Goal: Transaction & Acquisition: Book appointment/travel/reservation

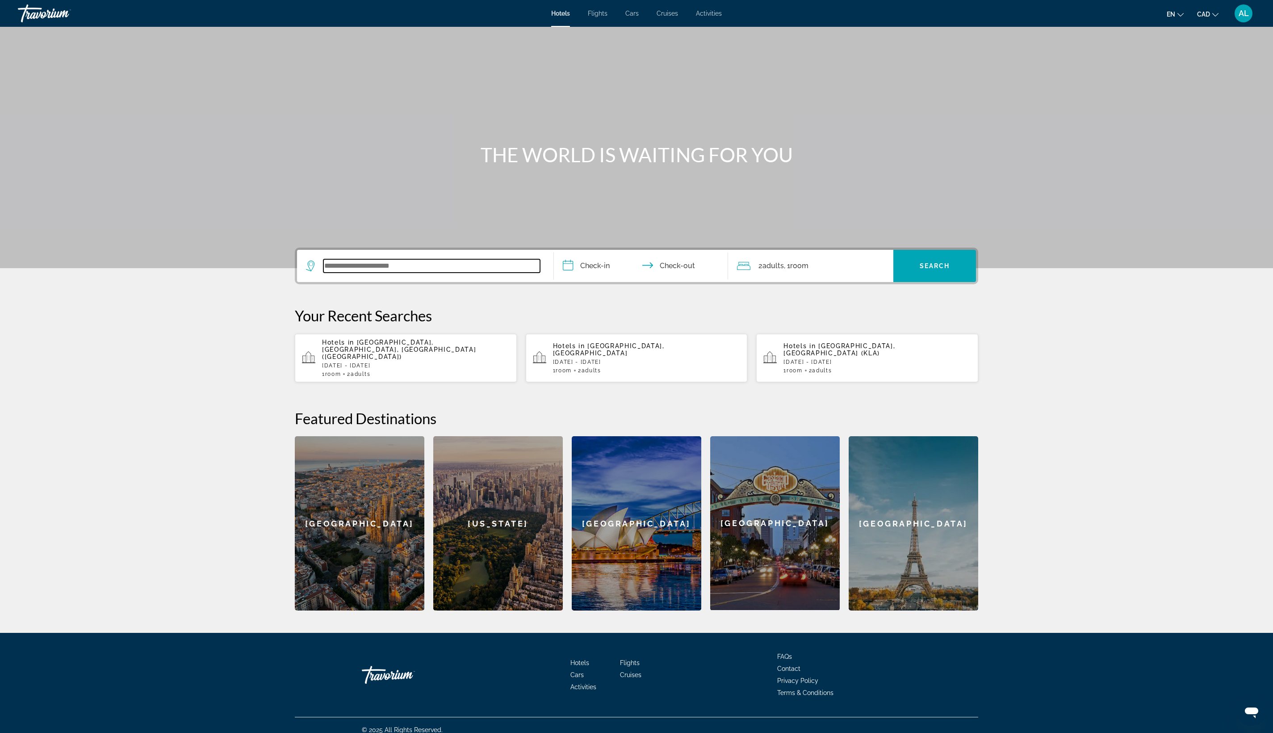
click at [323, 273] on input "Search widget" at bounding box center [431, 265] width 217 height 13
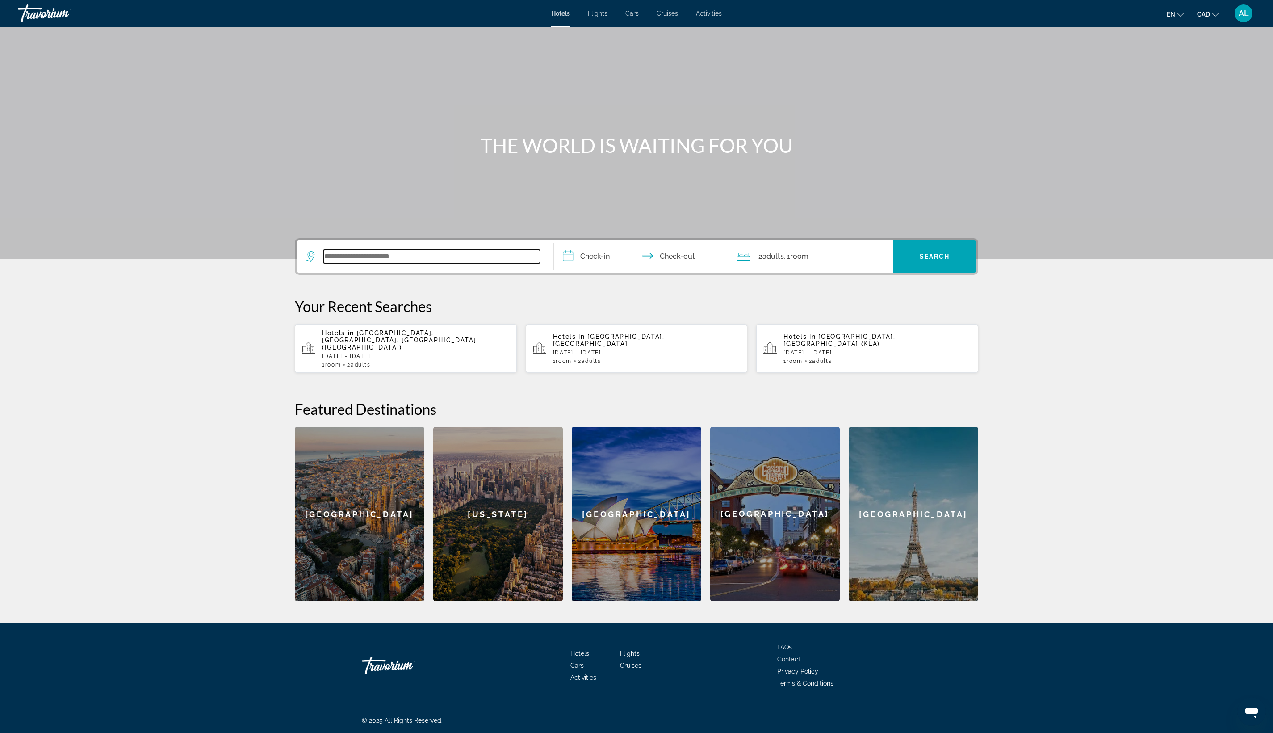
scroll to position [393, 0]
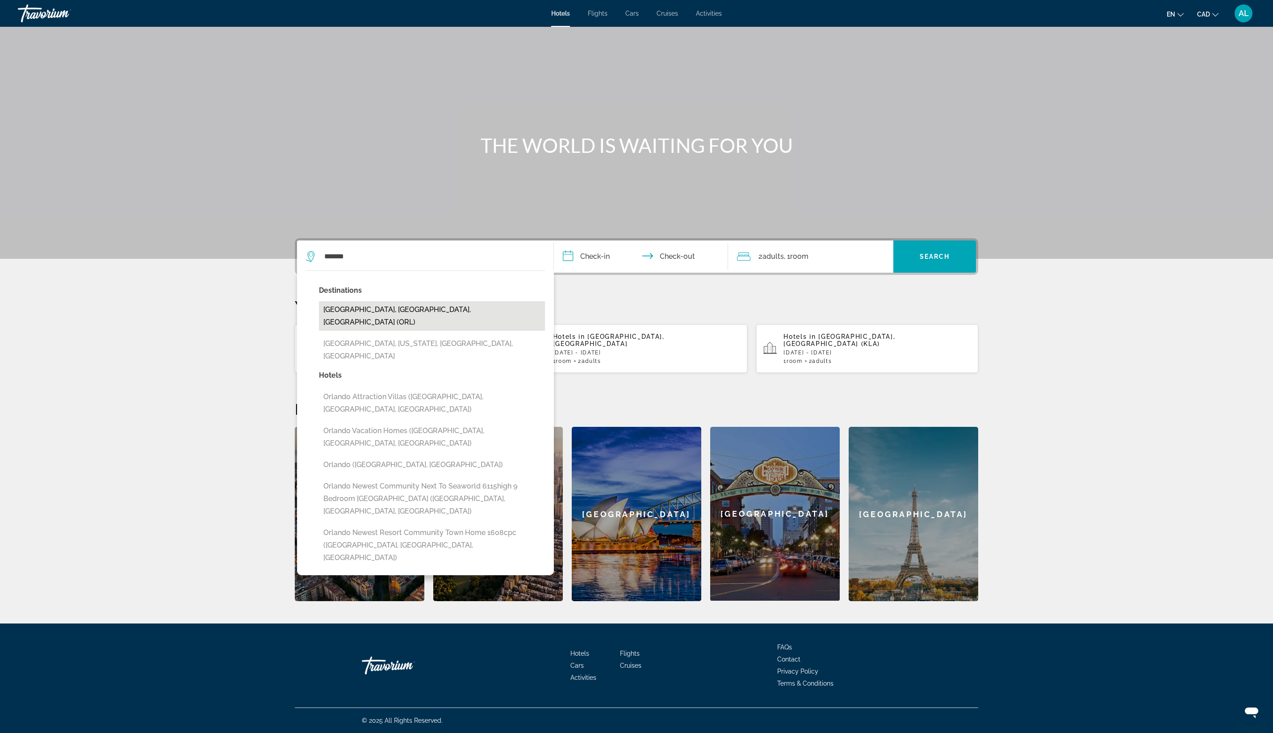
click at [319, 301] on button "[GEOGRAPHIC_DATA], [GEOGRAPHIC_DATA], [GEOGRAPHIC_DATA] (ORL)" at bounding box center [432, 315] width 226 height 29
type input "**********"
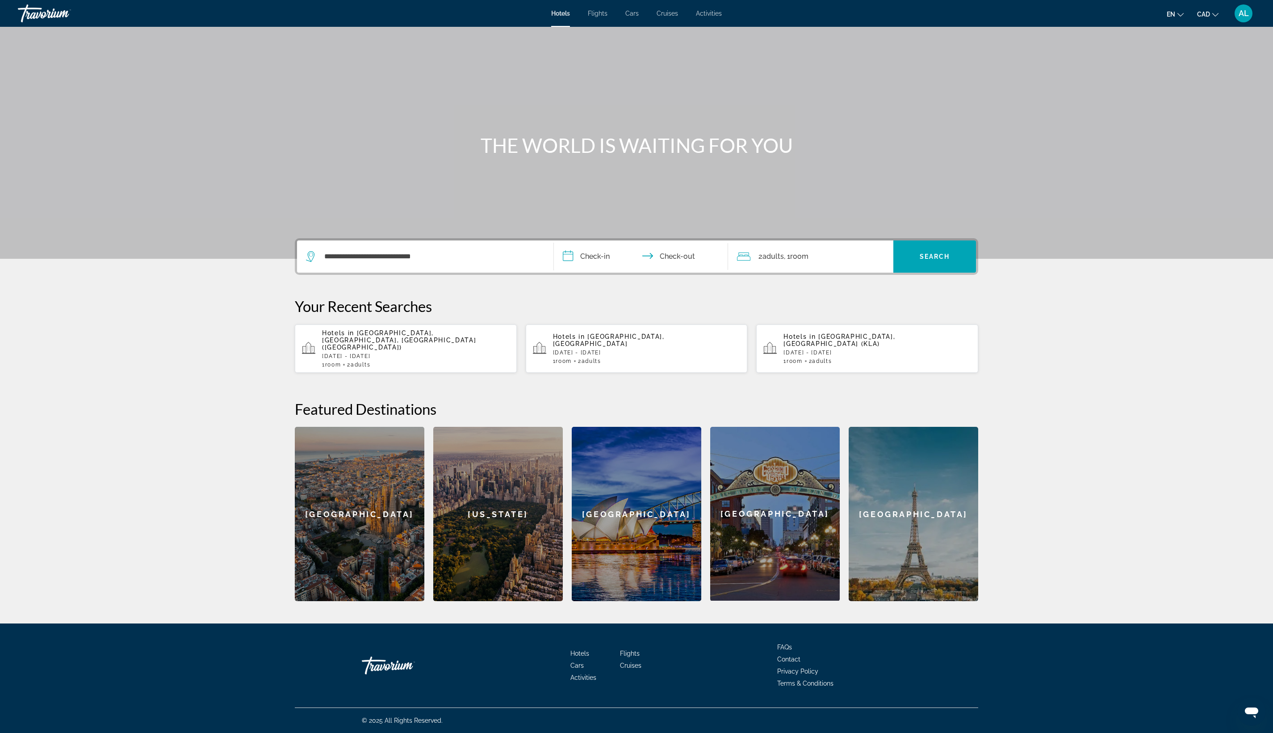
click at [565, 240] on input "**********" at bounding box center [643, 257] width 178 height 35
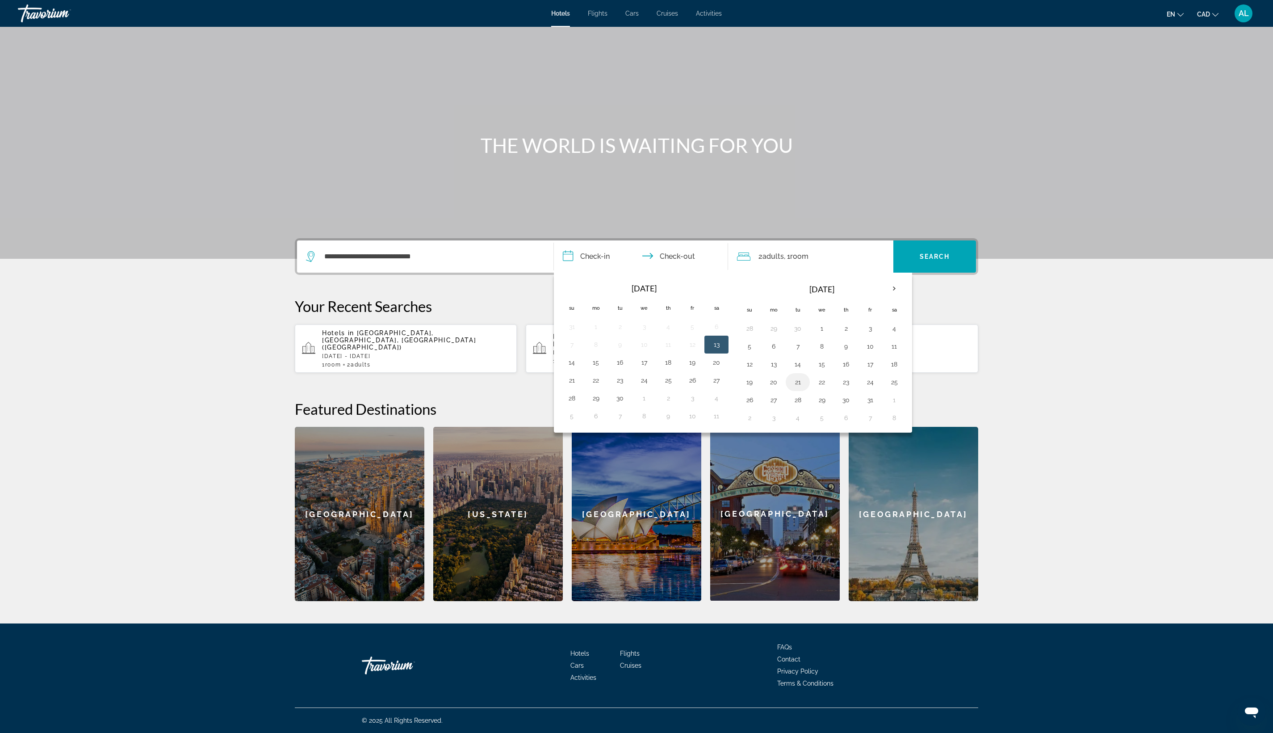
click at [805, 376] on button "21" at bounding box center [798, 382] width 14 height 13
click at [829, 376] on button "22" at bounding box center [822, 382] width 14 height 13
type input "**********"
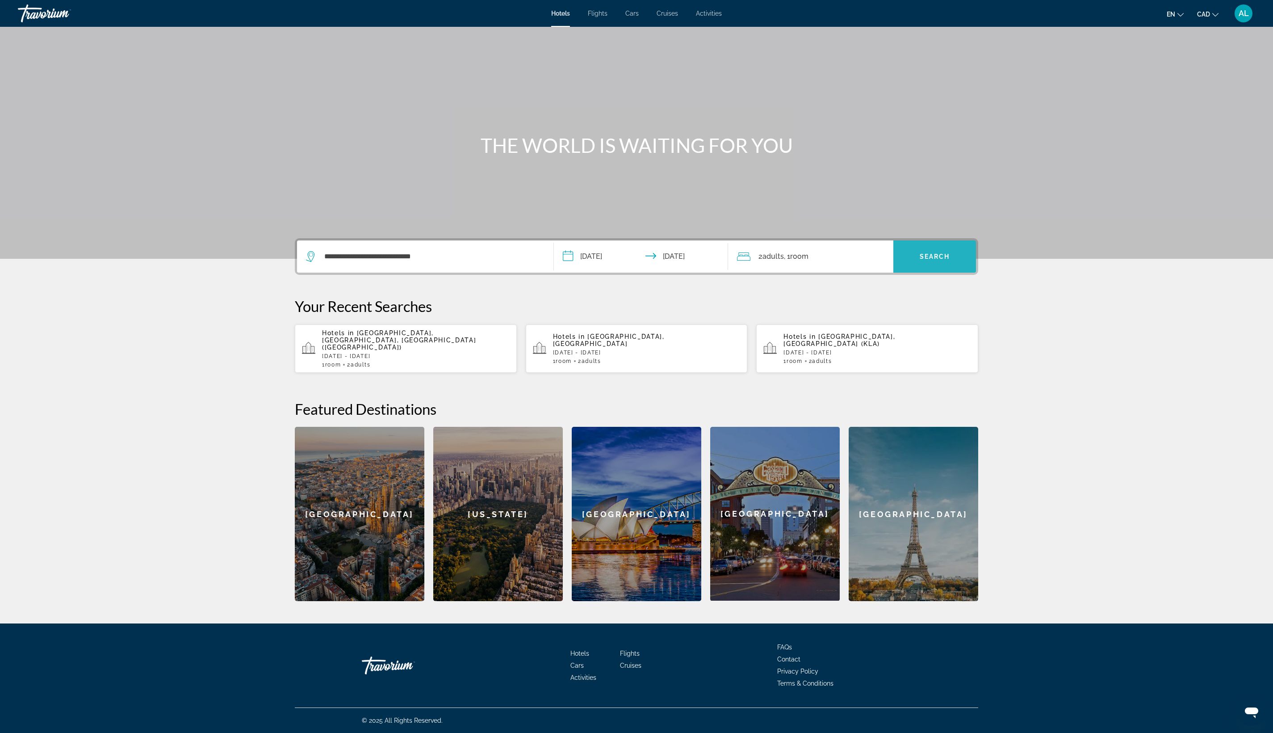
click at [950, 253] on span "Search" at bounding box center [935, 256] width 30 height 7
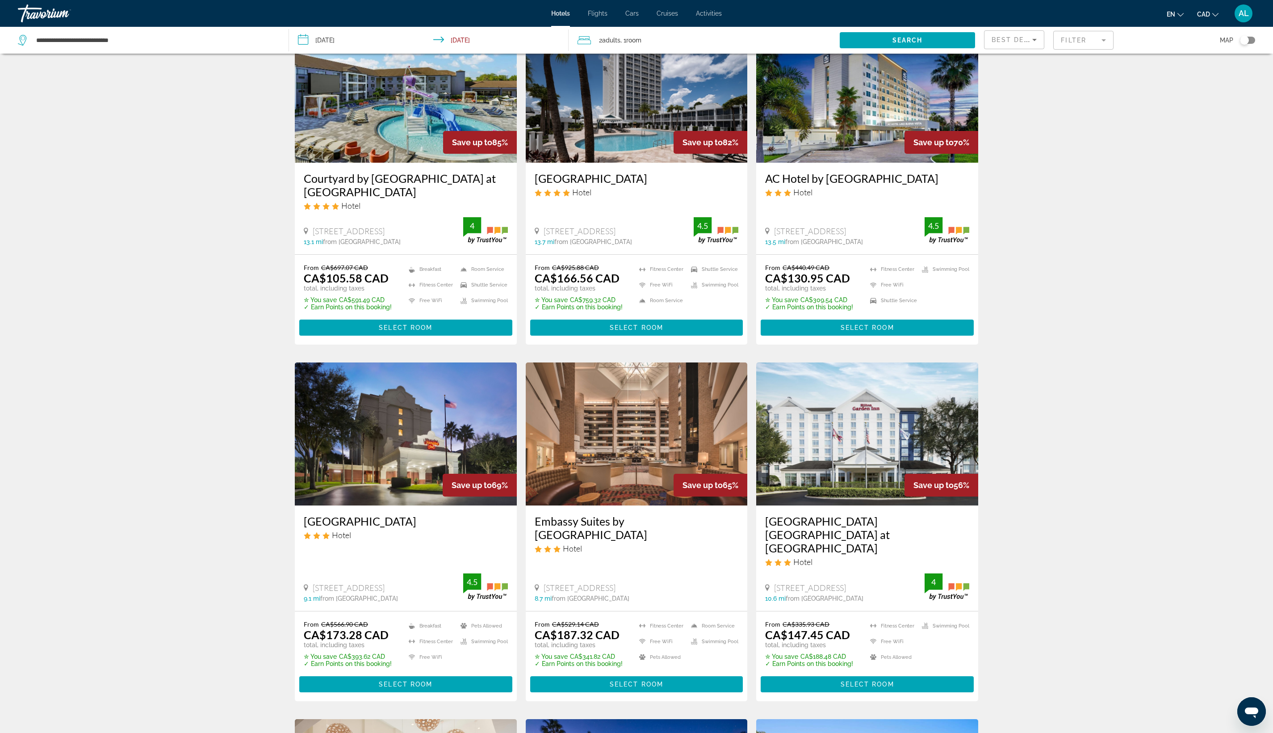
scroll to position [68, 0]
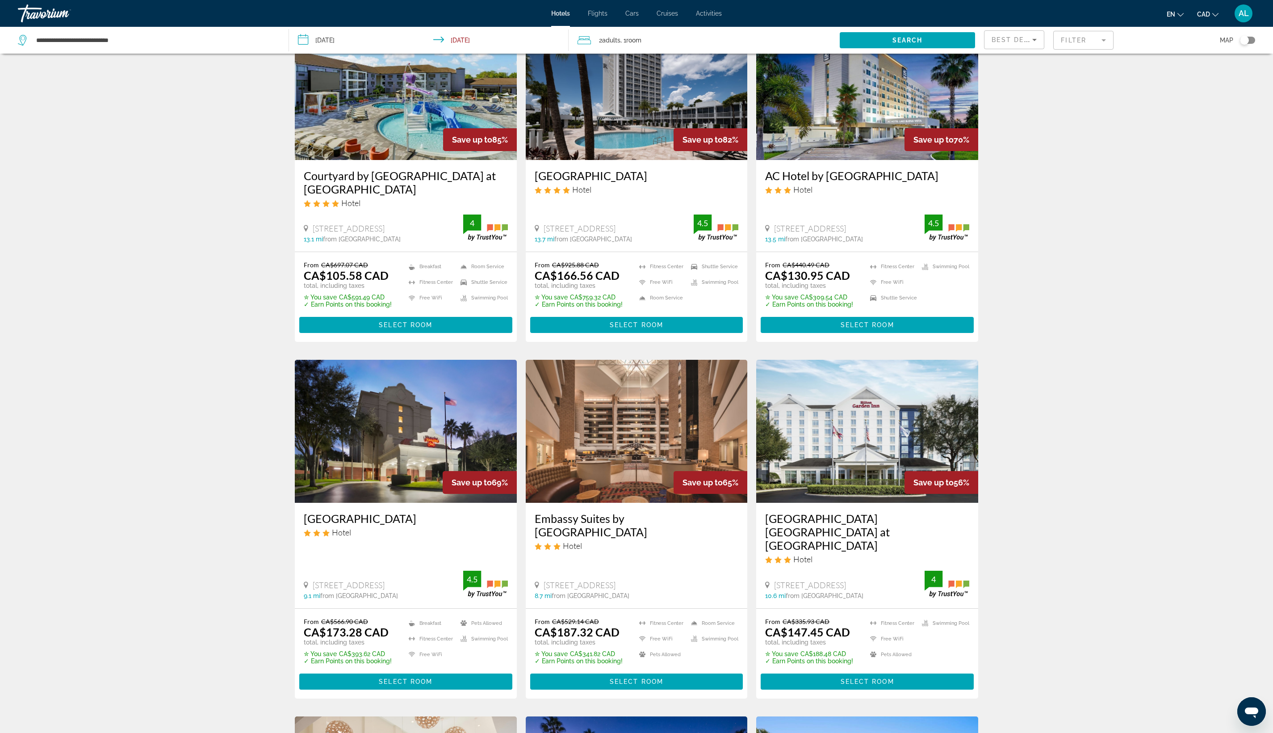
click at [1109, 50] on mat-form-field "Filter" at bounding box center [1083, 40] width 60 height 19
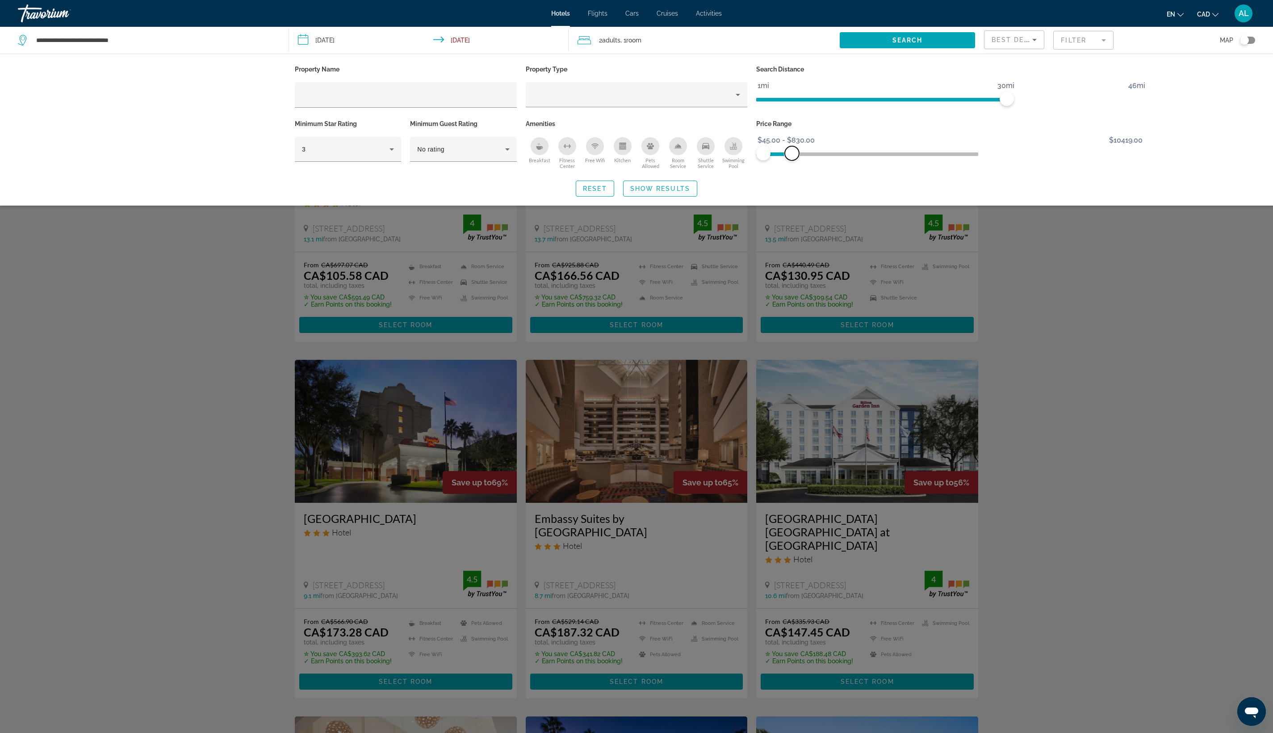
drag, startPoint x: 1232, startPoint y: 231, endPoint x: 885, endPoint y: 235, distance: 347.6
click at [799, 160] on span "ngx-slider-max" at bounding box center [792, 153] width 14 height 14
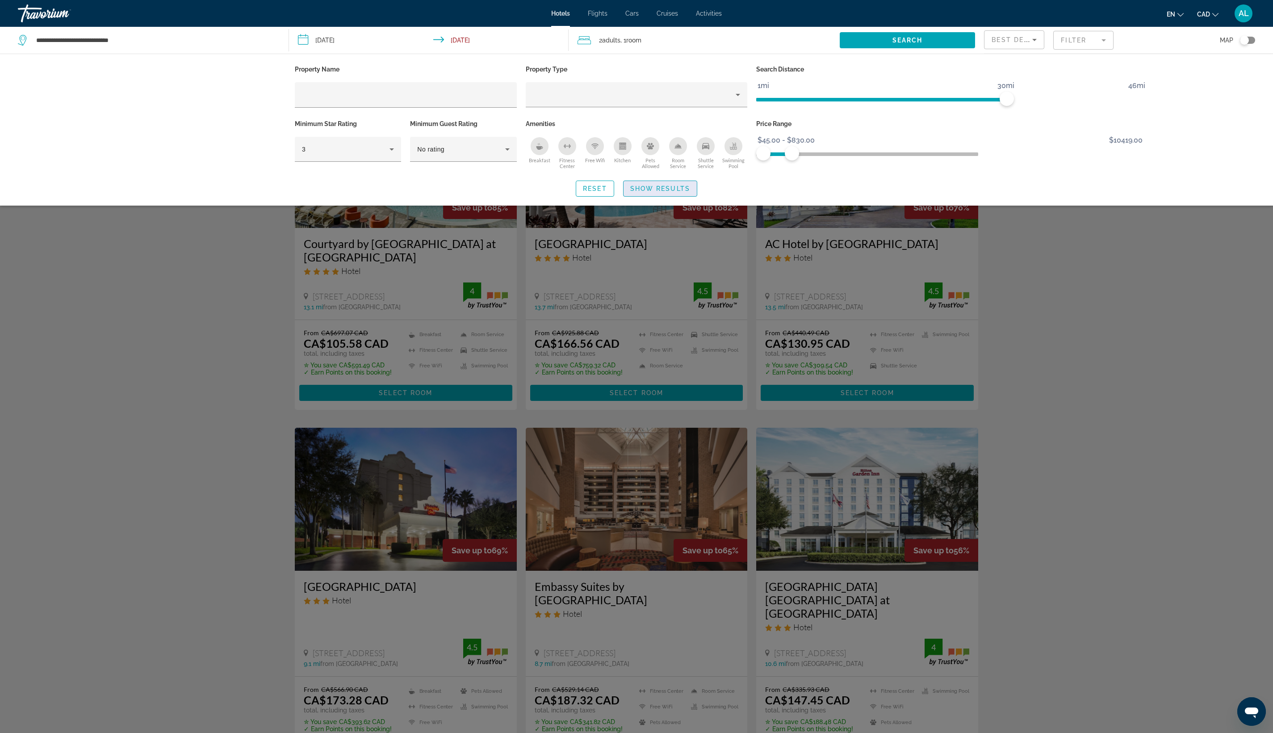
click at [658, 192] on span "Show Results" at bounding box center [660, 188] width 60 height 7
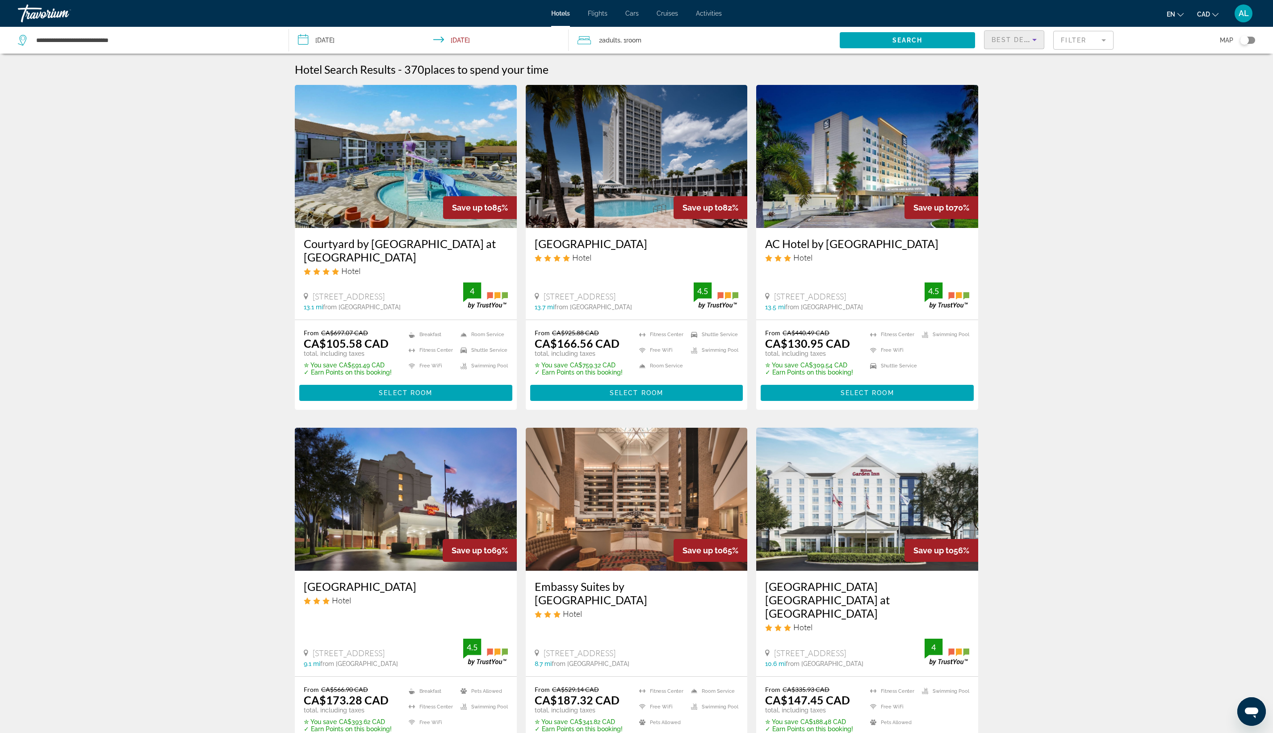
click at [1013, 43] on span "Best Deals" at bounding box center [1015, 39] width 46 height 7
click at [998, 137] on mat-option "Lowest Price" at bounding box center [1008, 129] width 95 height 21
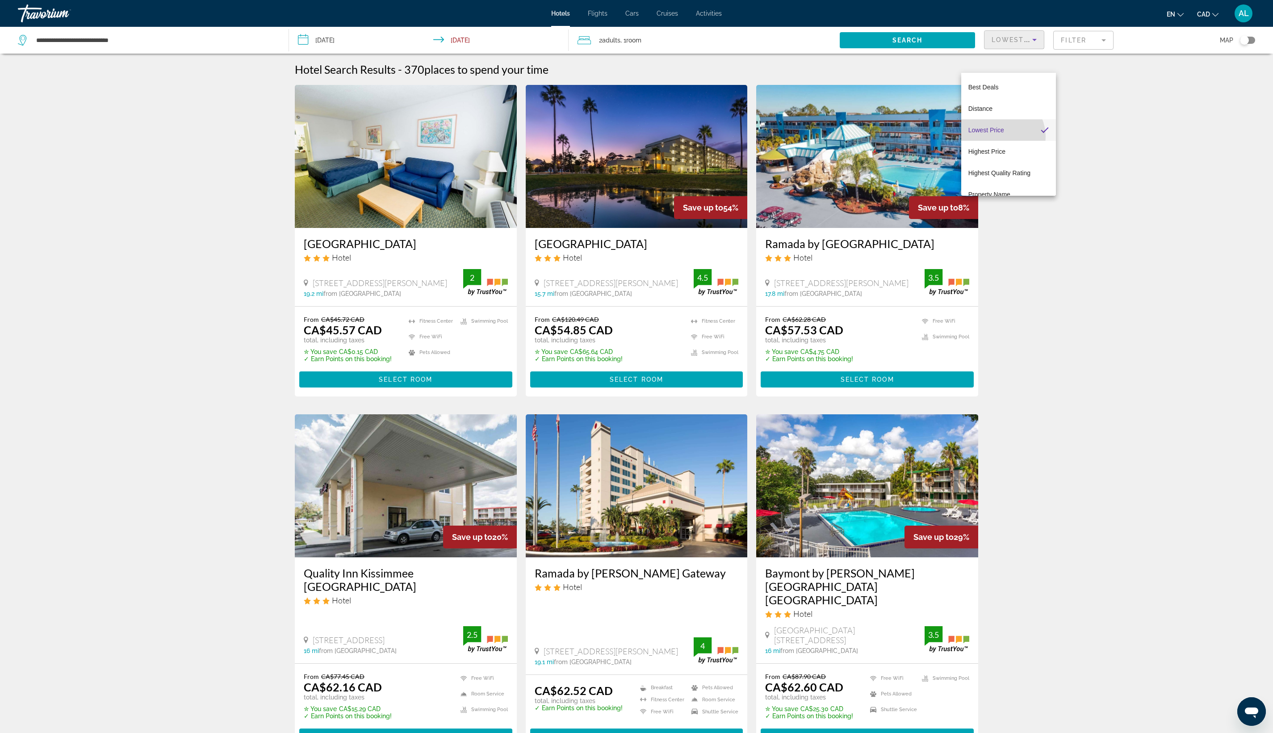
scroll to position [1, 0]
click at [1032, 44] on div "Lowest Price" at bounding box center [1012, 39] width 41 height 11
click at [1014, 88] on mat-option "Best Deals" at bounding box center [1008, 86] width 95 height 21
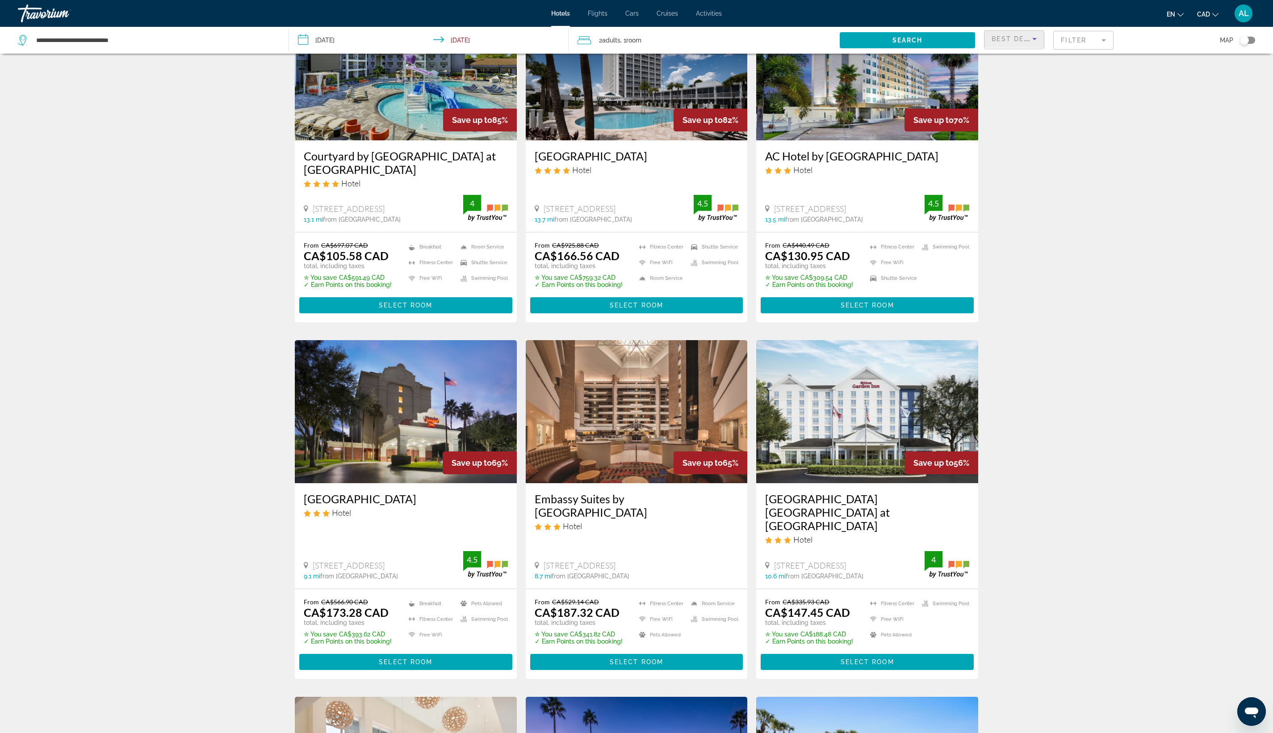
scroll to position [81, 0]
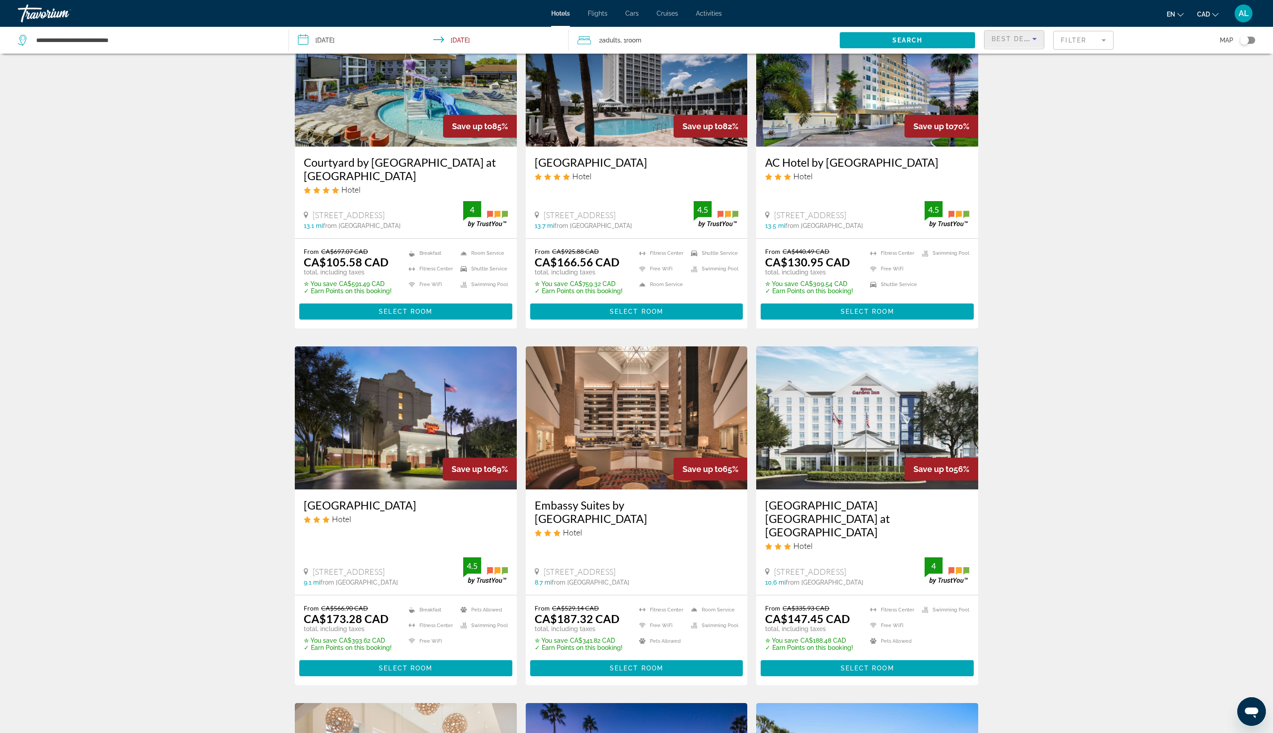
click at [295, 147] on img "Main content" at bounding box center [406, 75] width 222 height 143
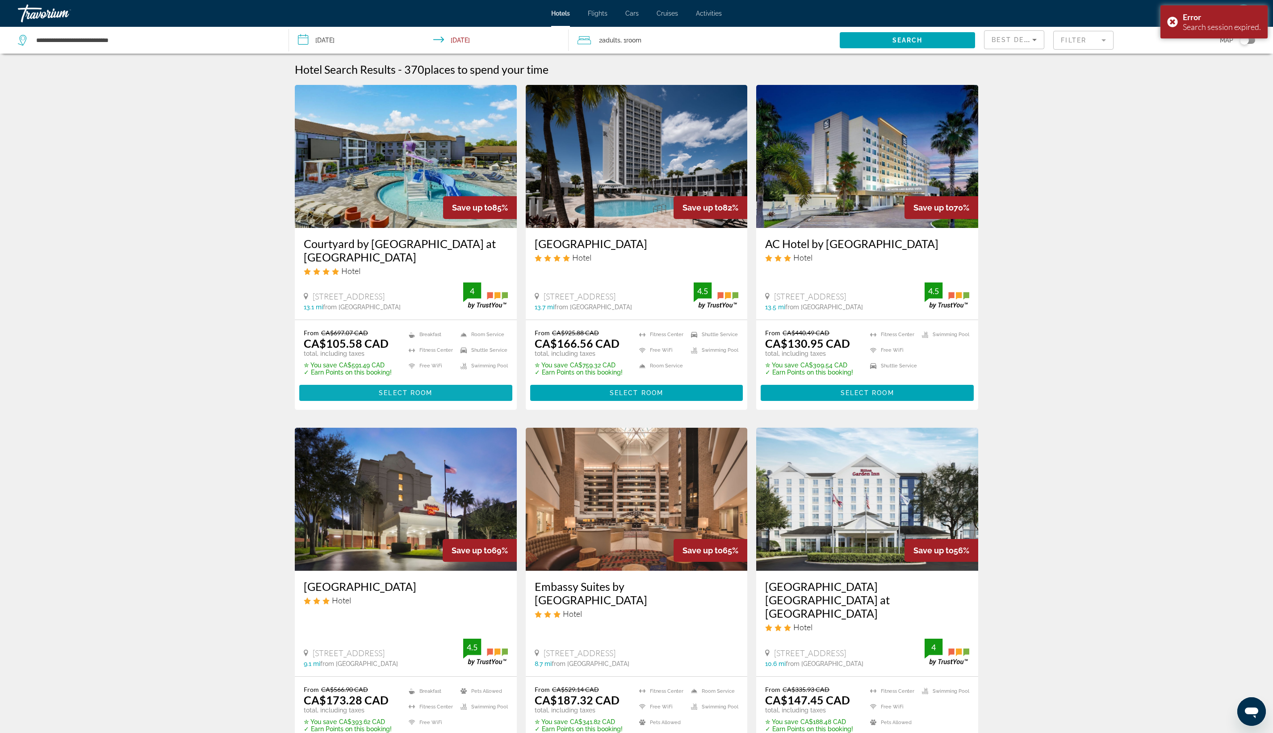
click at [299, 403] on span "Main content" at bounding box center [405, 392] width 213 height 21
click at [304, 264] on h3 "Courtyard by Marriott Lake Buena Vista at Vista Centre" at bounding box center [406, 250] width 204 height 27
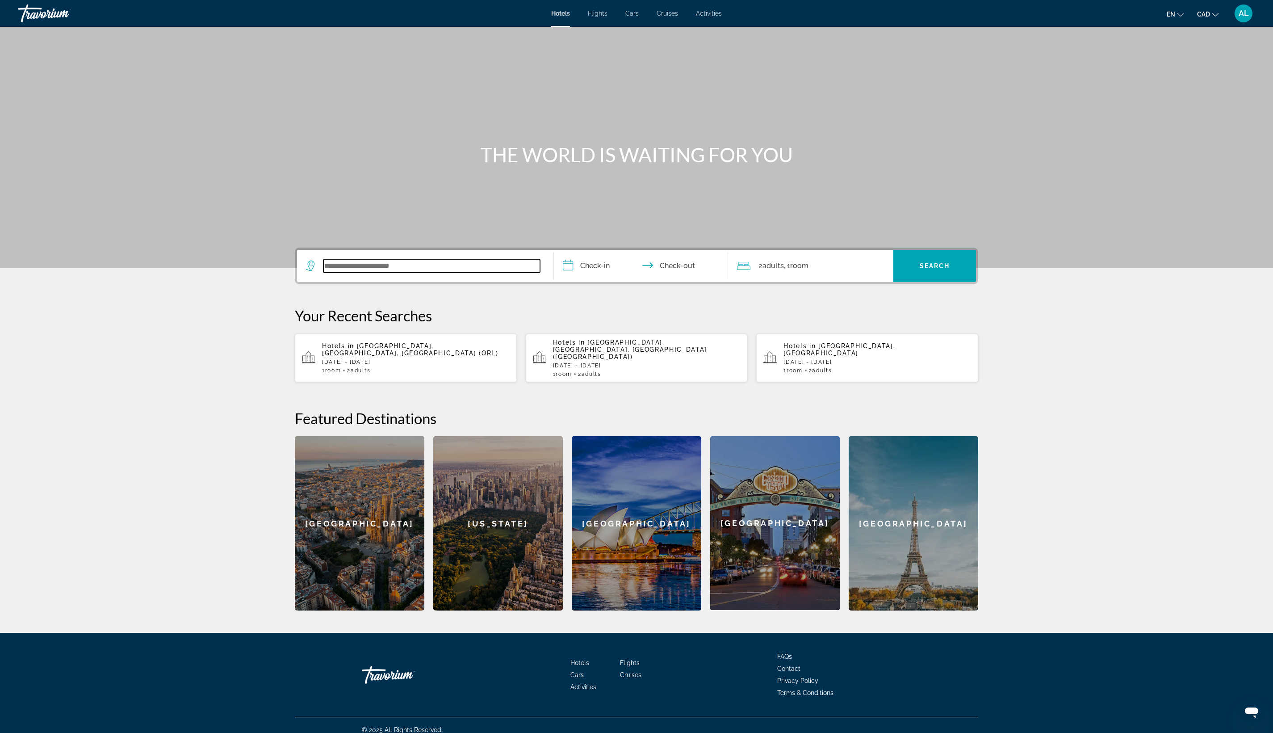
click at [323, 273] on input "Search widget" at bounding box center [431, 265] width 217 height 13
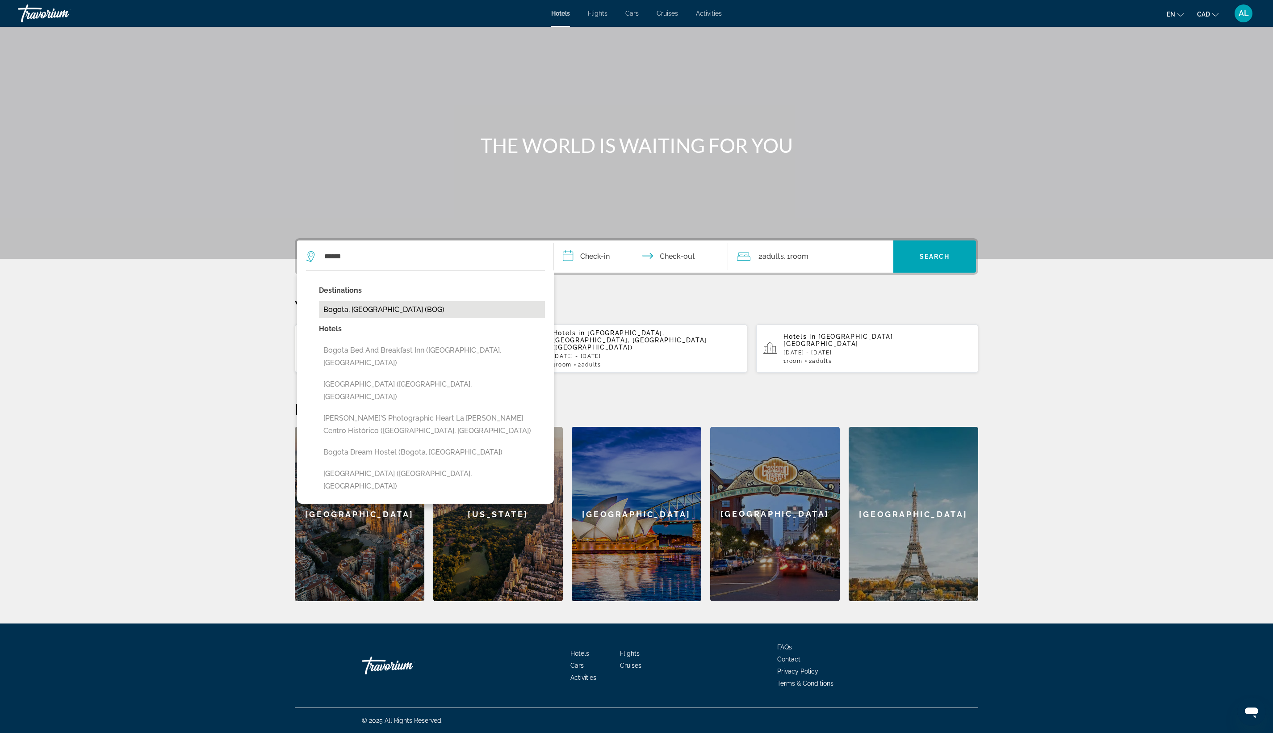
click at [319, 301] on button "Bogota, [GEOGRAPHIC_DATA] (BOG)" at bounding box center [432, 309] width 226 height 17
type input "**********"
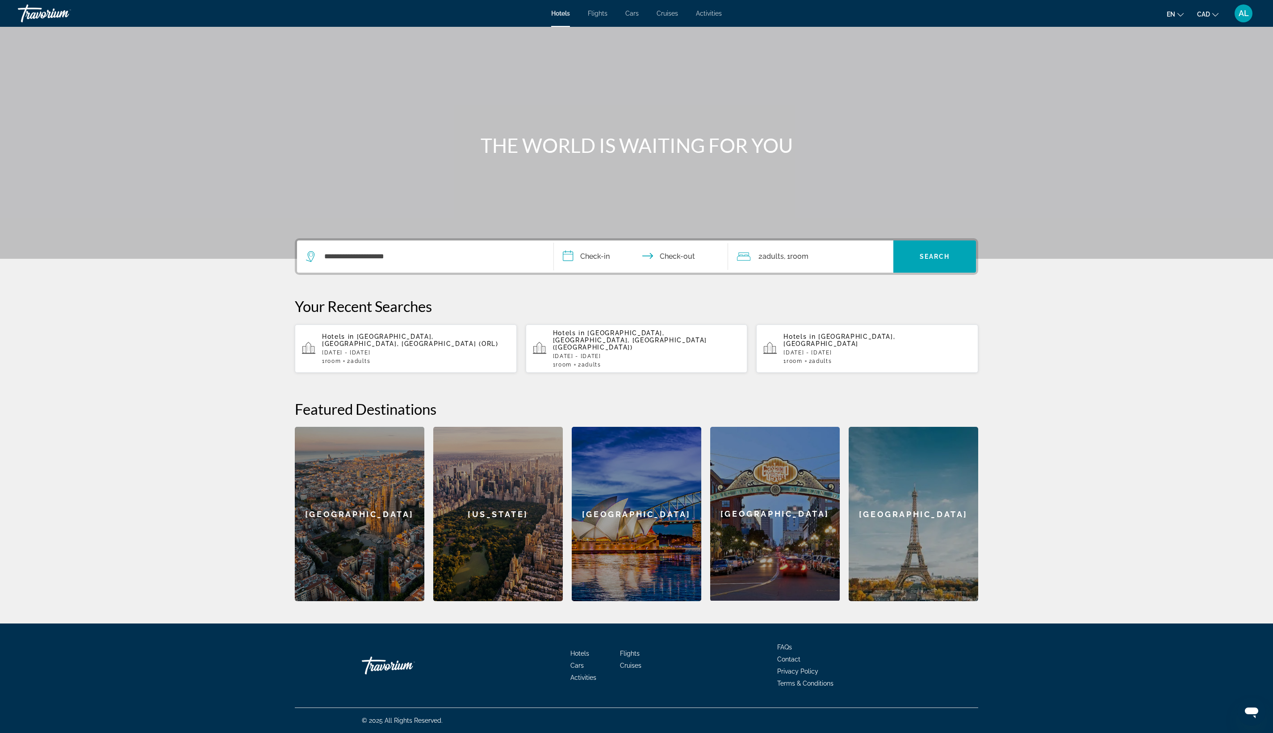
click at [563, 240] on input "**********" at bounding box center [643, 257] width 178 height 35
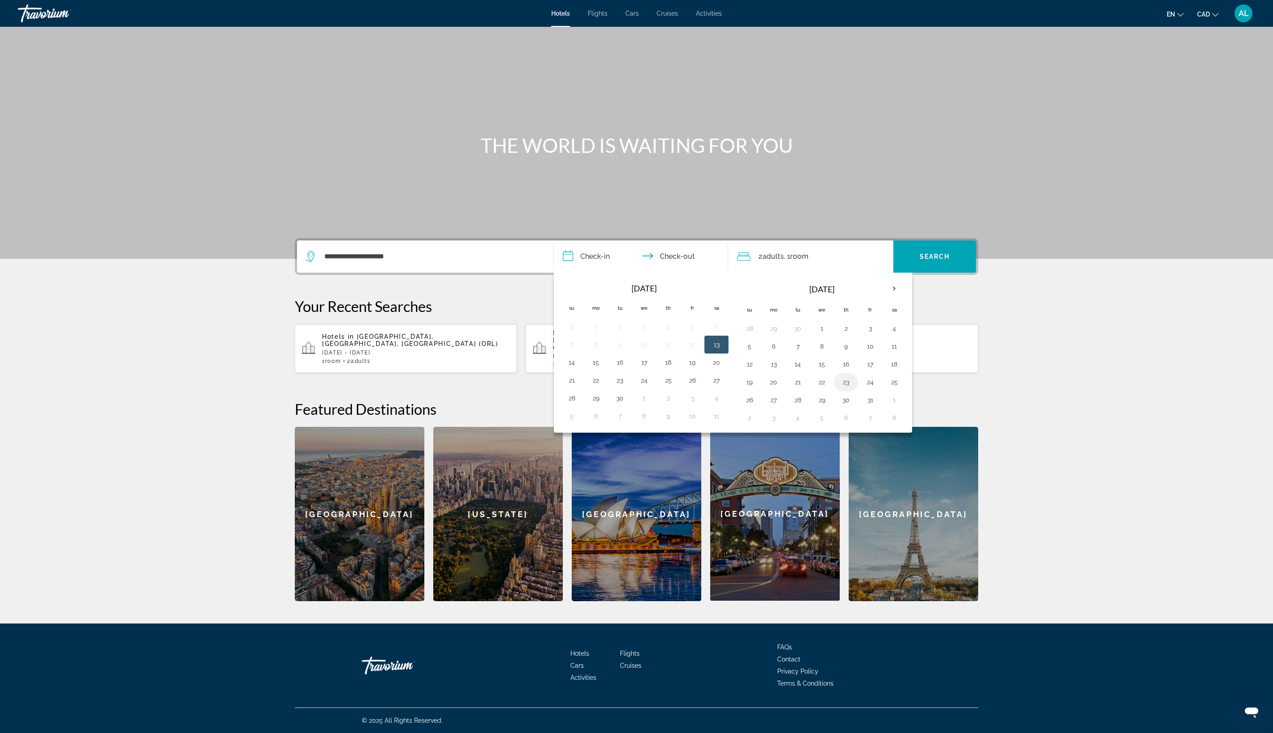
click at [853, 376] on button "23" at bounding box center [846, 382] width 14 height 13
click at [755, 391] on td "26" at bounding box center [750, 400] width 24 height 18
click at [752, 394] on button "26" at bounding box center [749, 400] width 14 height 13
type input "**********"
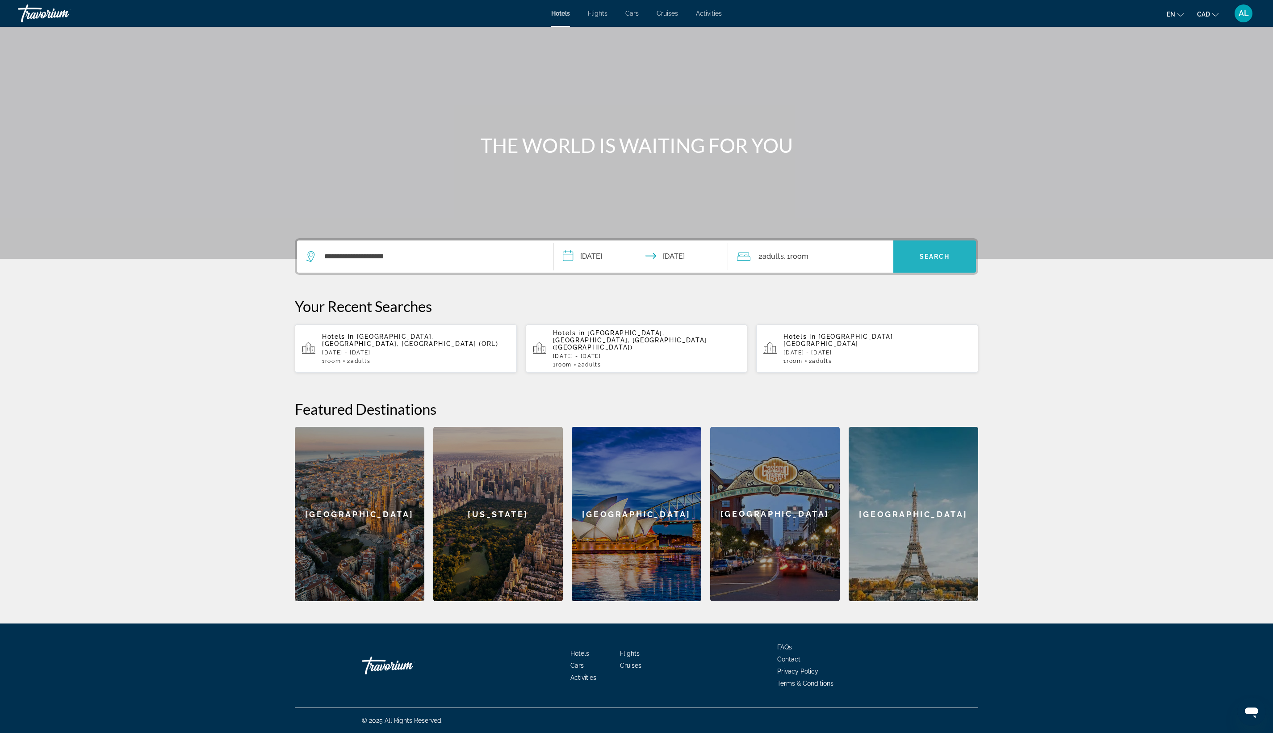
click at [976, 246] on span "Search widget" at bounding box center [934, 256] width 83 height 21
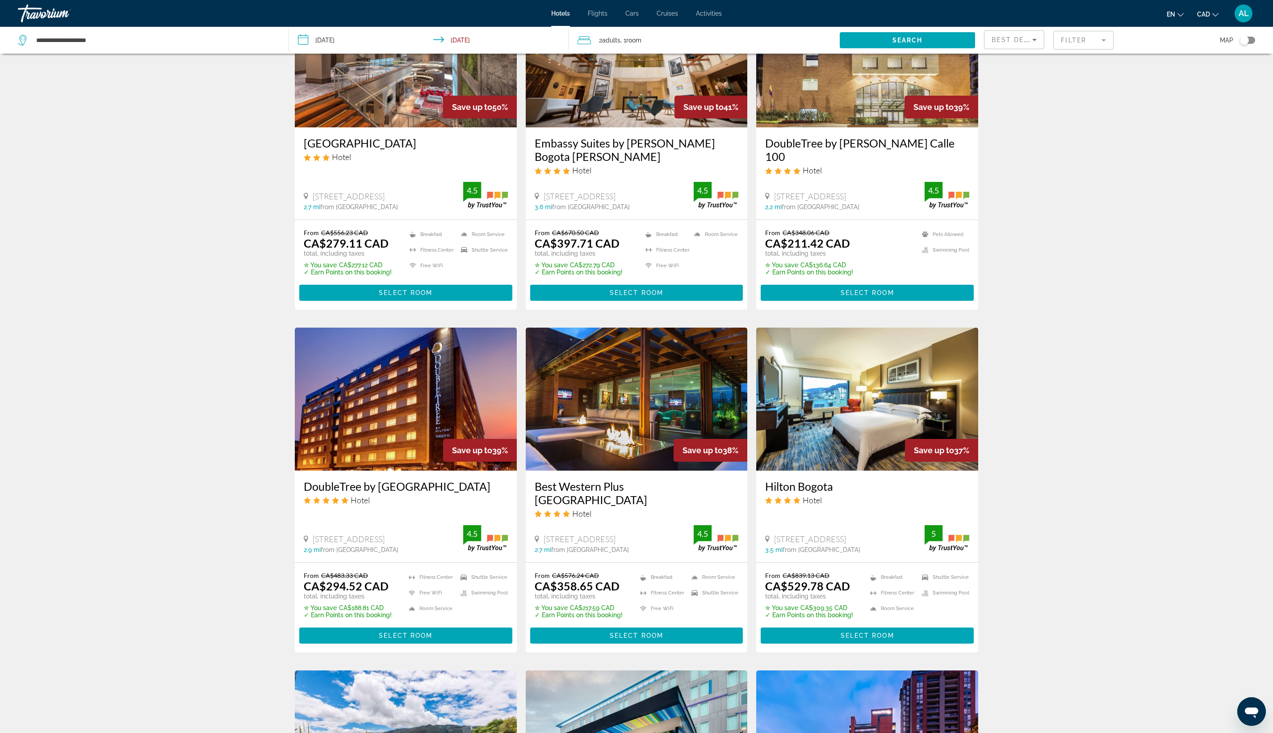
scroll to position [246, 0]
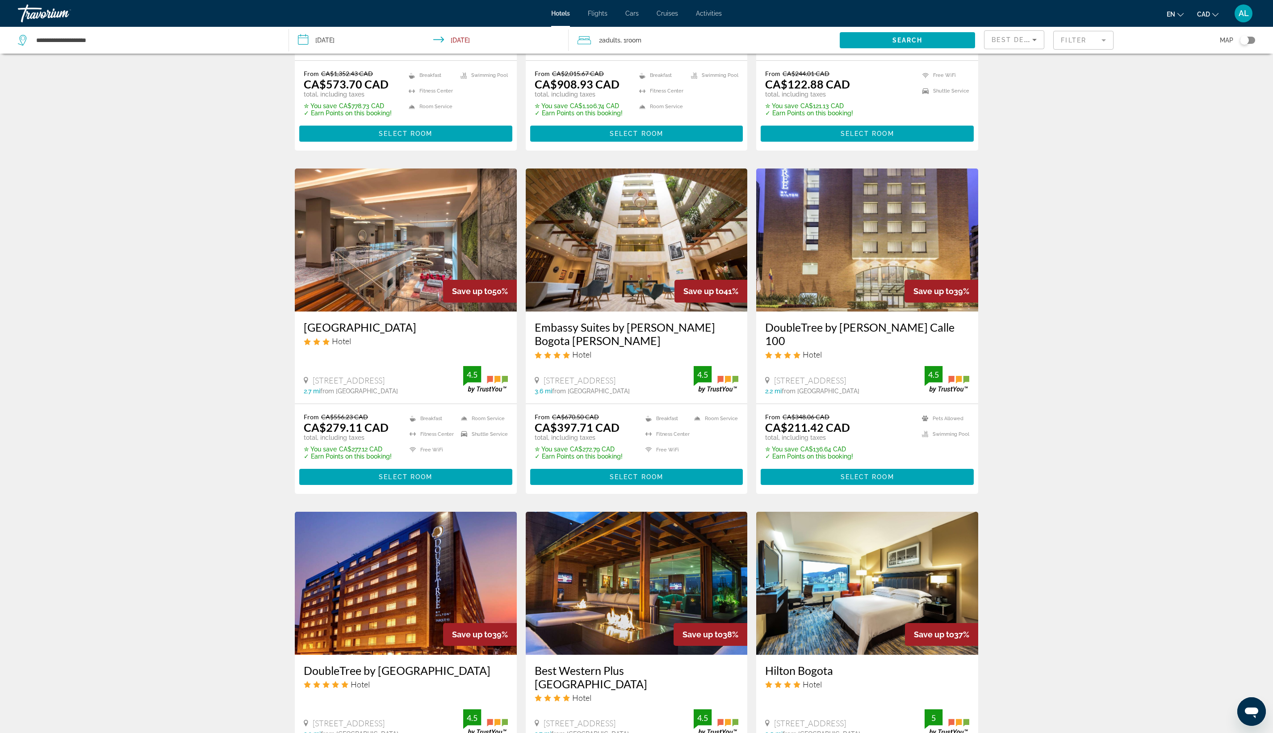
click at [1027, 45] on div "Best Deals" at bounding box center [1012, 39] width 41 height 11
click at [1004, 126] on span "Lowest Price" at bounding box center [987, 129] width 36 height 7
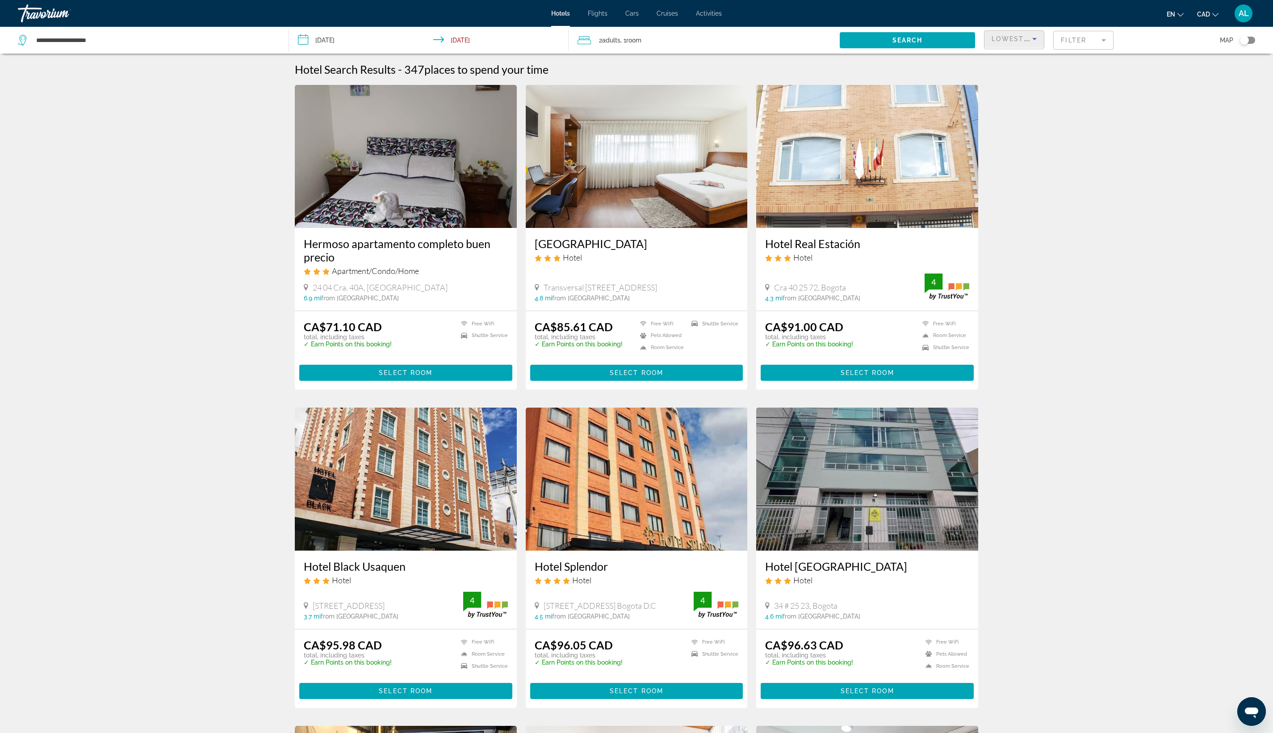
click at [1012, 54] on div "Lowest Price" at bounding box center [1014, 40] width 60 height 27
click at [1011, 44] on div "Lowest Price" at bounding box center [1012, 39] width 41 height 11
click at [1012, 91] on mat-option "Best Deals" at bounding box center [1008, 86] width 95 height 21
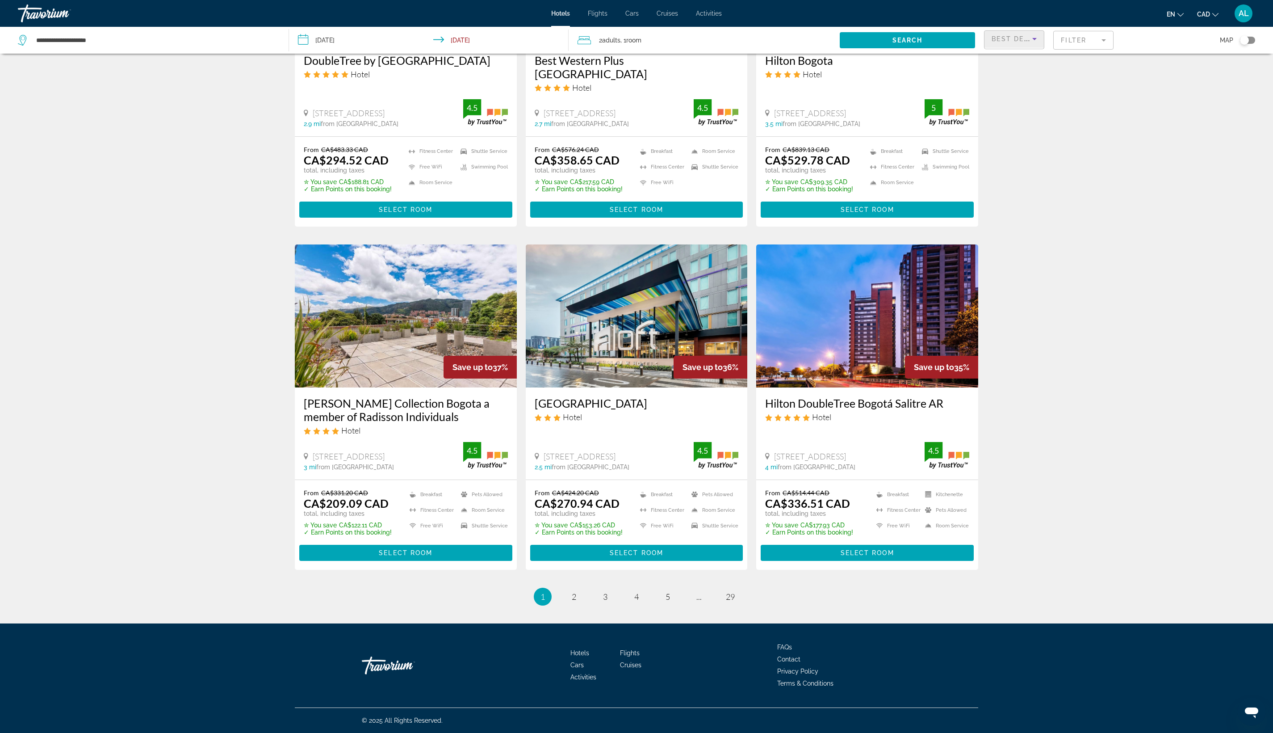
scroll to position [1159, 0]
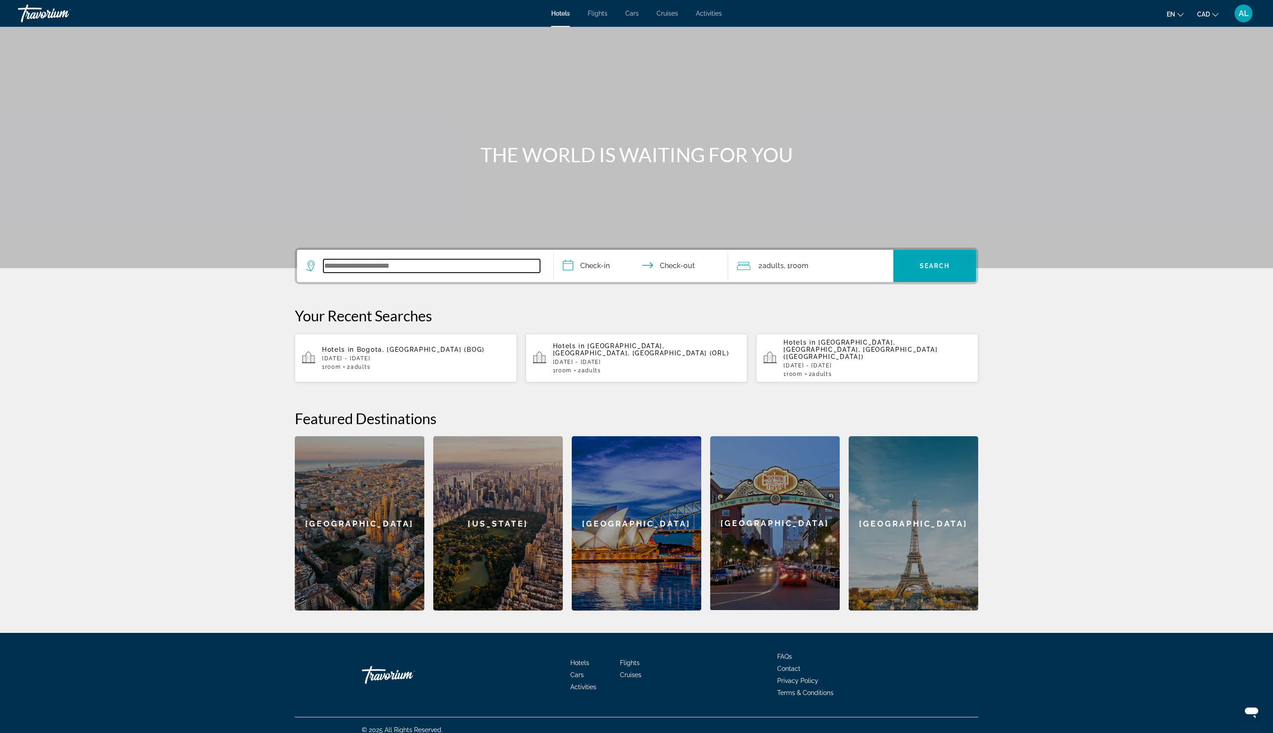
click at [323, 273] on input "Search widget" at bounding box center [431, 265] width 217 height 13
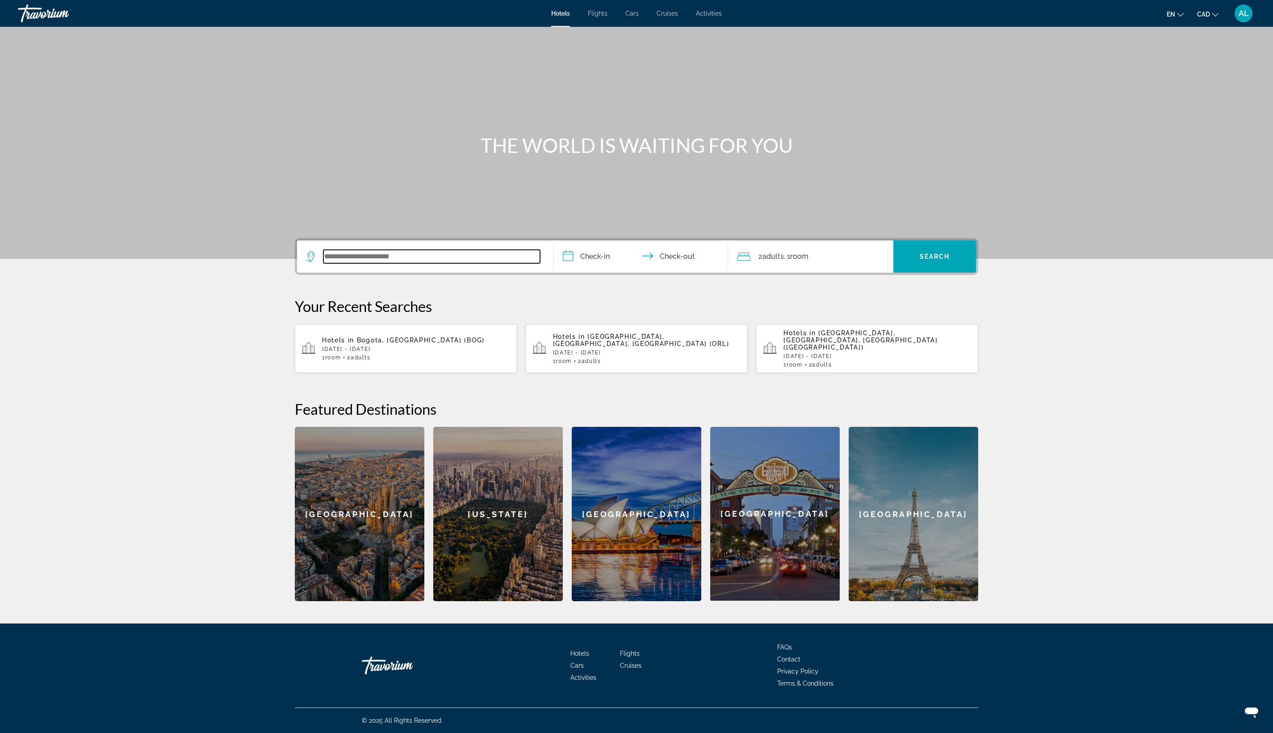
scroll to position [393, 0]
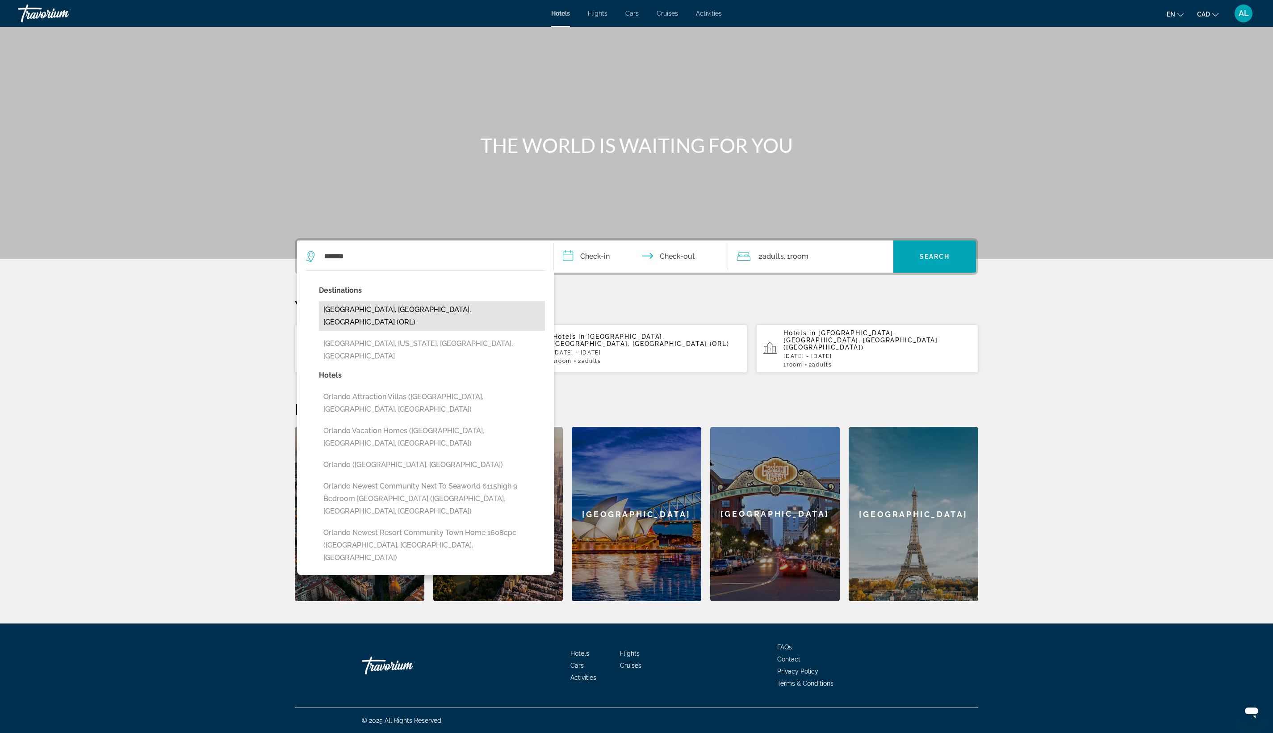
click at [395, 301] on button "[GEOGRAPHIC_DATA], [GEOGRAPHIC_DATA], [GEOGRAPHIC_DATA] (ORL)" at bounding box center [432, 315] width 226 height 29
type input "**********"
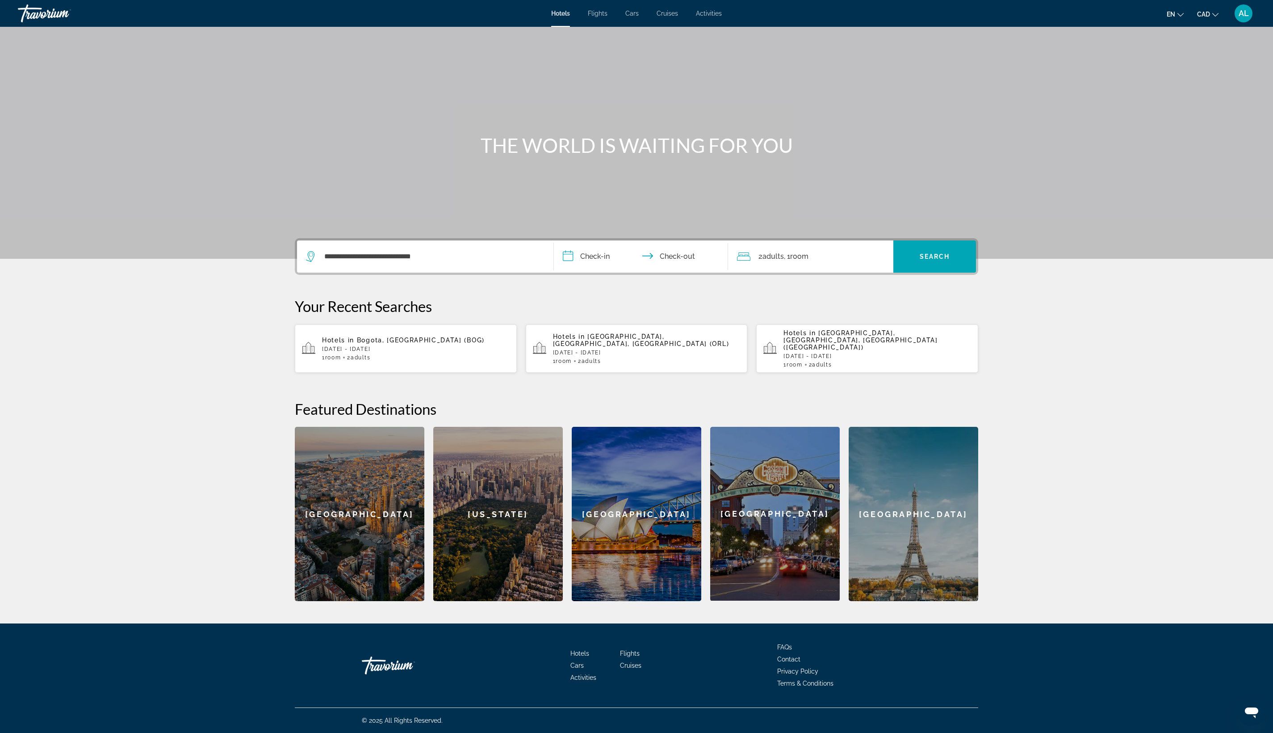
click at [554, 240] on input "**********" at bounding box center [643, 257] width 178 height 35
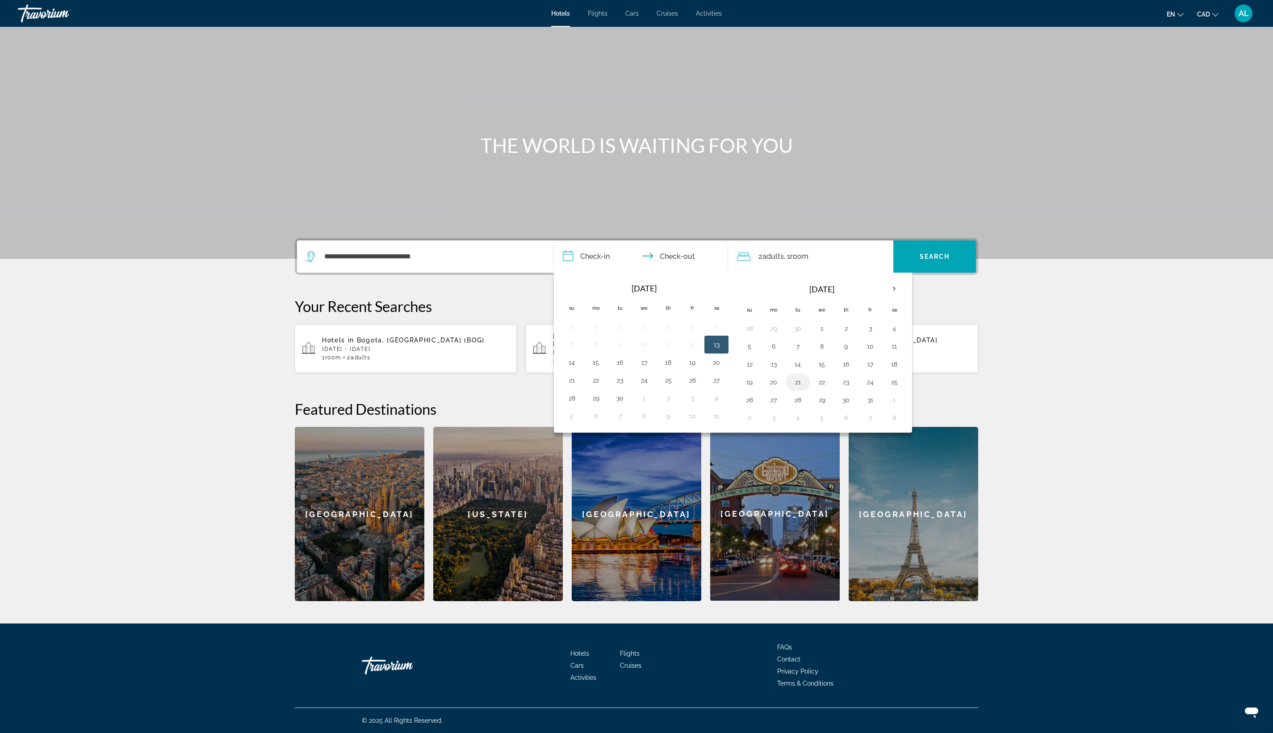
click at [805, 376] on button "21" at bounding box center [798, 382] width 14 height 13
click at [810, 373] on td "21" at bounding box center [798, 382] width 24 height 18
click at [829, 376] on button "22" at bounding box center [822, 382] width 14 height 13
type input "**********"
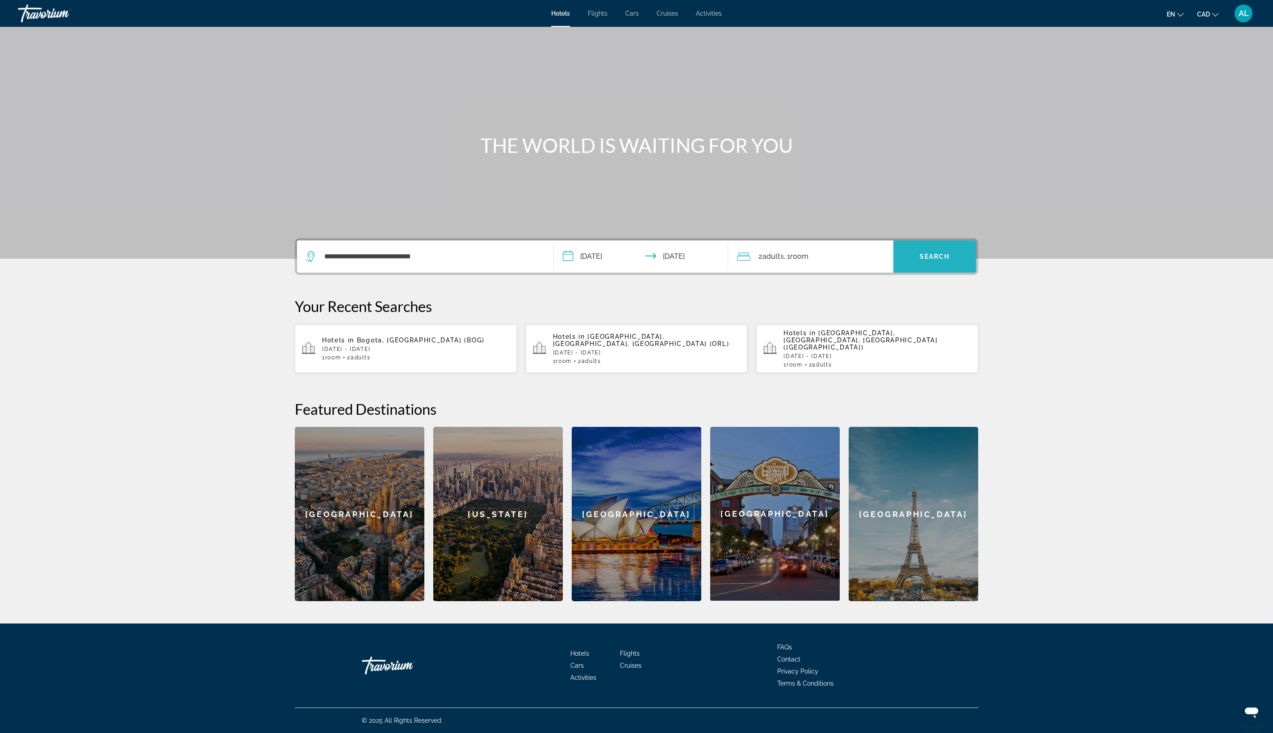
click at [976, 246] on span "Search widget" at bounding box center [934, 256] width 83 height 21
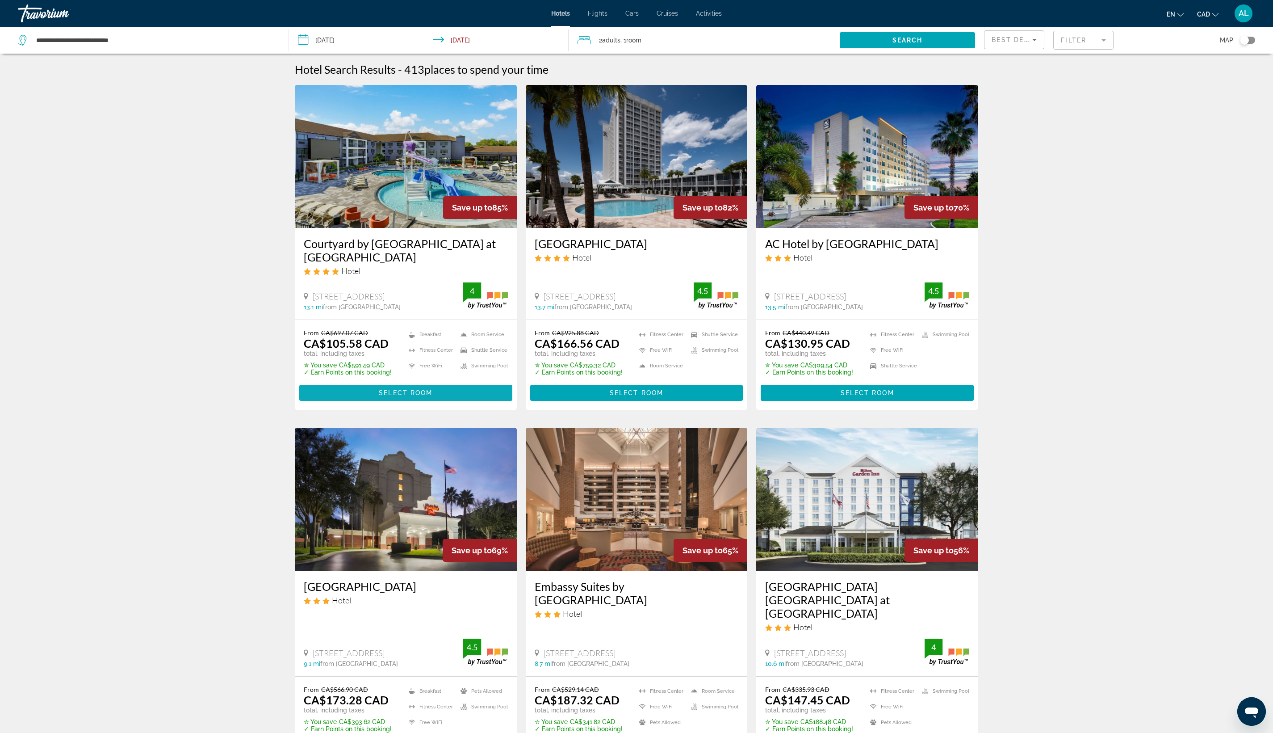
click at [299, 403] on span "Main content" at bounding box center [405, 392] width 213 height 21
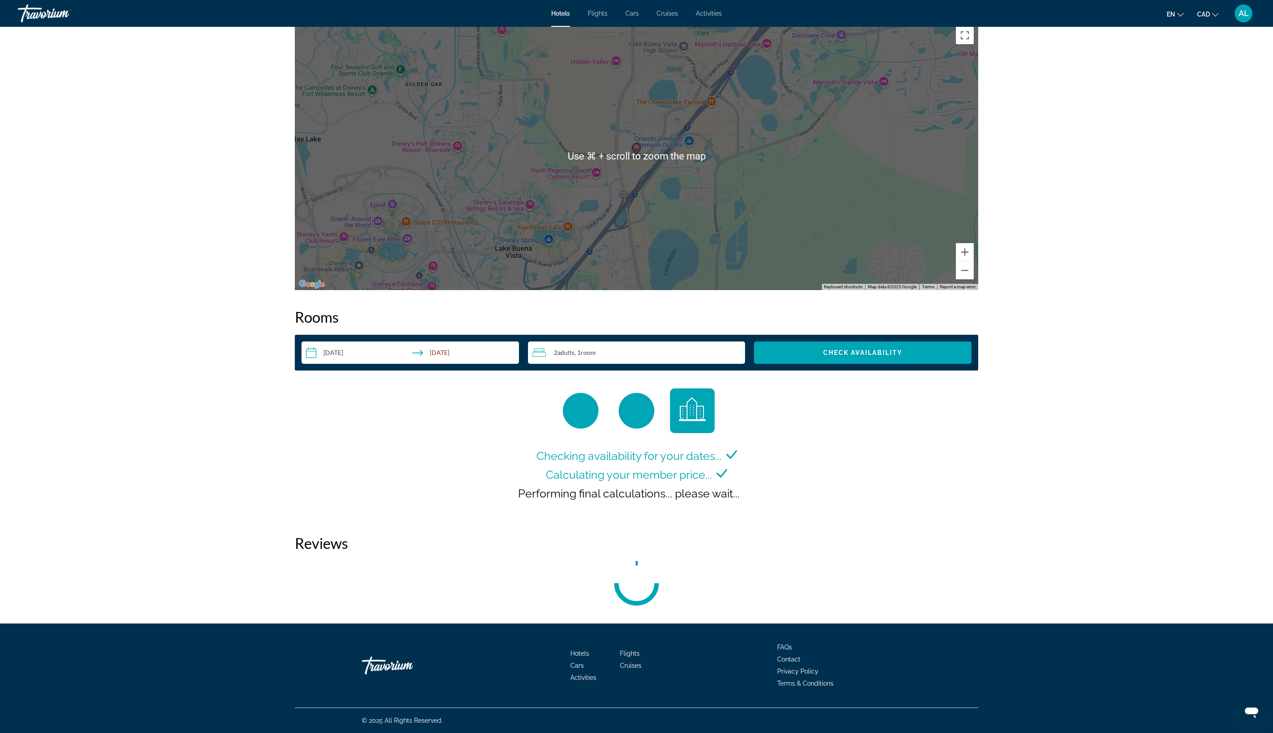
scroll to position [1314, 0]
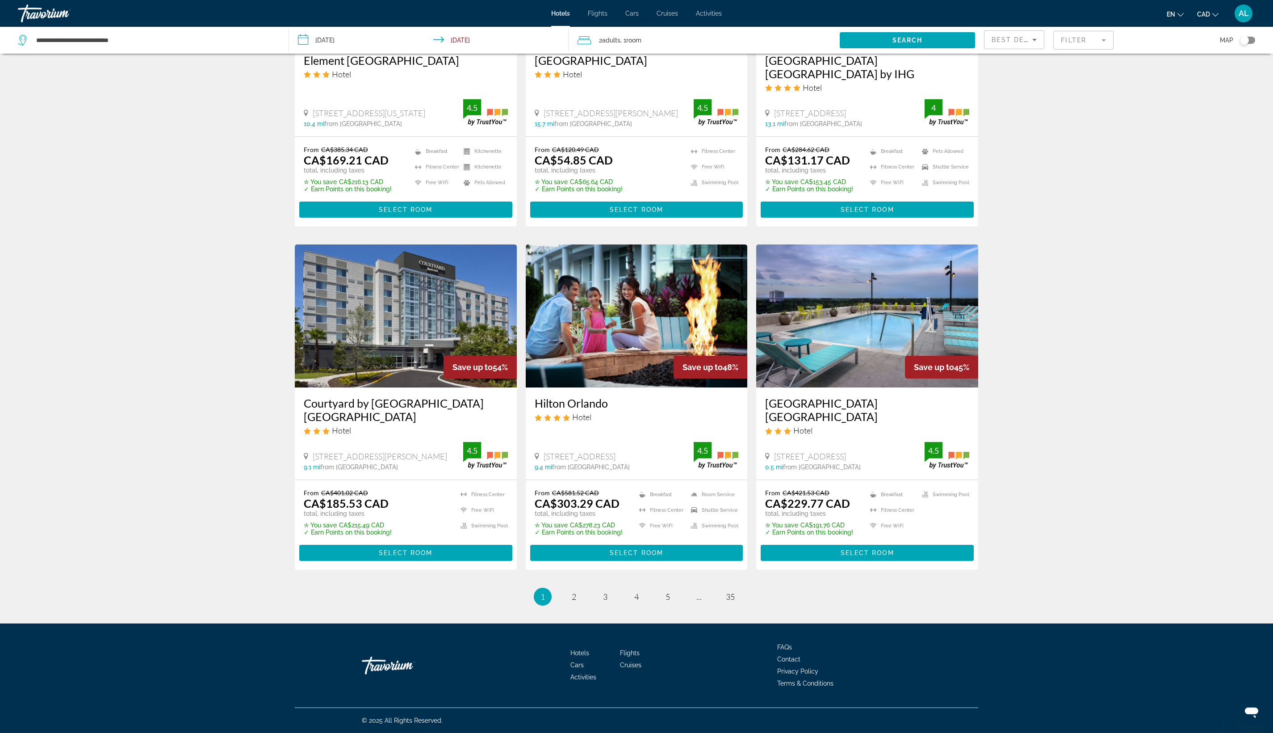
scroll to position [1145, 0]
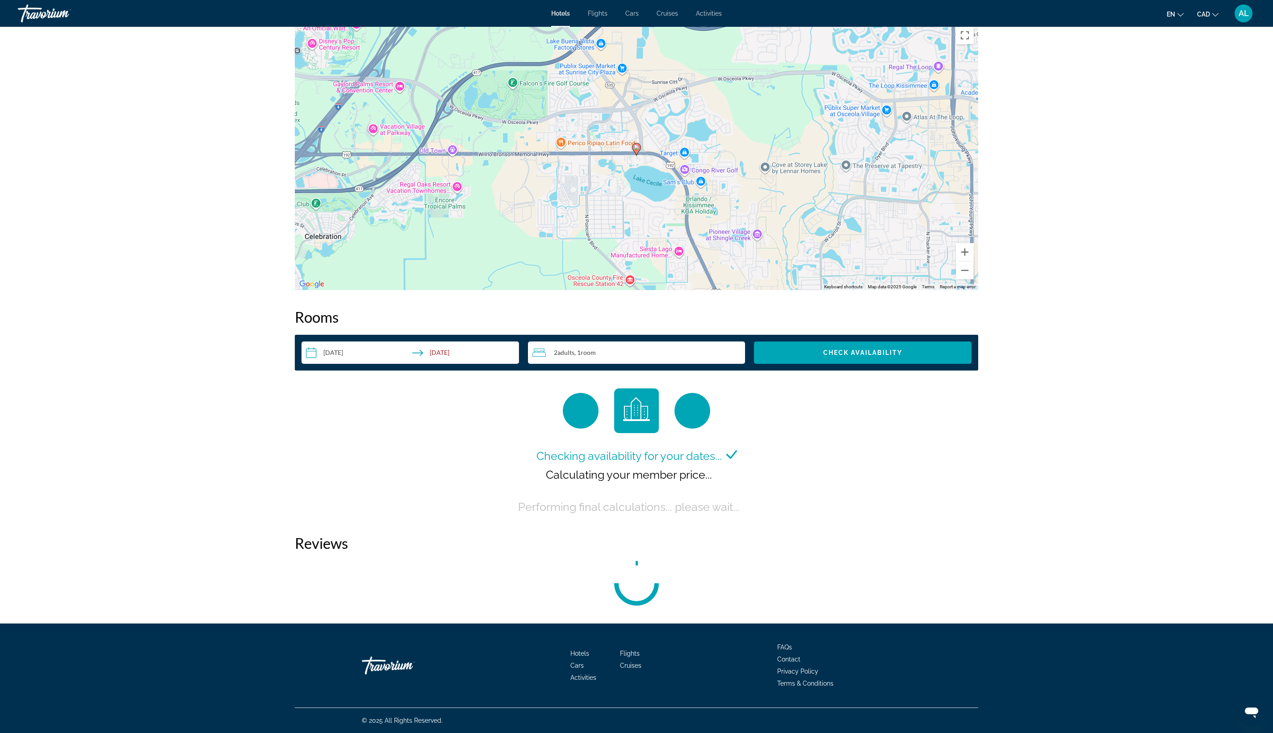
scroll to position [1177, 0]
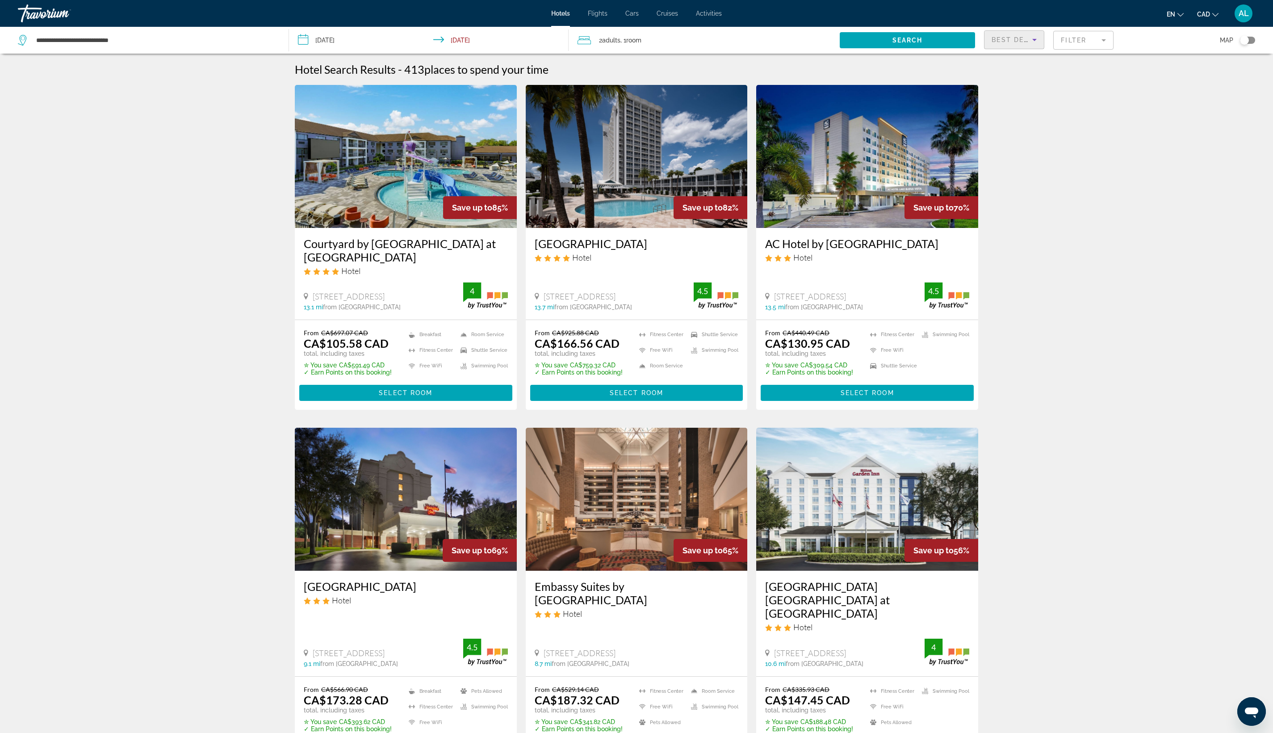
click at [1019, 43] on span "Best Deals" at bounding box center [1015, 39] width 46 height 7
click at [1024, 130] on mat-option "Lowest Price" at bounding box center [1008, 129] width 95 height 21
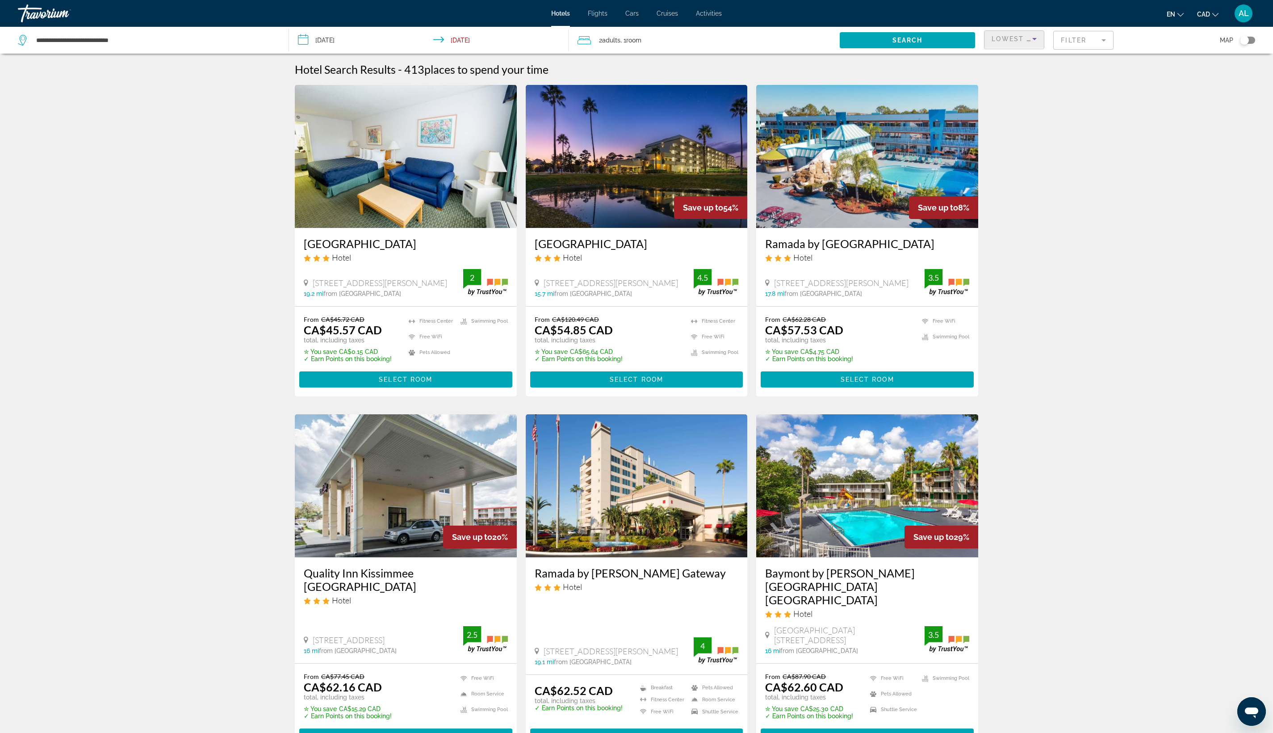
click at [1025, 55] on div "Lowest Price" at bounding box center [1014, 42] width 45 height 25
click at [1019, 144] on span "Highest Quality Rating" at bounding box center [1000, 139] width 62 height 11
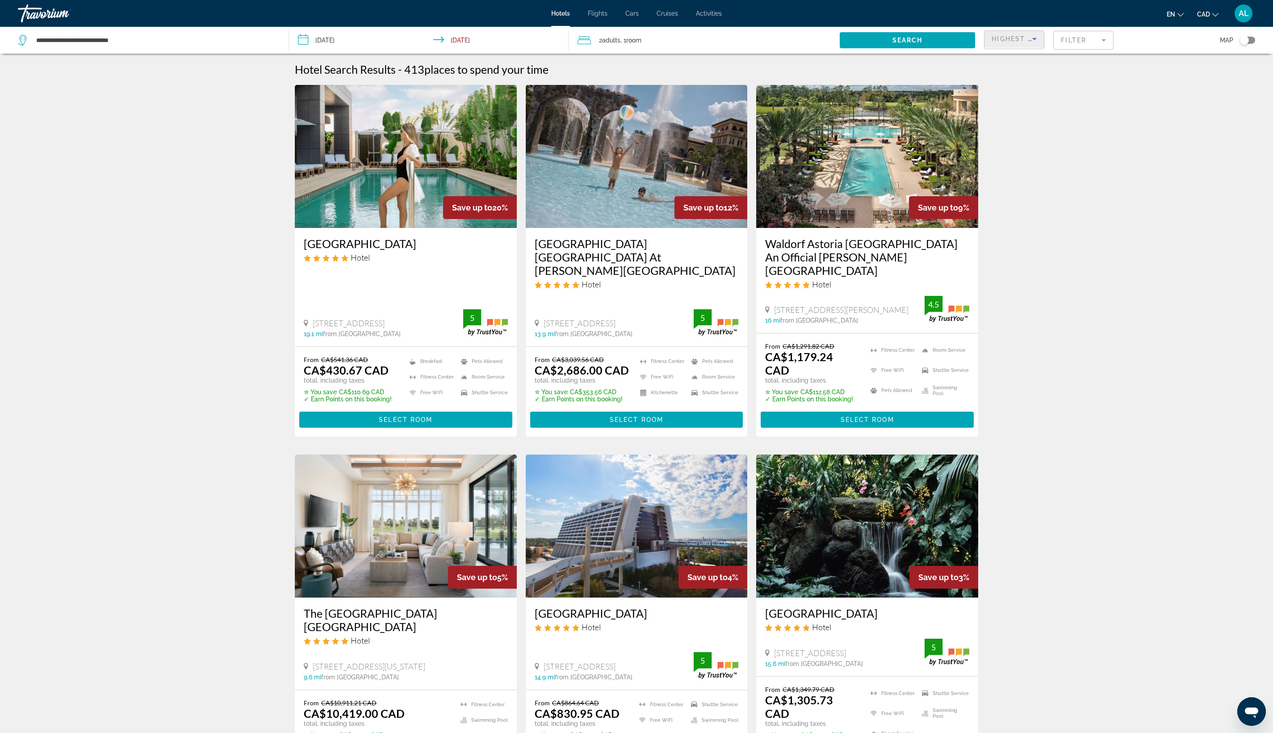
click at [295, 228] on img "Main content" at bounding box center [406, 156] width 222 height 143
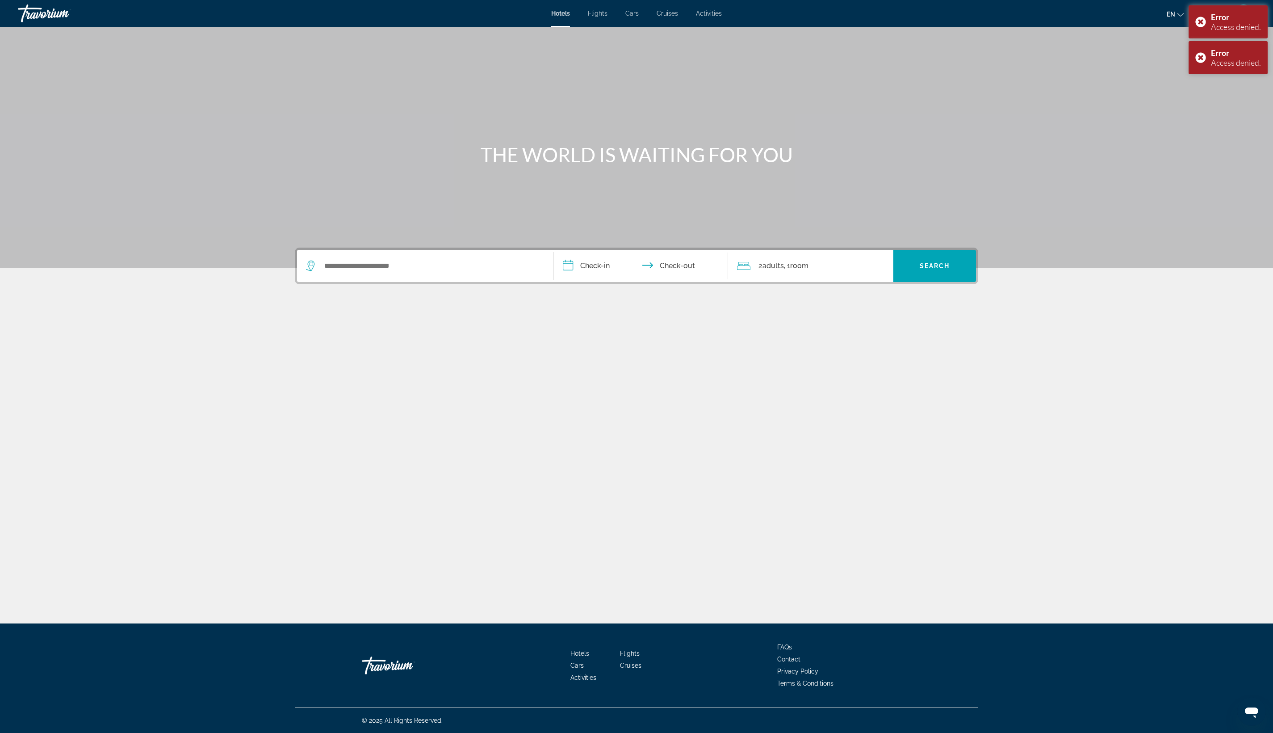
click at [306, 282] on div "Search widget" at bounding box center [425, 266] width 239 height 32
click at [323, 273] on input "Search widget" at bounding box center [431, 265] width 217 height 13
type input "*"
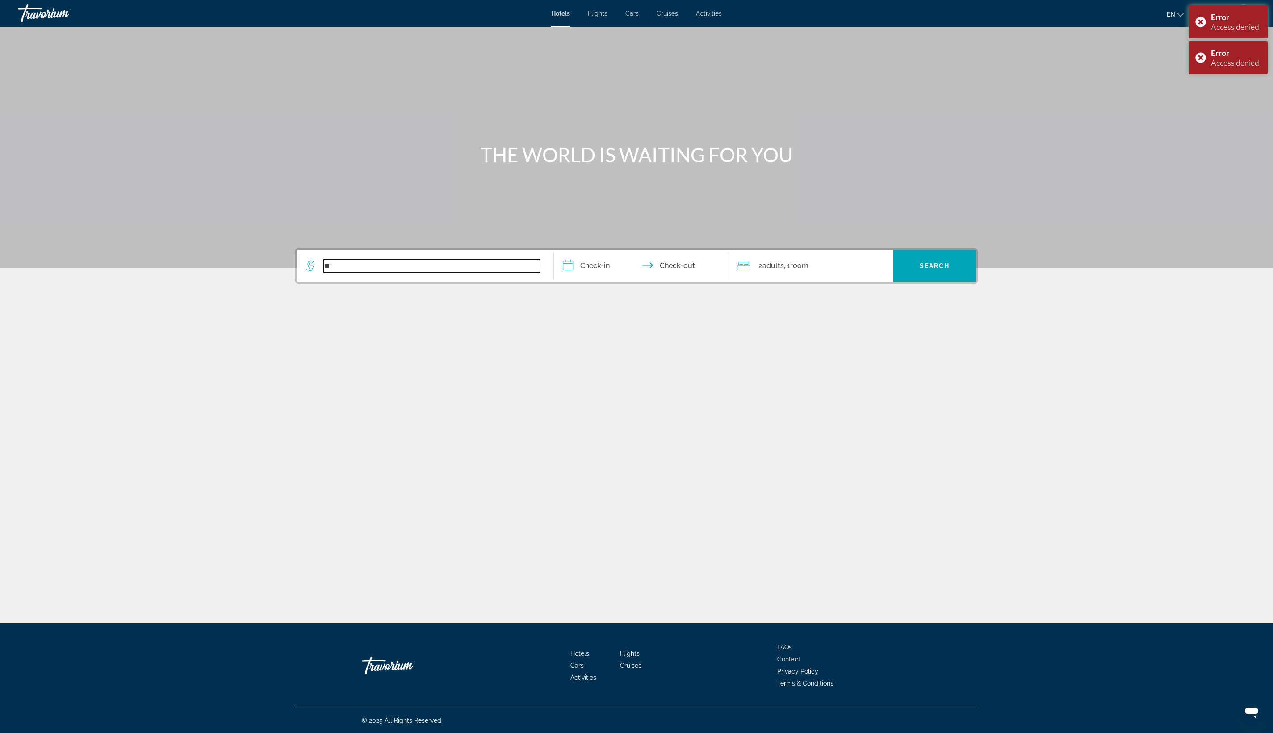
type input "*"
type input "*******"
click at [554, 285] on input "**********" at bounding box center [643, 267] width 178 height 35
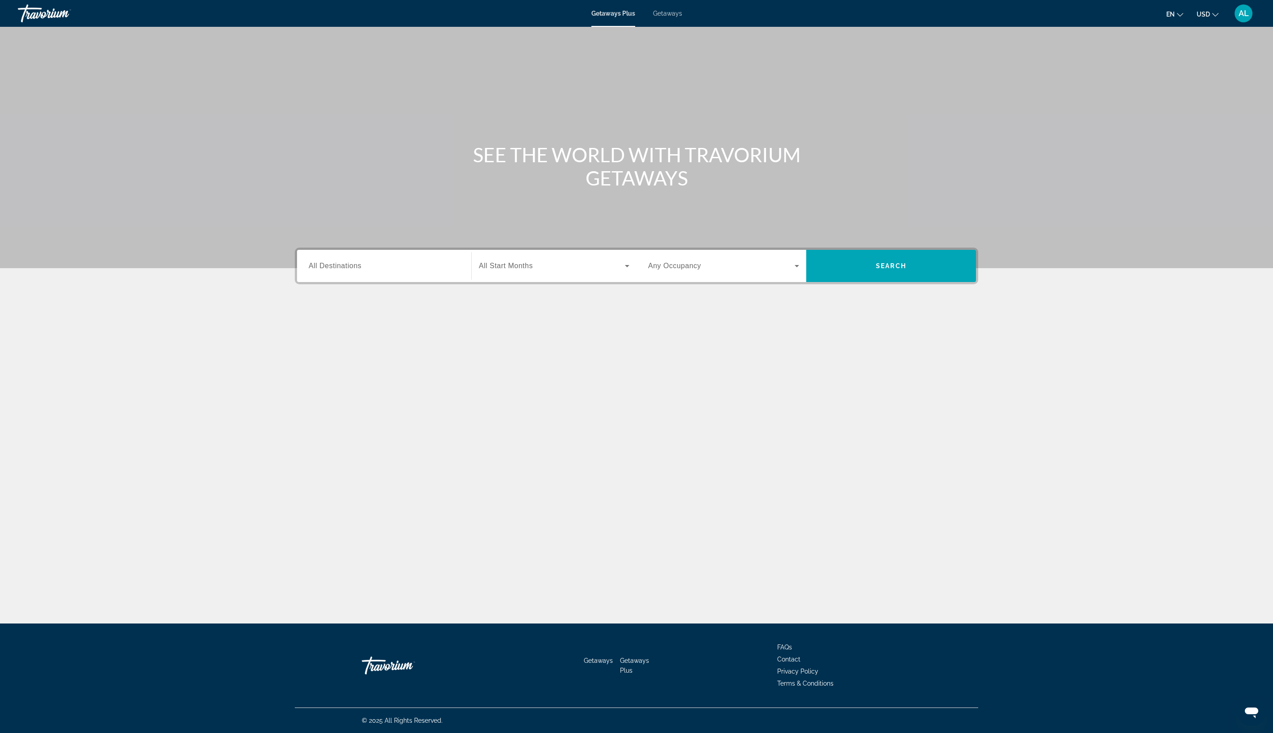
click at [309, 272] on input "Destination All Destinations" at bounding box center [384, 266] width 151 height 11
click at [307, 332] on icon "Toggle United States (32,339 units available)" at bounding box center [309, 327] width 5 height 9
click at [314, 379] on icon "Toggle Florida (5,316 units available)" at bounding box center [318, 374] width 9 height 9
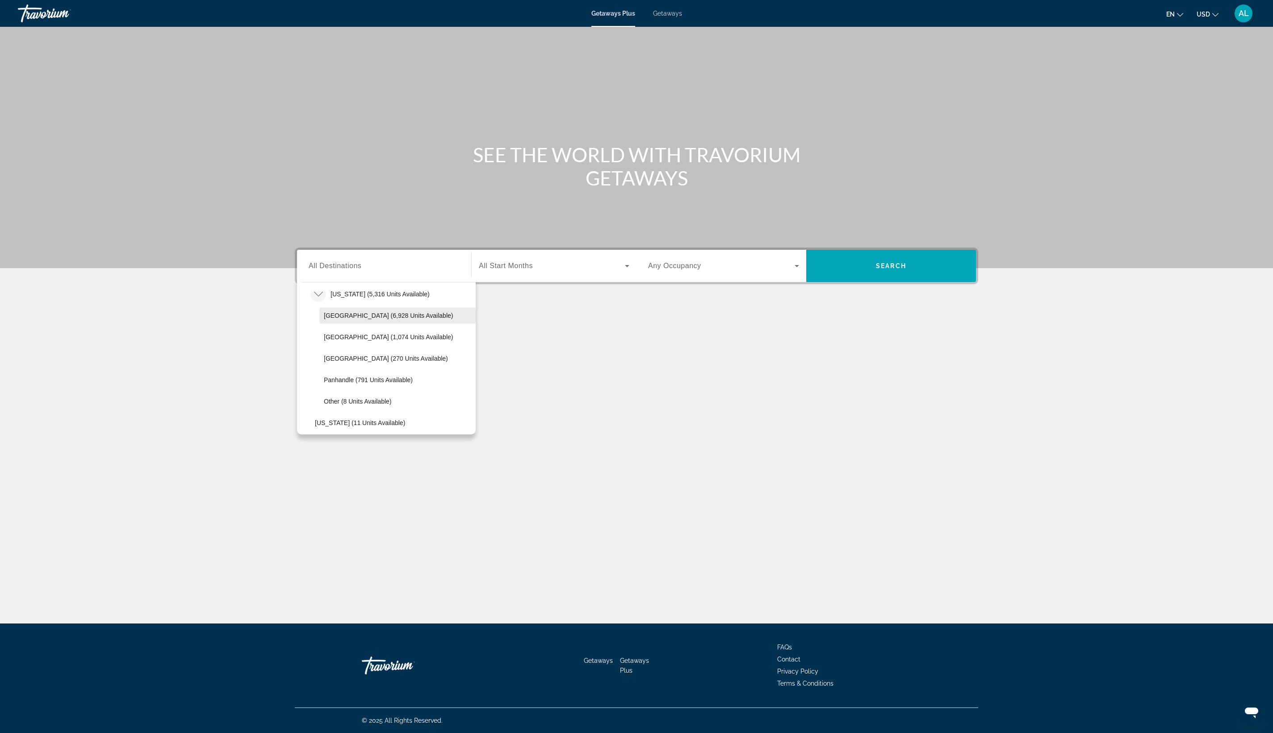
scroll to position [187, 0]
click at [324, 295] on span "Orlando & Disney Area (6,928 units available)" at bounding box center [388, 291] width 129 height 7
type input "**********"
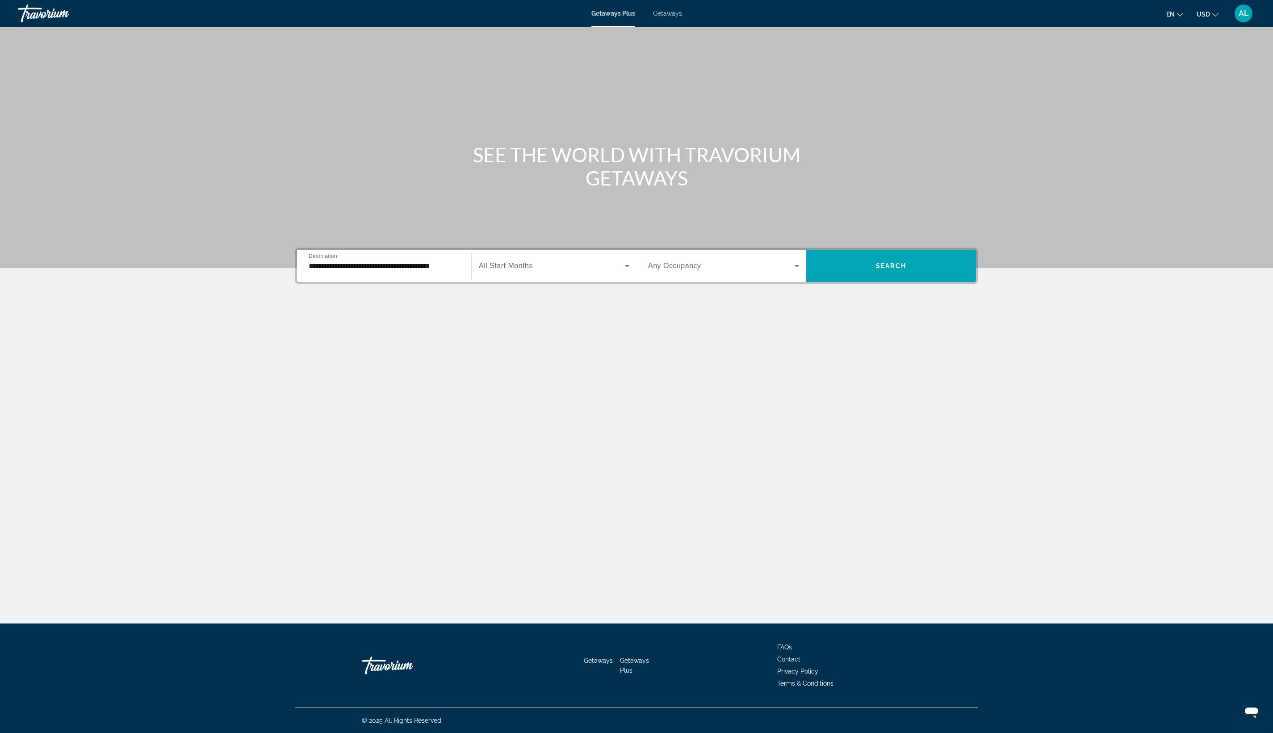
click at [479, 271] on span "Search widget" at bounding box center [552, 265] width 146 height 11
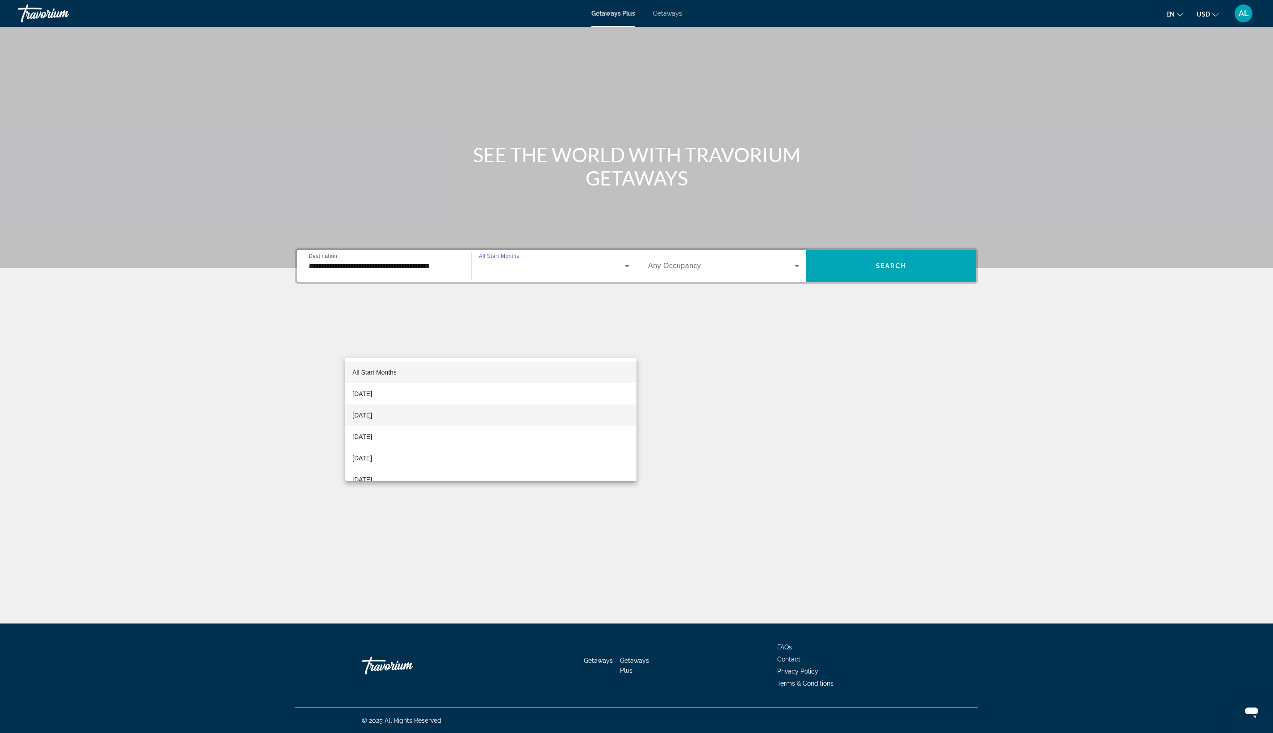
click at [420, 415] on mat-option "October 2025" at bounding box center [490, 414] width 291 height 21
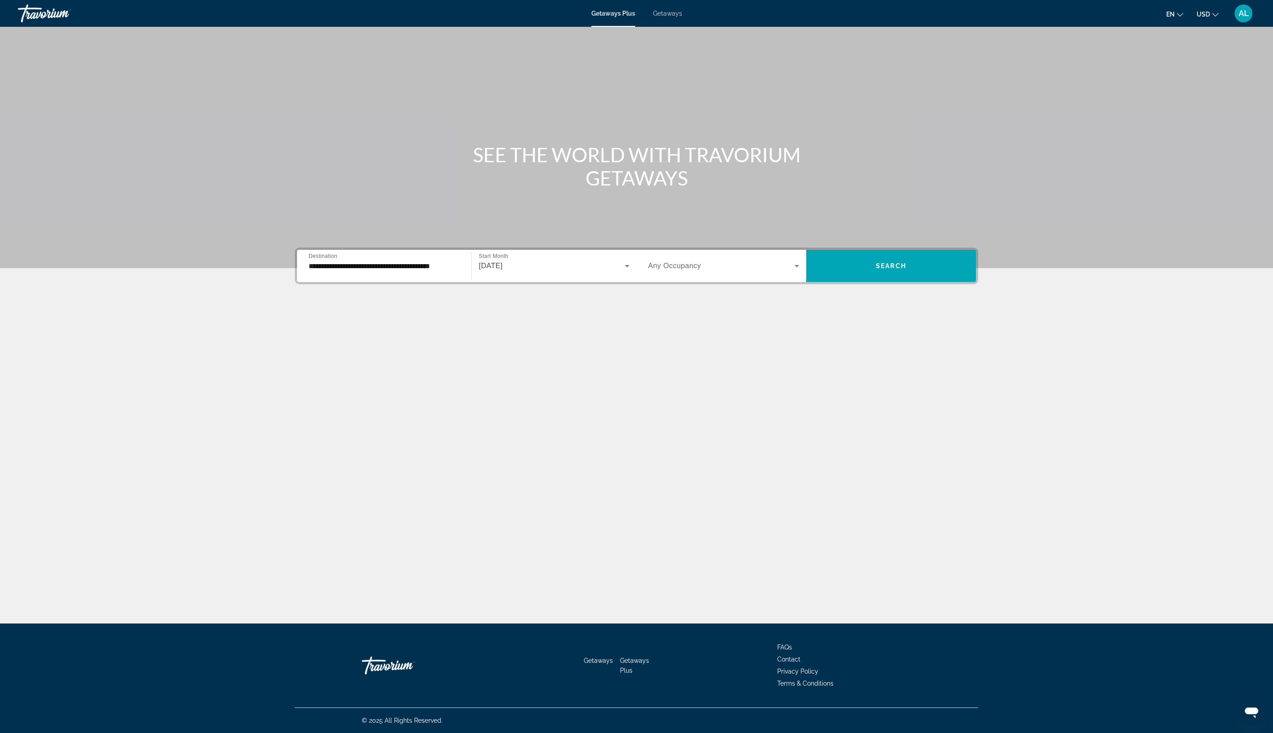
click at [726, 282] on div "Occupancy Any Occupancy" at bounding box center [723, 266] width 165 height 32
click at [720, 282] on div "Occupancy Any Occupancy" at bounding box center [723, 266] width 165 height 32
click at [701, 269] on span "Any Occupancy" at bounding box center [674, 266] width 53 height 8
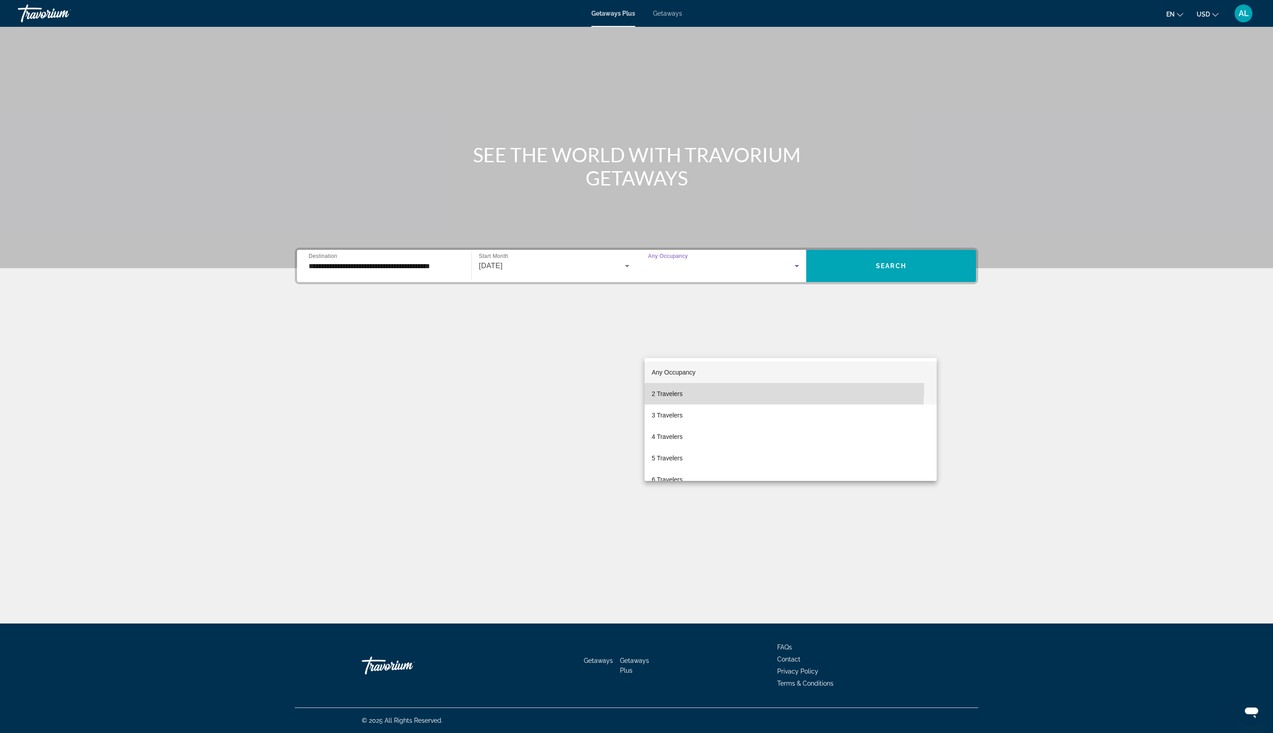
click at [709, 387] on mat-option "2 Travelers" at bounding box center [791, 393] width 292 height 21
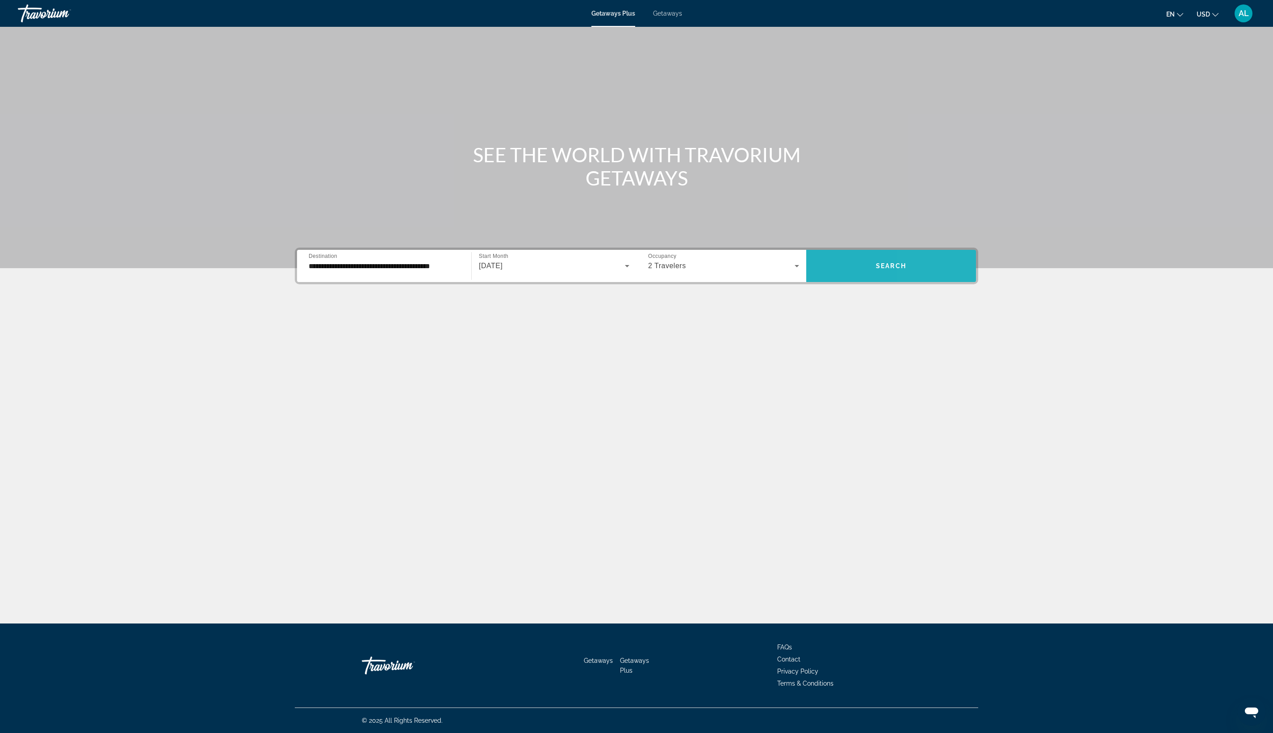
click at [976, 282] on span "Search widget" at bounding box center [891, 266] width 170 height 32
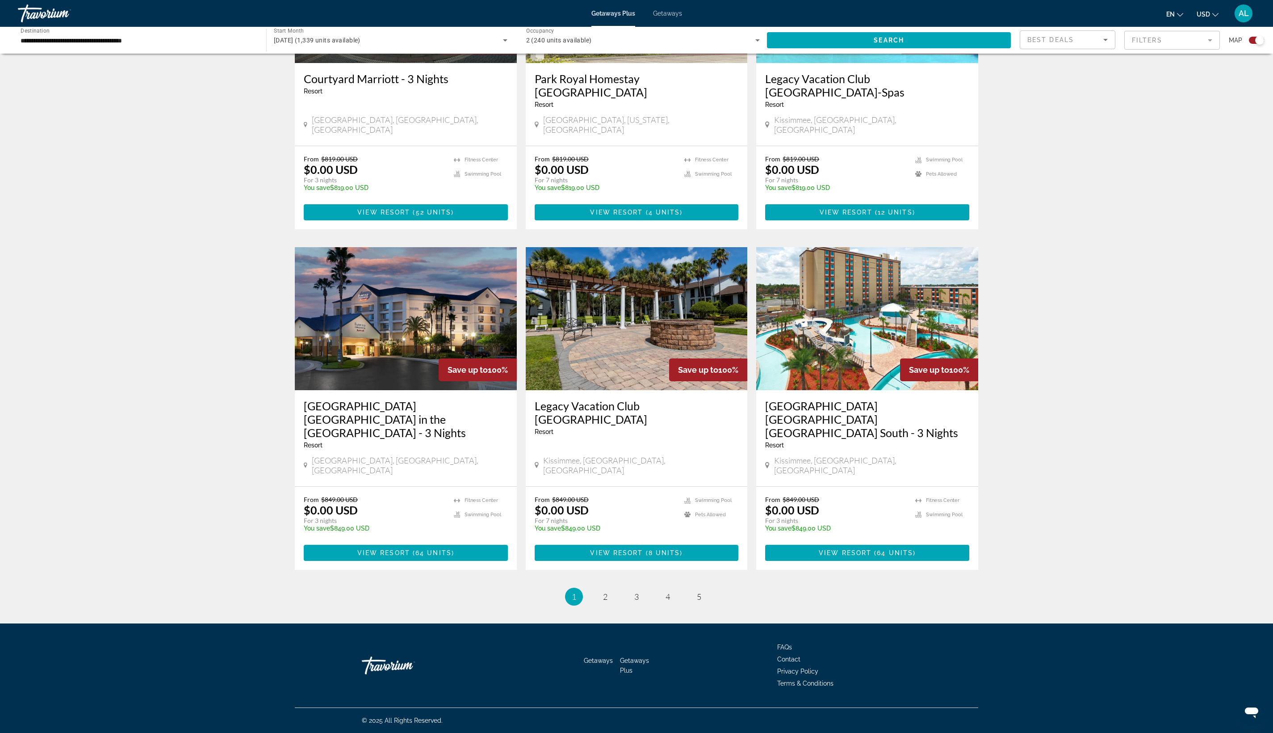
scroll to position [1410, 0]
click at [357, 216] on span "View Resort" at bounding box center [383, 212] width 53 height 7
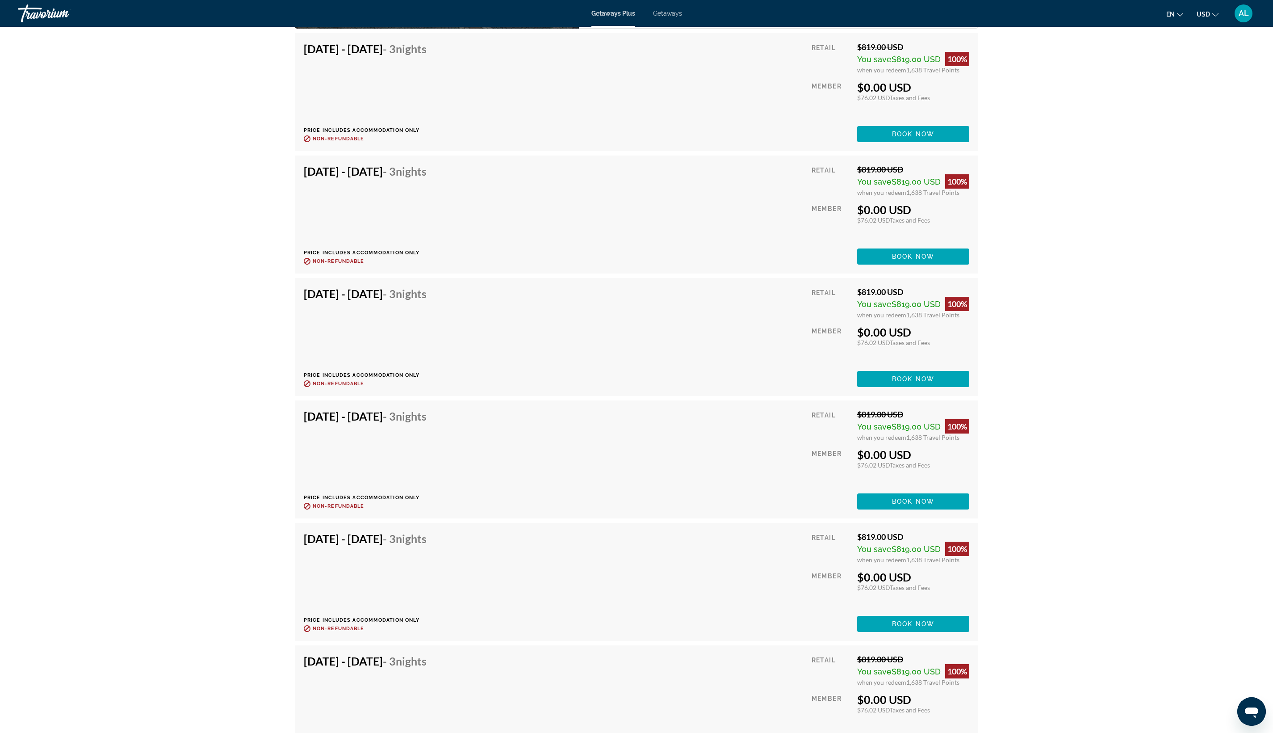
scroll to position [1576, 0]
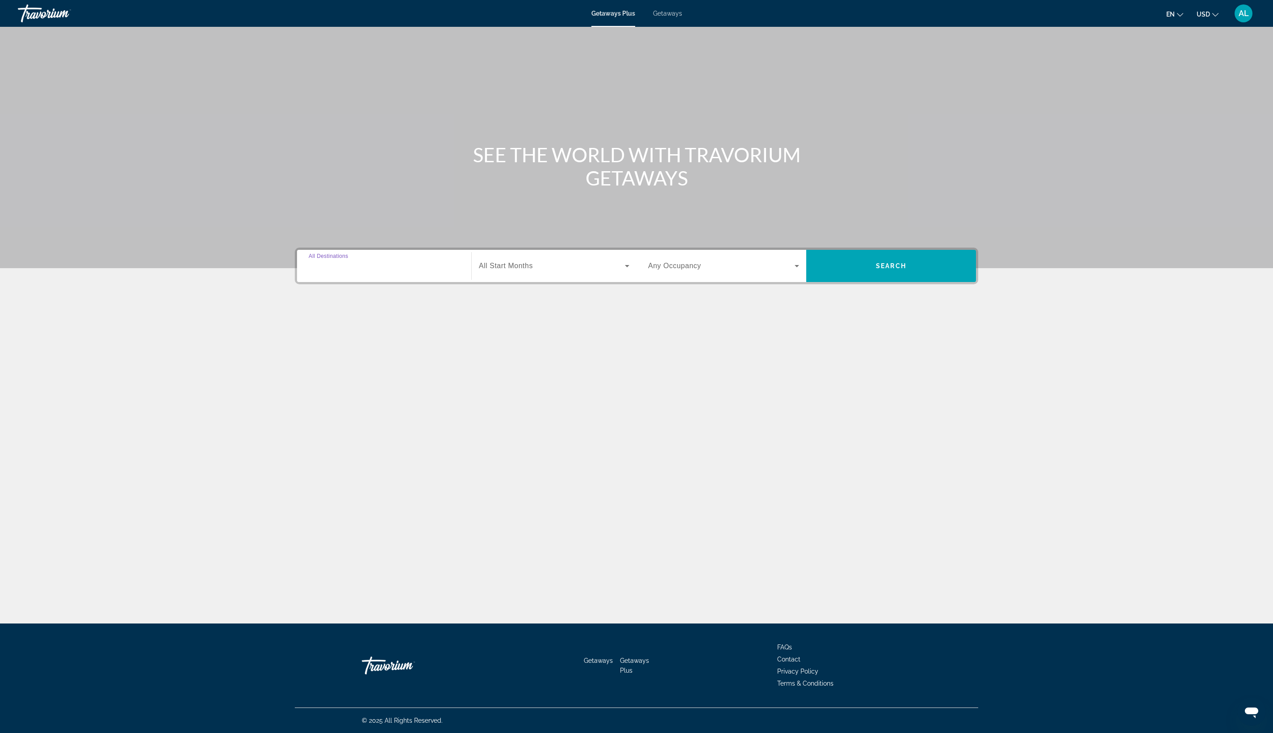
click at [309, 272] on input "Destination All Destinations" at bounding box center [384, 266] width 151 height 11
click at [302, 334] on mat-icon "Toggle United States (32,339 units available)" at bounding box center [310, 327] width 16 height 16
click at [316, 371] on icon "Toggle Florida (5,316 units available)" at bounding box center [318, 366] width 5 height 9
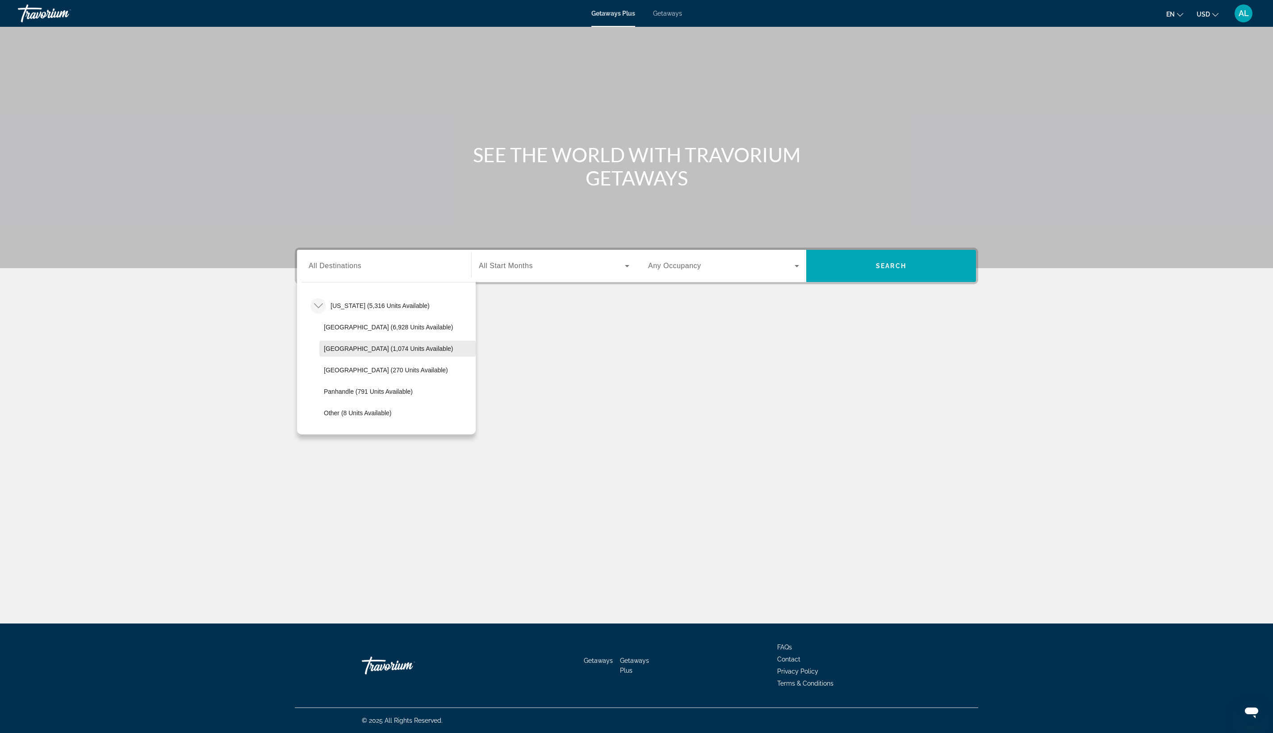
scroll to position [175, 0]
click at [331, 285] on span "[US_STATE] (5,316 units available)" at bounding box center [380, 281] width 99 height 7
click at [309, 272] on input "**********" at bounding box center [384, 266] width 151 height 11
click at [324, 319] on span "East Coast (1,074 units available)" at bounding box center [388, 315] width 129 height 7
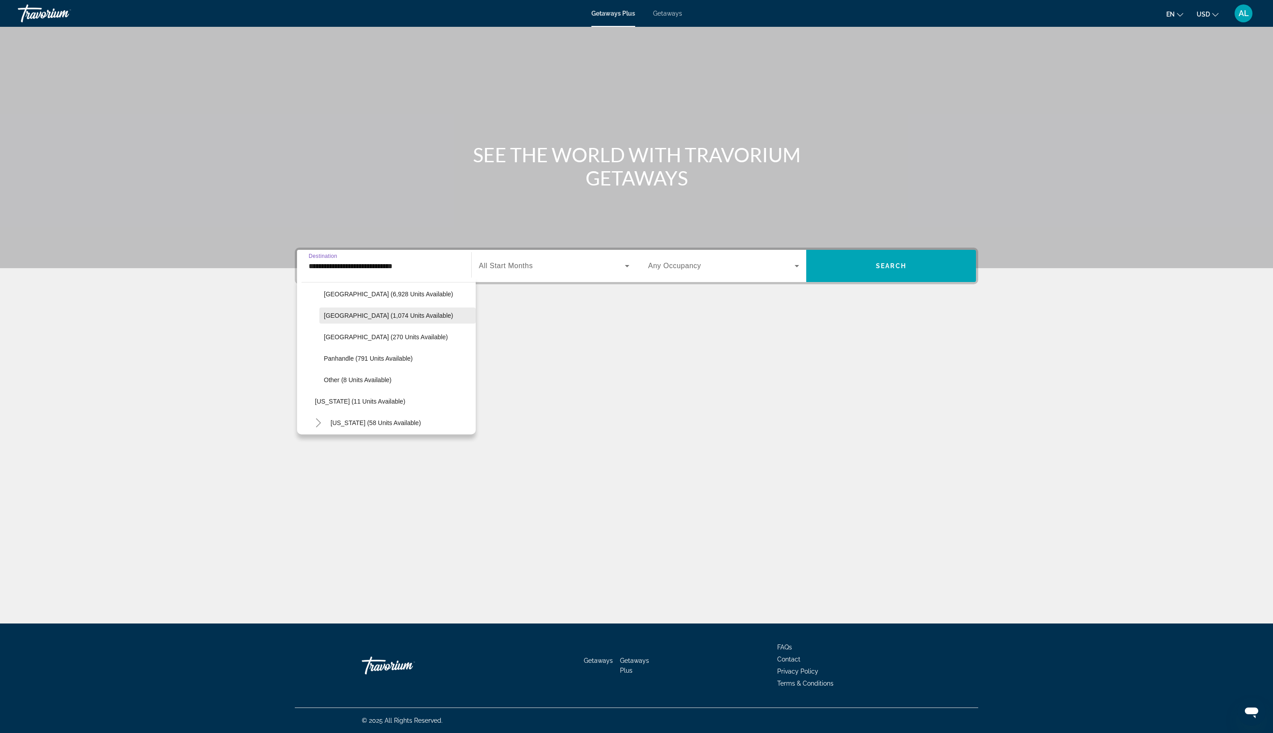
type input "**********"
click at [479, 271] on span "Search widget" at bounding box center [552, 265] width 146 height 11
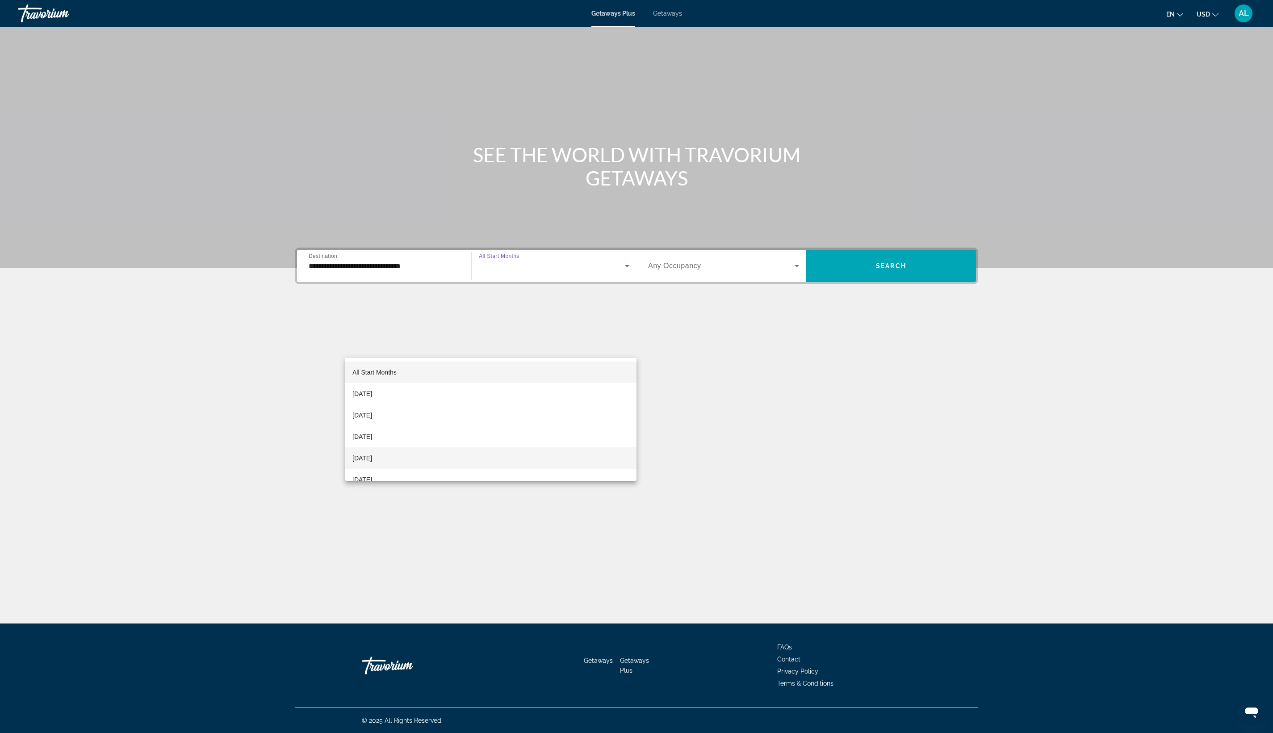
click at [439, 459] on mat-option "December 2025" at bounding box center [490, 457] width 291 height 21
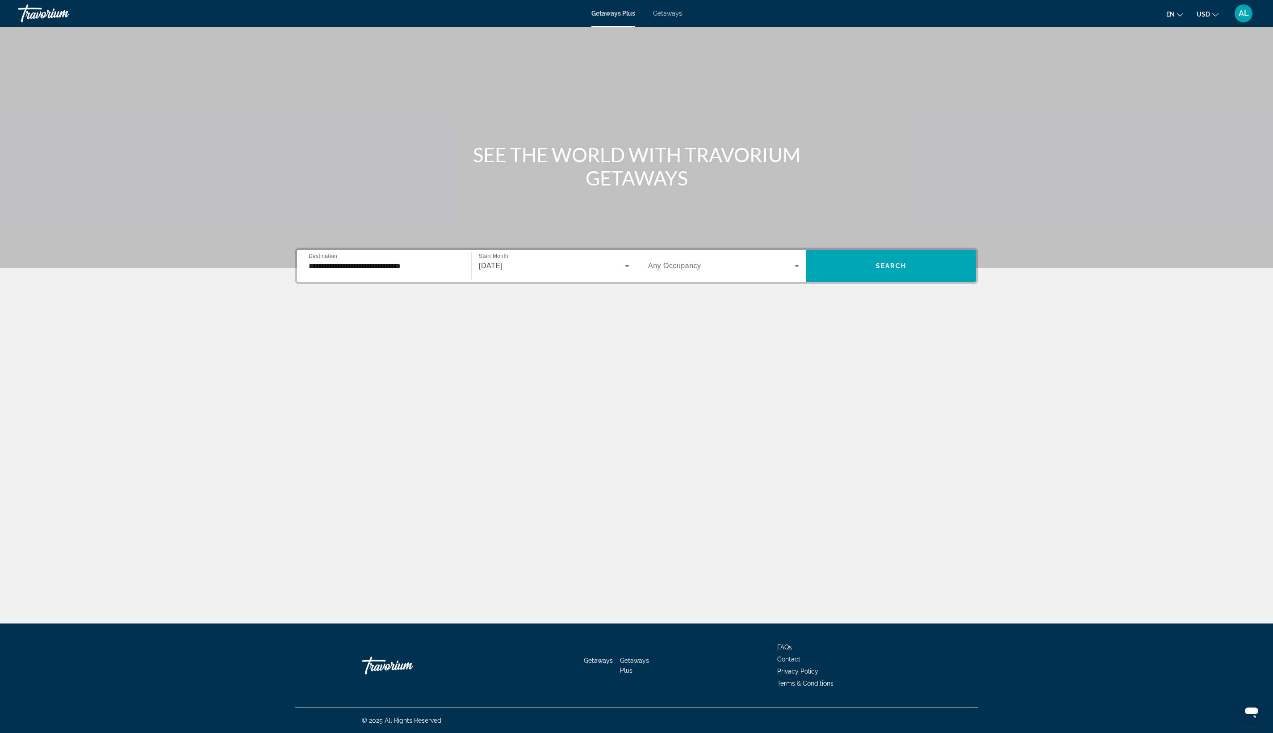
click at [759, 282] on div "Occupancy Any Occupancy" at bounding box center [723, 266] width 165 height 32
click at [752, 278] on div "Search widget" at bounding box center [723, 265] width 151 height 25
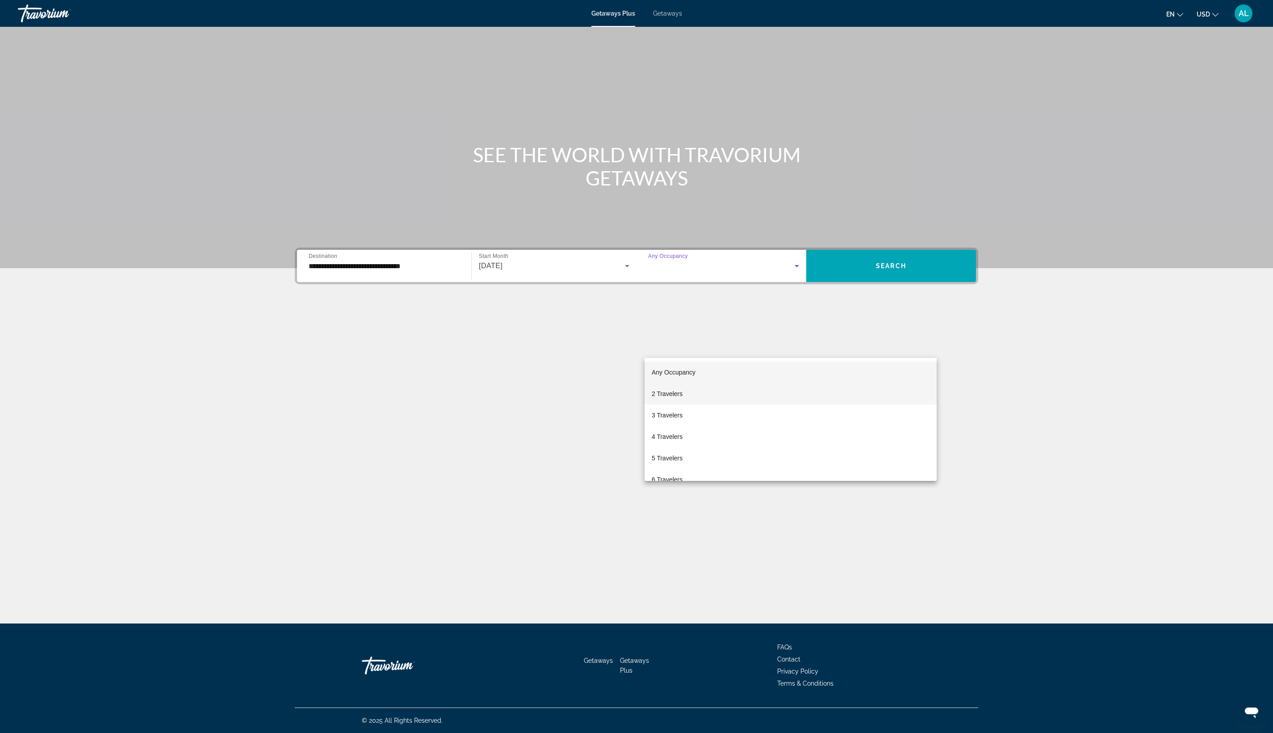
click at [734, 390] on mat-option "2 Travelers" at bounding box center [791, 393] width 292 height 21
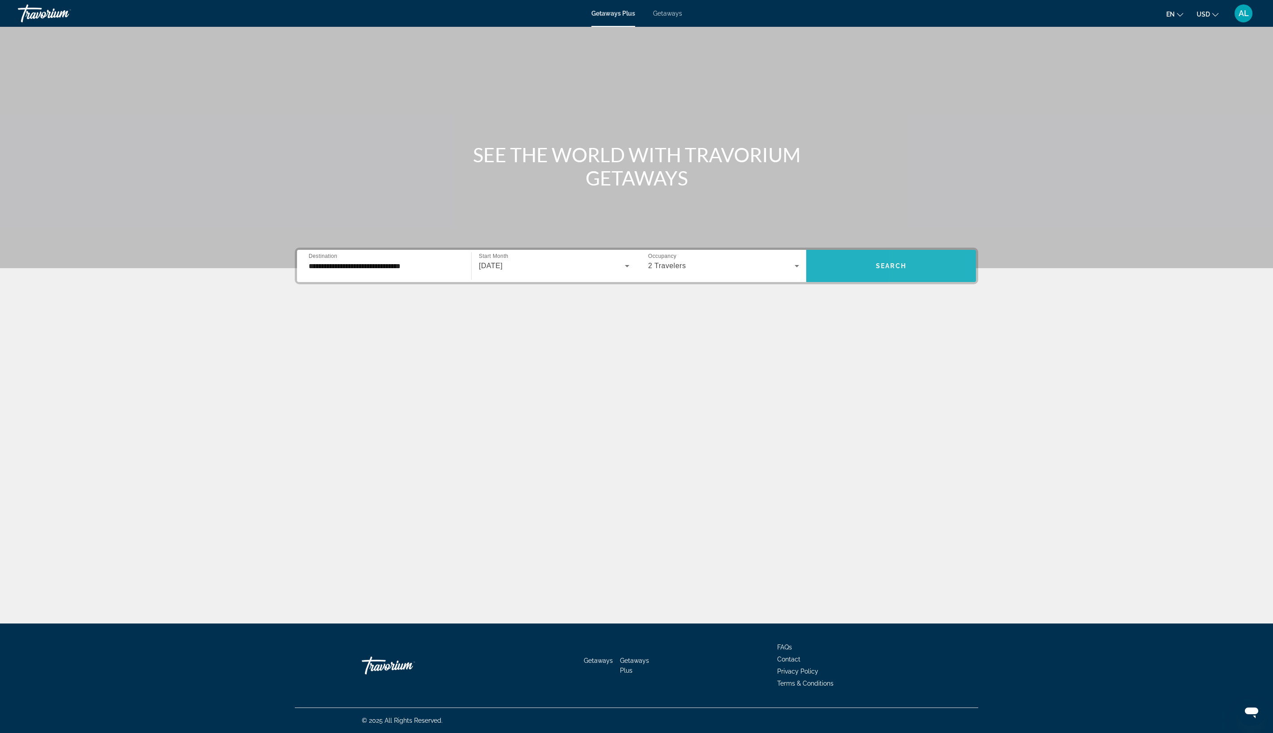
click at [976, 282] on span "Search widget" at bounding box center [891, 266] width 170 height 32
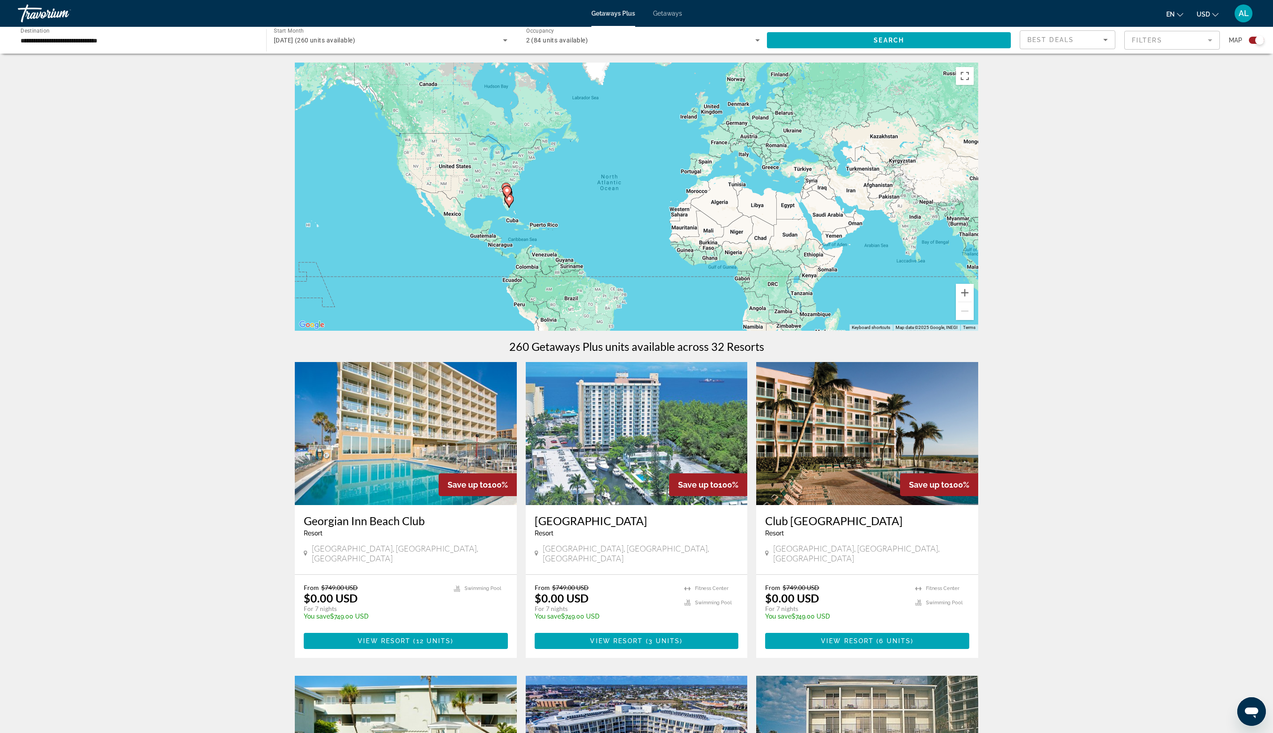
click at [1027, 56] on div "Best Deals" at bounding box center [1067, 43] width 80 height 25
click at [1111, 67] on div at bounding box center [636, 366] width 1273 height 733
click at [1124, 50] on mat-form-field "Filters" at bounding box center [1172, 40] width 96 height 19
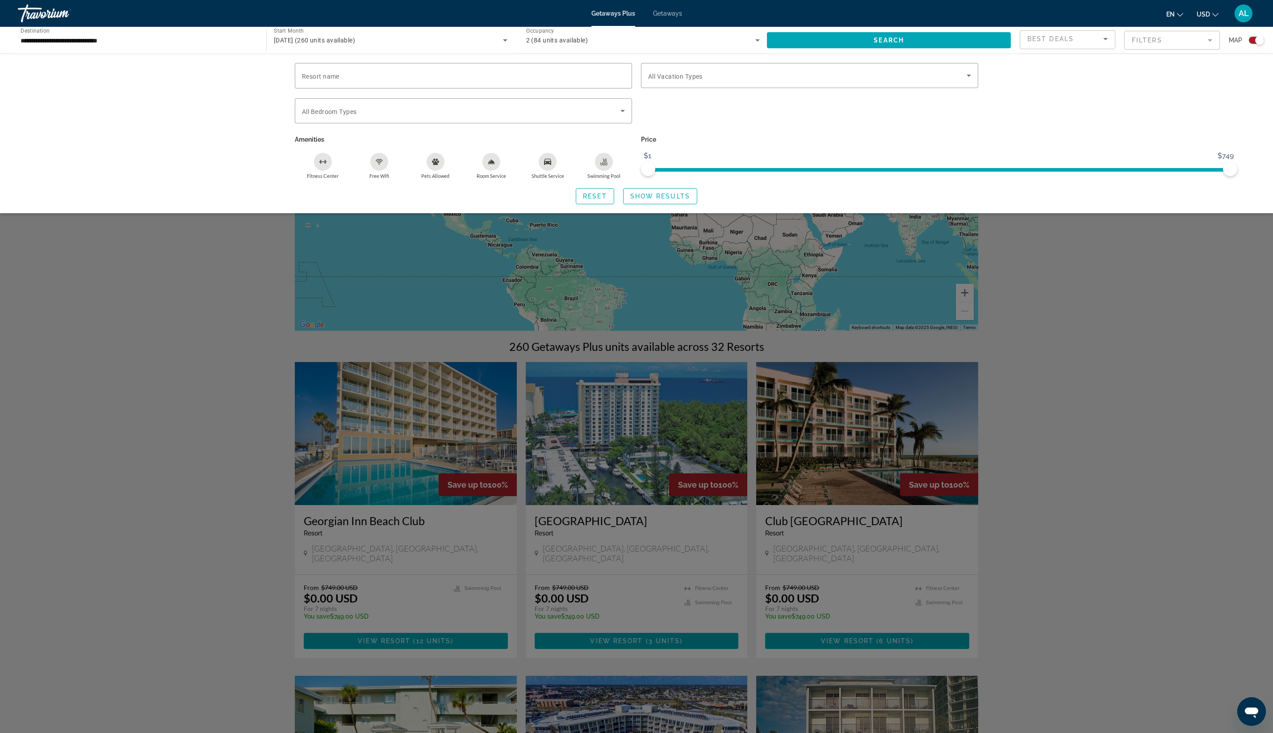
click at [547, 350] on div "Search widget" at bounding box center [636, 433] width 1273 height 599
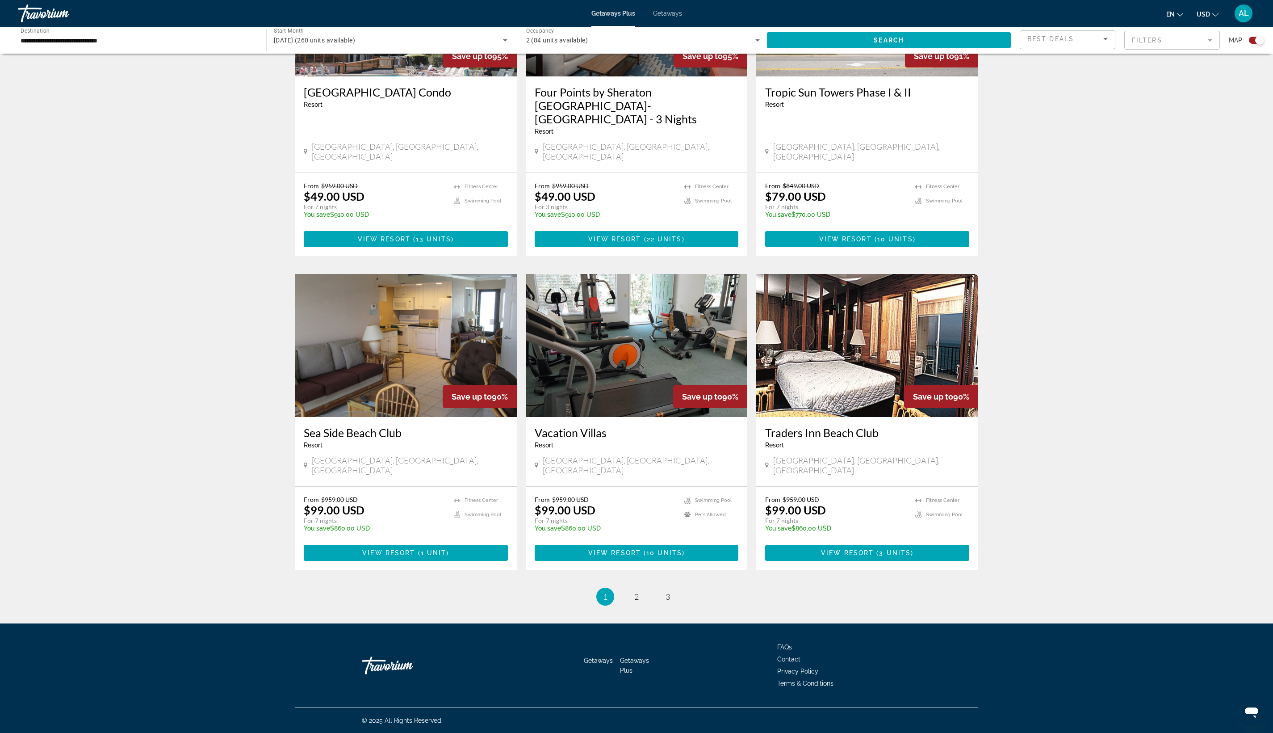
scroll to position [1985, 0]
click at [629, 600] on link "page 2" at bounding box center [637, 597] width 16 height 16
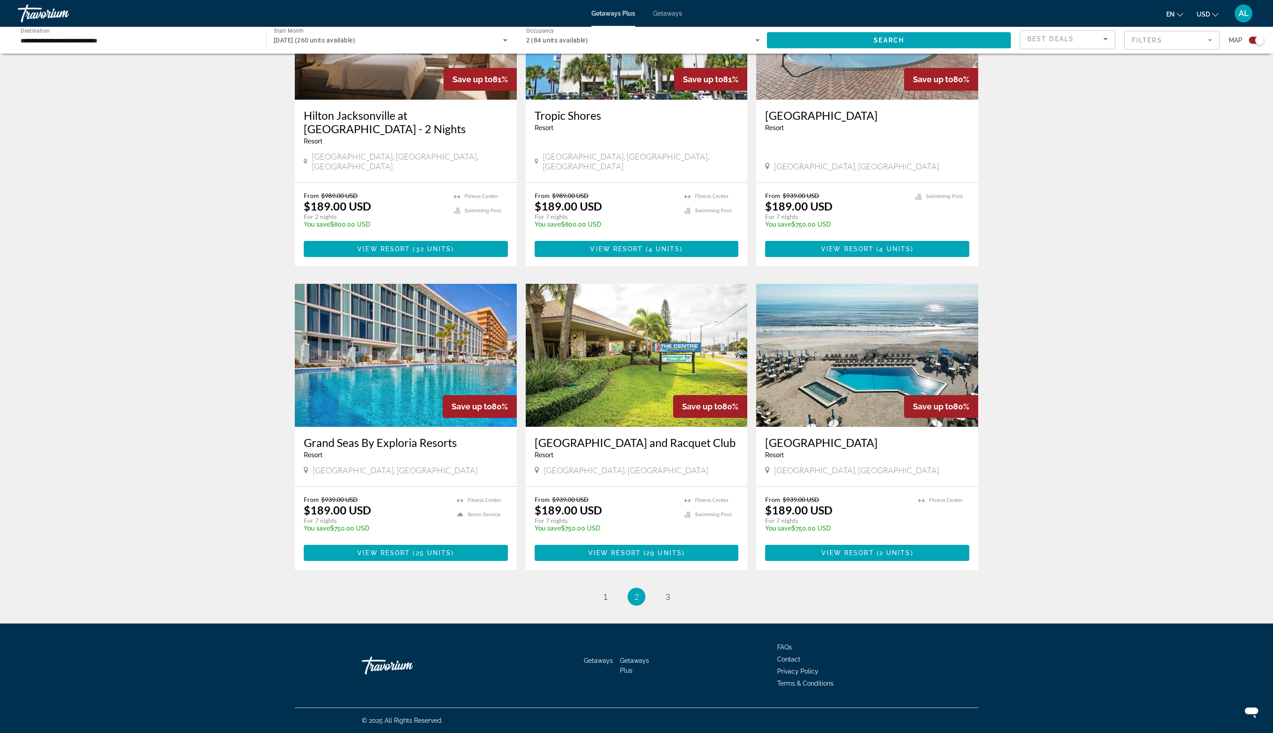
scroll to position [2010, 0]
click at [676, 589] on link "page 3" at bounding box center [668, 597] width 16 height 16
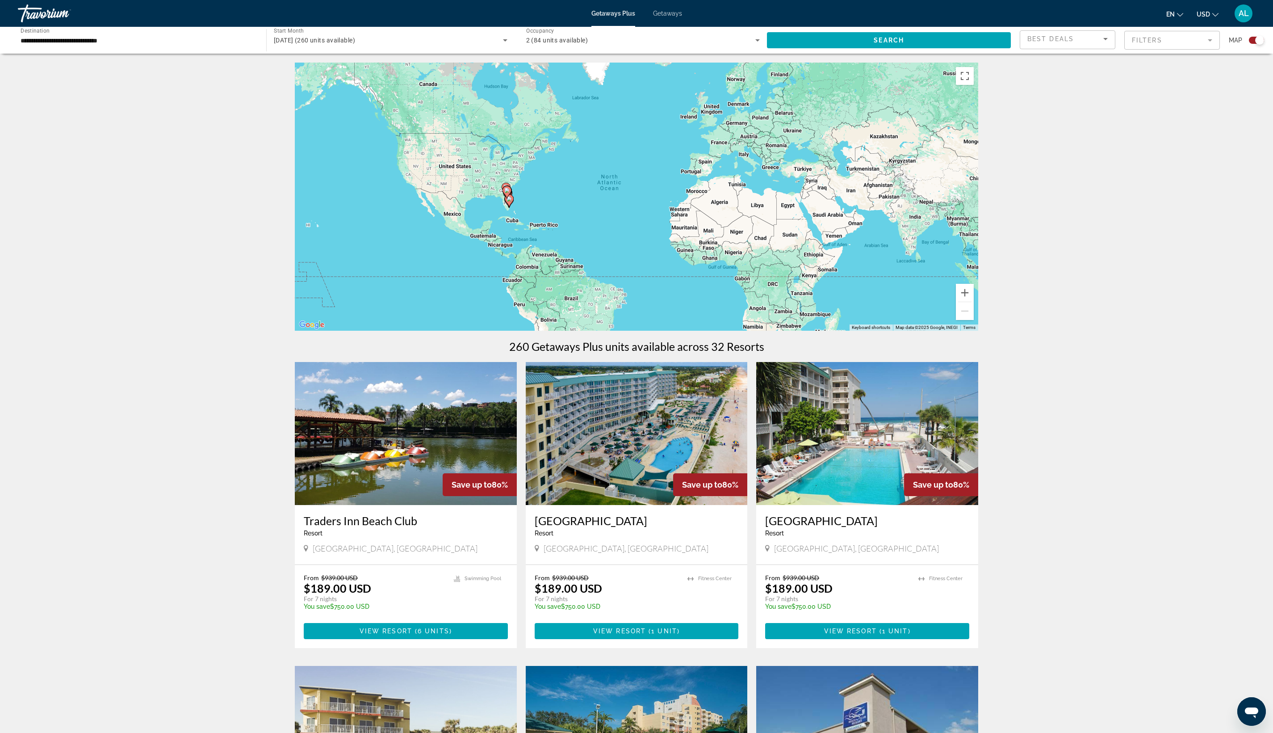
click at [679, 17] on span "Getaways" at bounding box center [667, 13] width 29 height 7
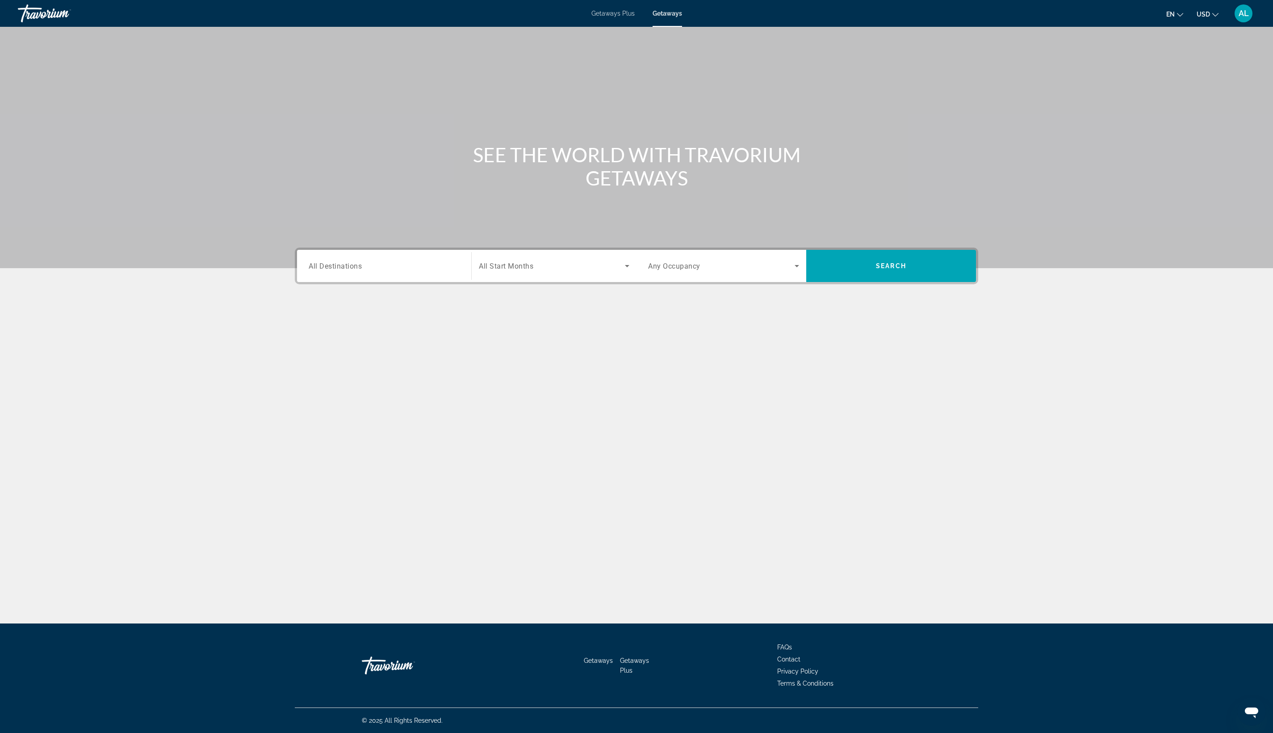
click at [309, 279] on div "Search widget" at bounding box center [384, 265] width 151 height 25
click at [305, 323] on icon "Toggle United States (662,276 units available)" at bounding box center [309, 319] width 9 height 9
click at [316, 318] on icon "Toggle Florida (213,185 units available)" at bounding box center [318, 313] width 5 height 9
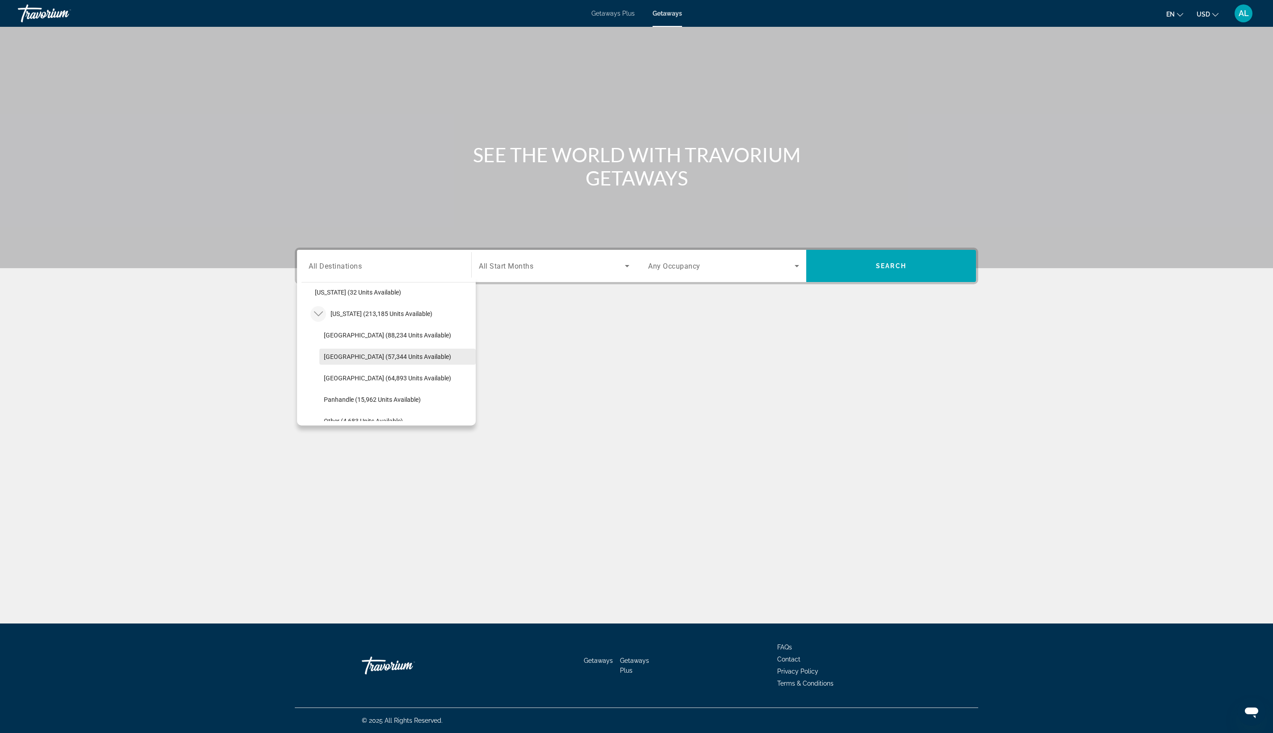
click at [324, 360] on span "East Coast (57,344 units available)" at bounding box center [387, 356] width 127 height 7
type input "**********"
click at [479, 278] on div "Search widget" at bounding box center [554, 265] width 151 height 25
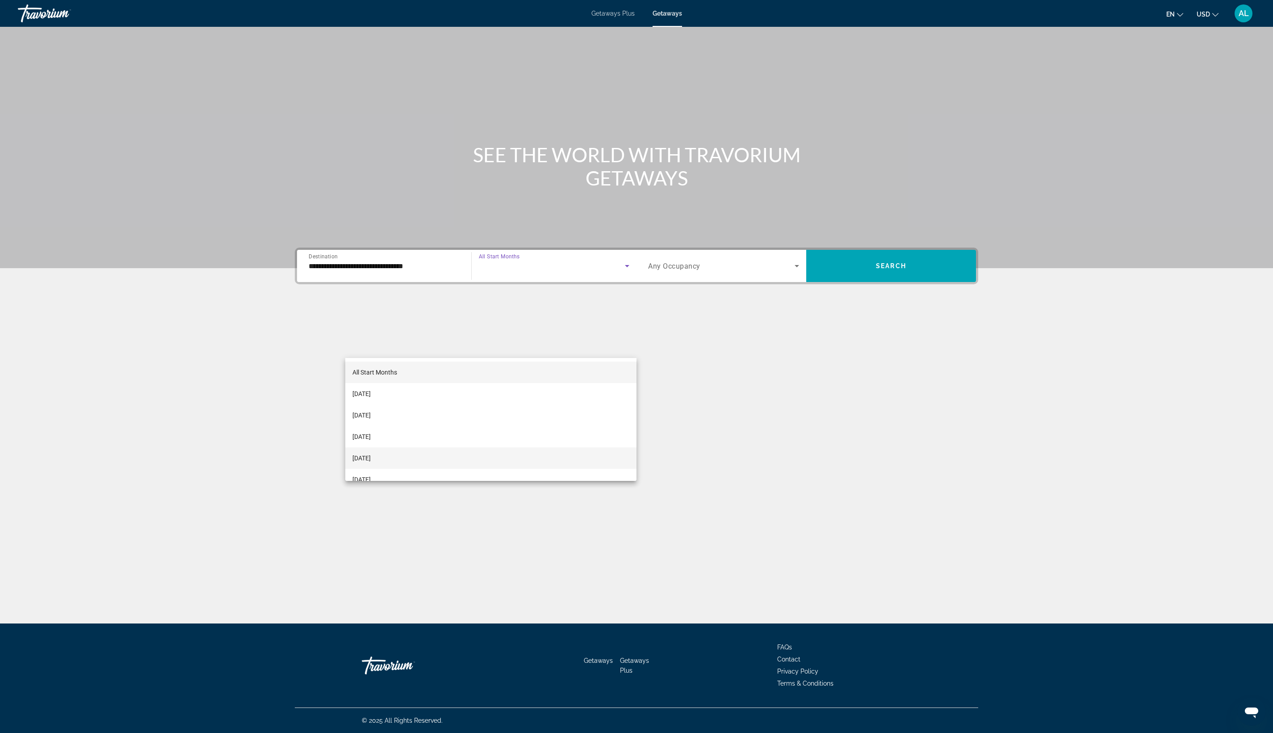
click at [427, 450] on mat-option "December 2025" at bounding box center [490, 457] width 291 height 21
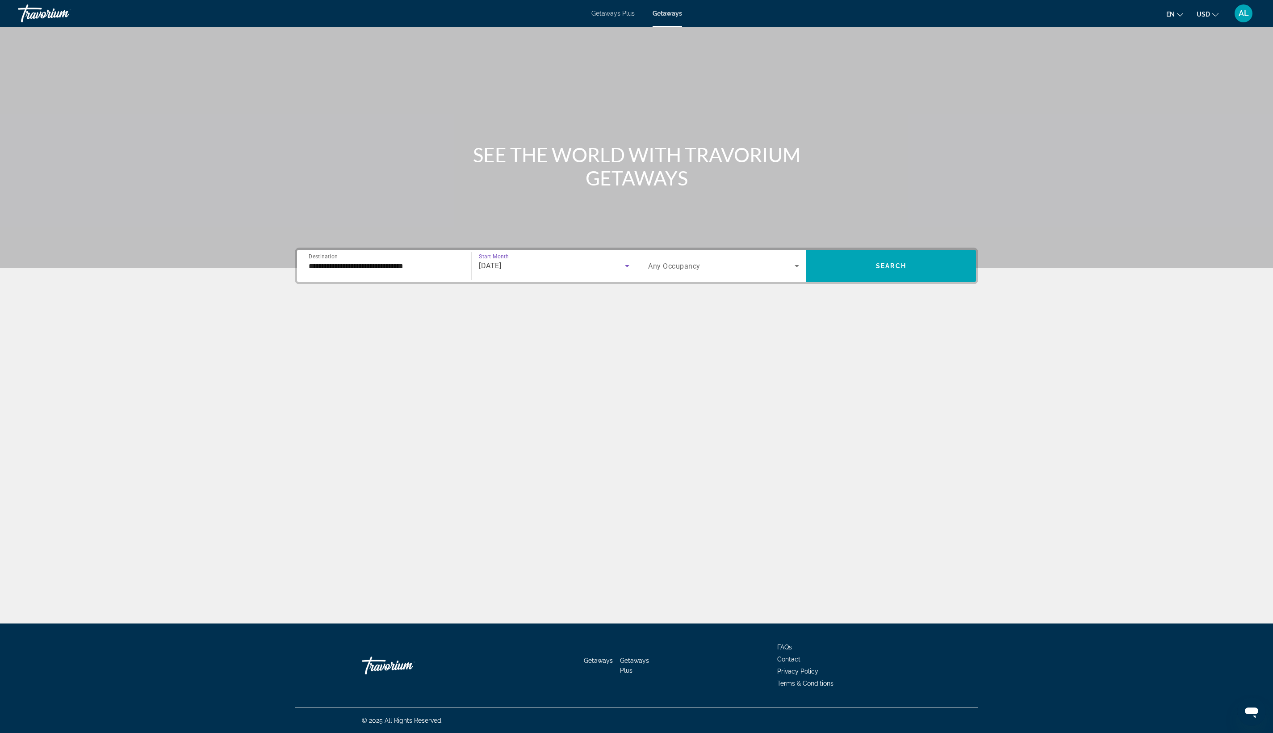
click at [684, 270] on span "Any Occupancy" at bounding box center [674, 266] width 52 height 8
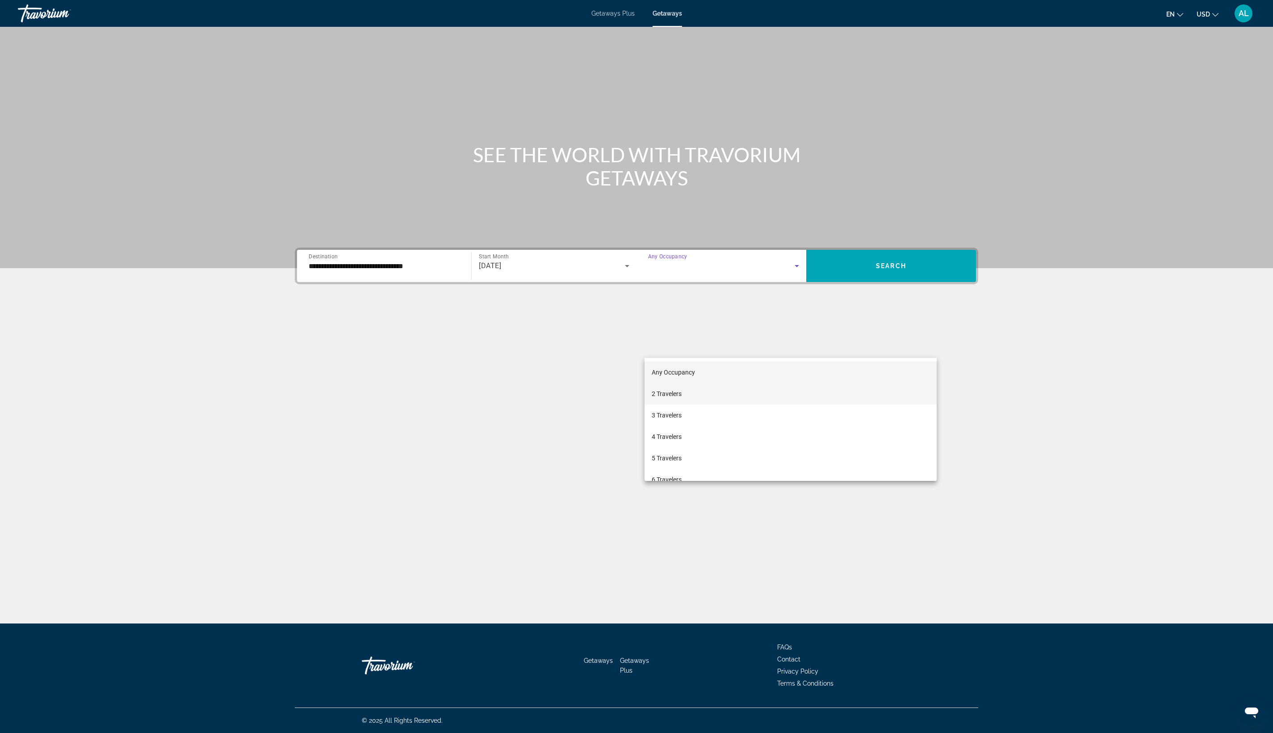
click at [698, 387] on mat-option "2 Travelers" at bounding box center [791, 393] width 292 height 21
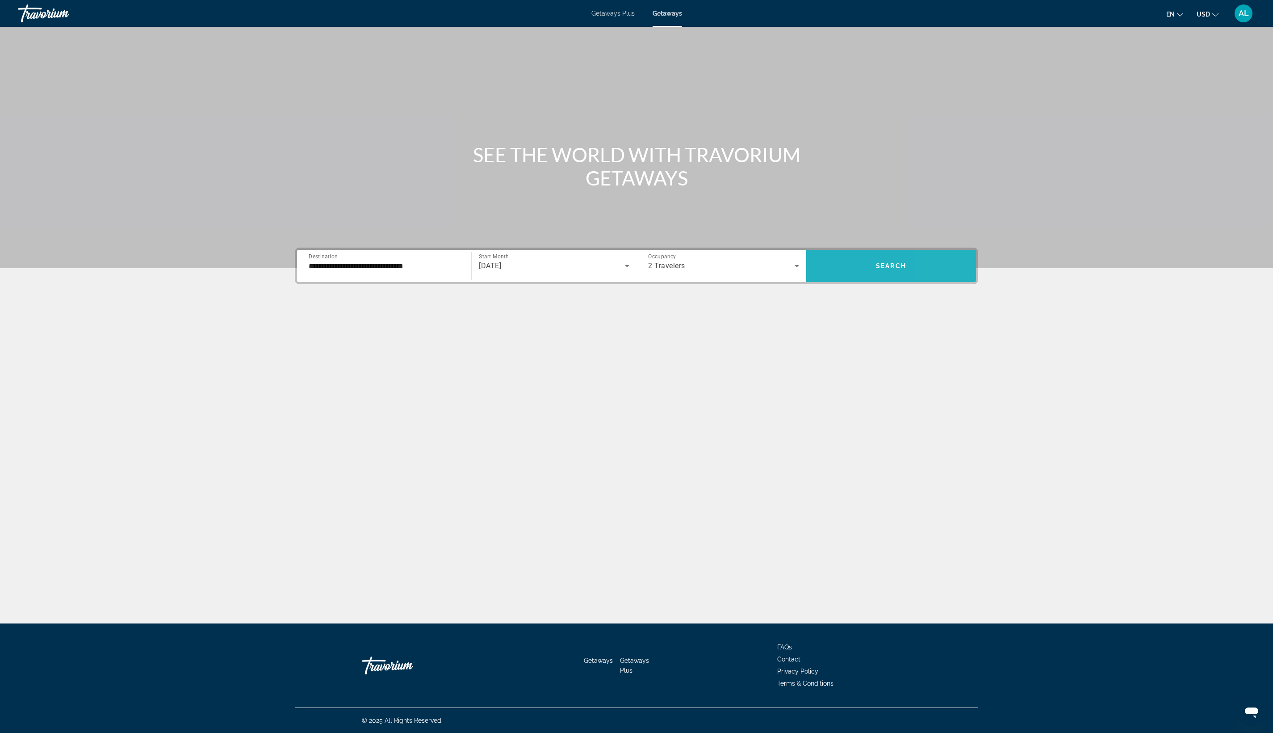
click at [976, 277] on span "Search widget" at bounding box center [891, 265] width 170 height 21
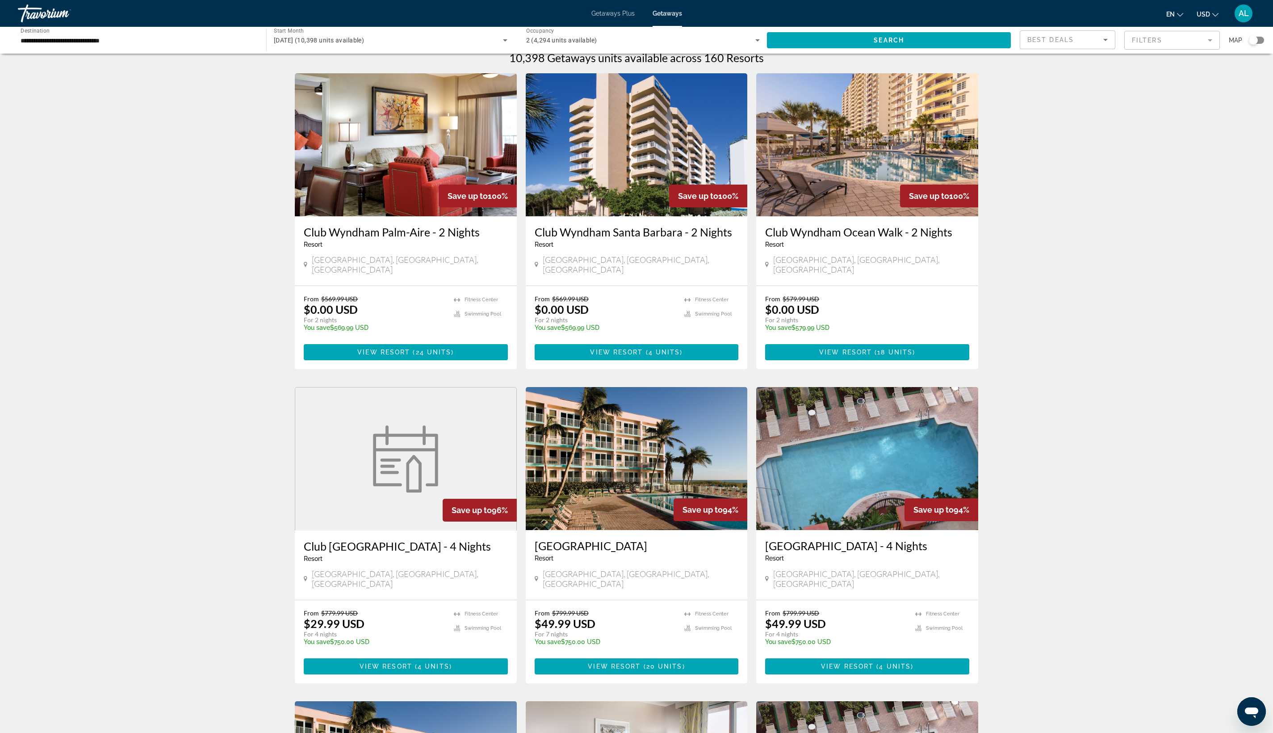
scroll to position [21, 0]
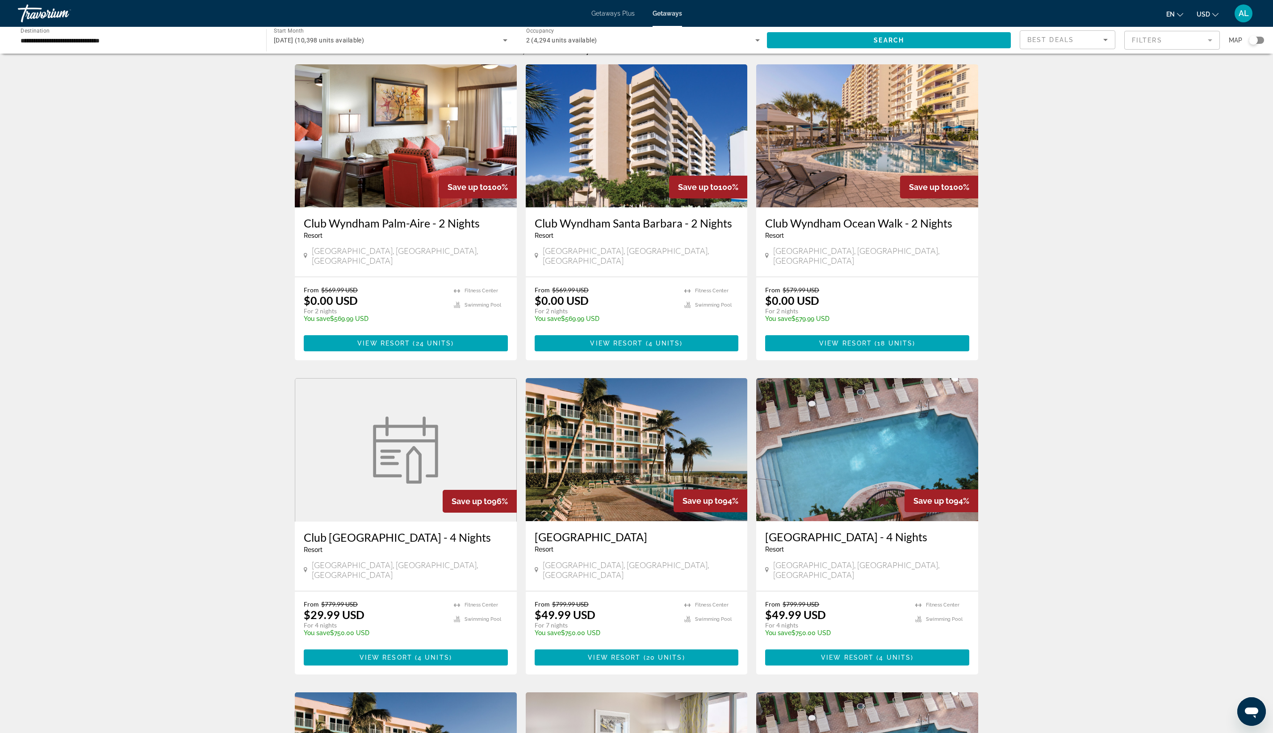
click at [944, 207] on img "Main content" at bounding box center [867, 135] width 222 height 143
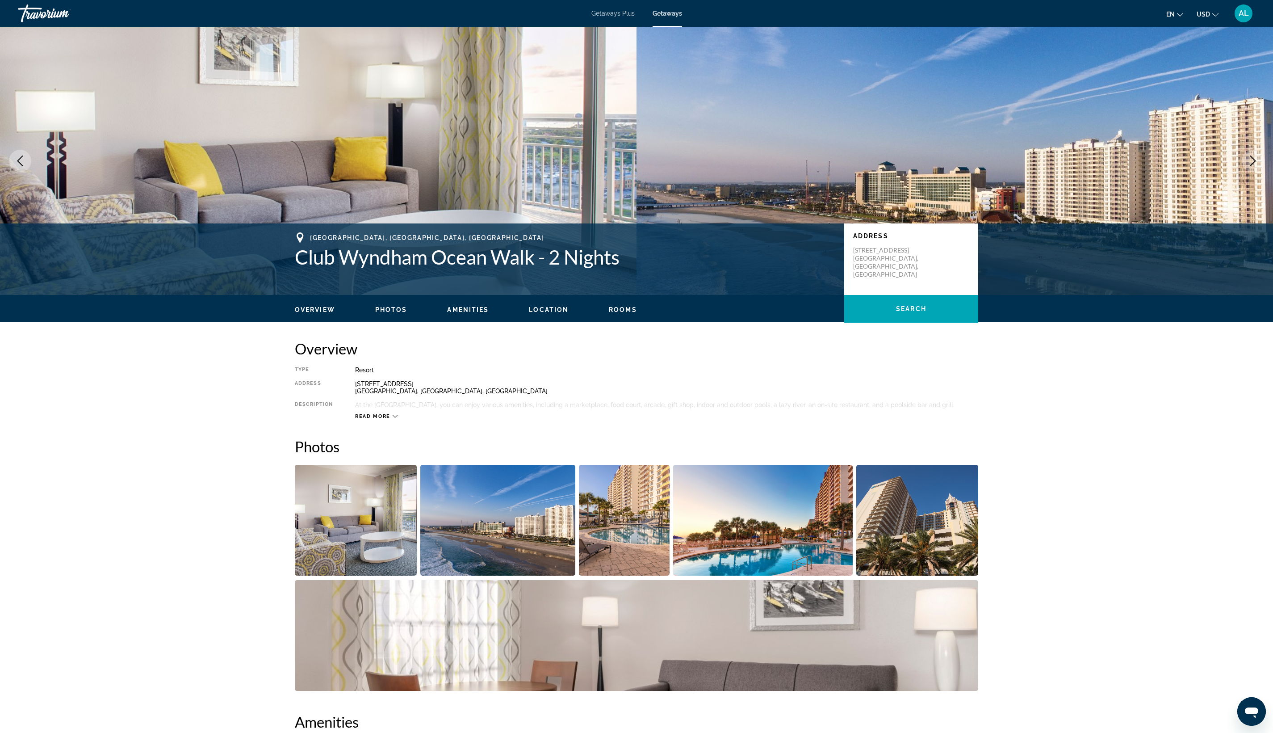
click at [1245, 172] on button "Next image" at bounding box center [1253, 161] width 22 height 22
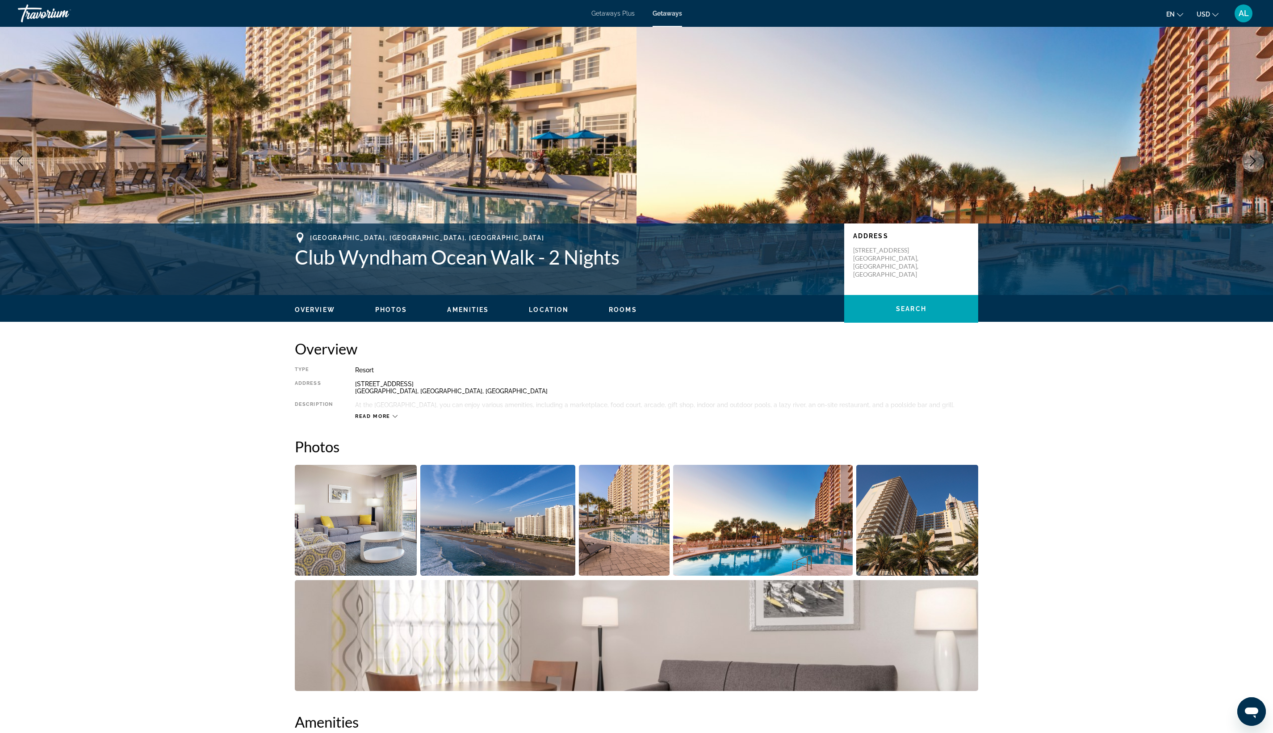
click at [1245, 172] on button "Next image" at bounding box center [1253, 161] width 22 height 22
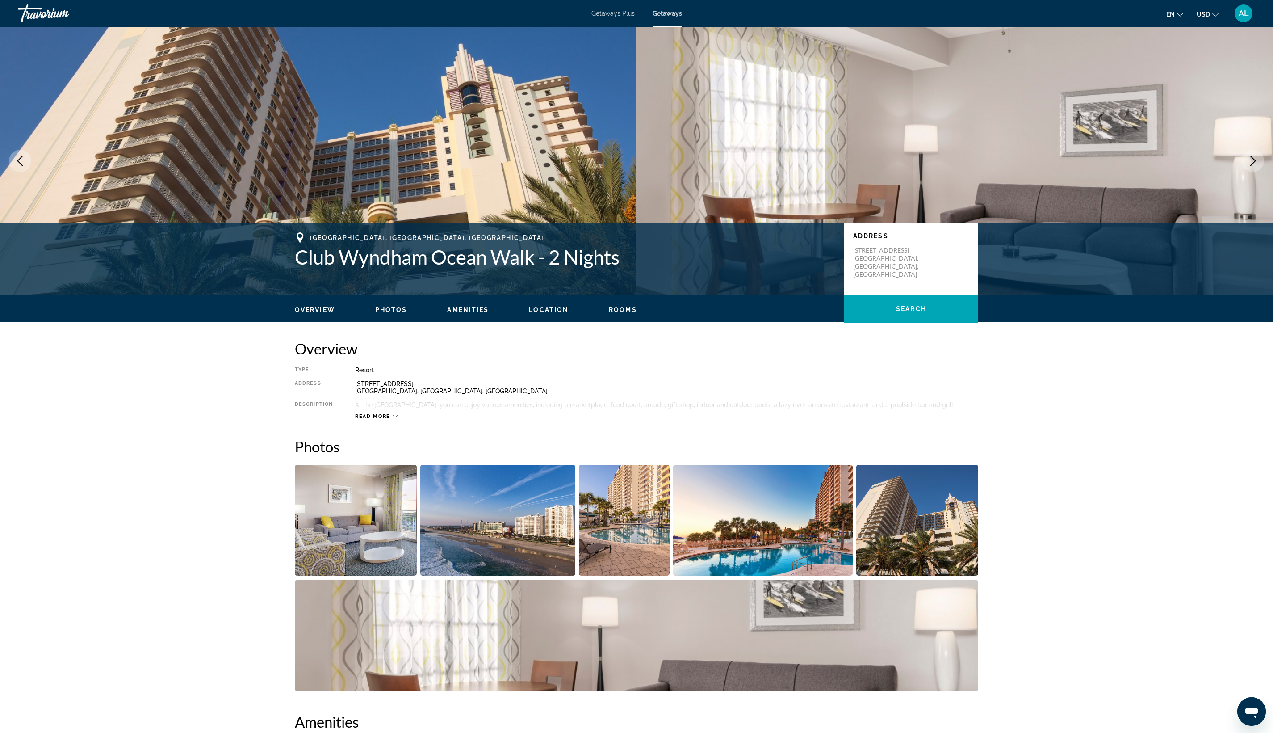
click at [1245, 172] on button "Next image" at bounding box center [1253, 161] width 22 height 22
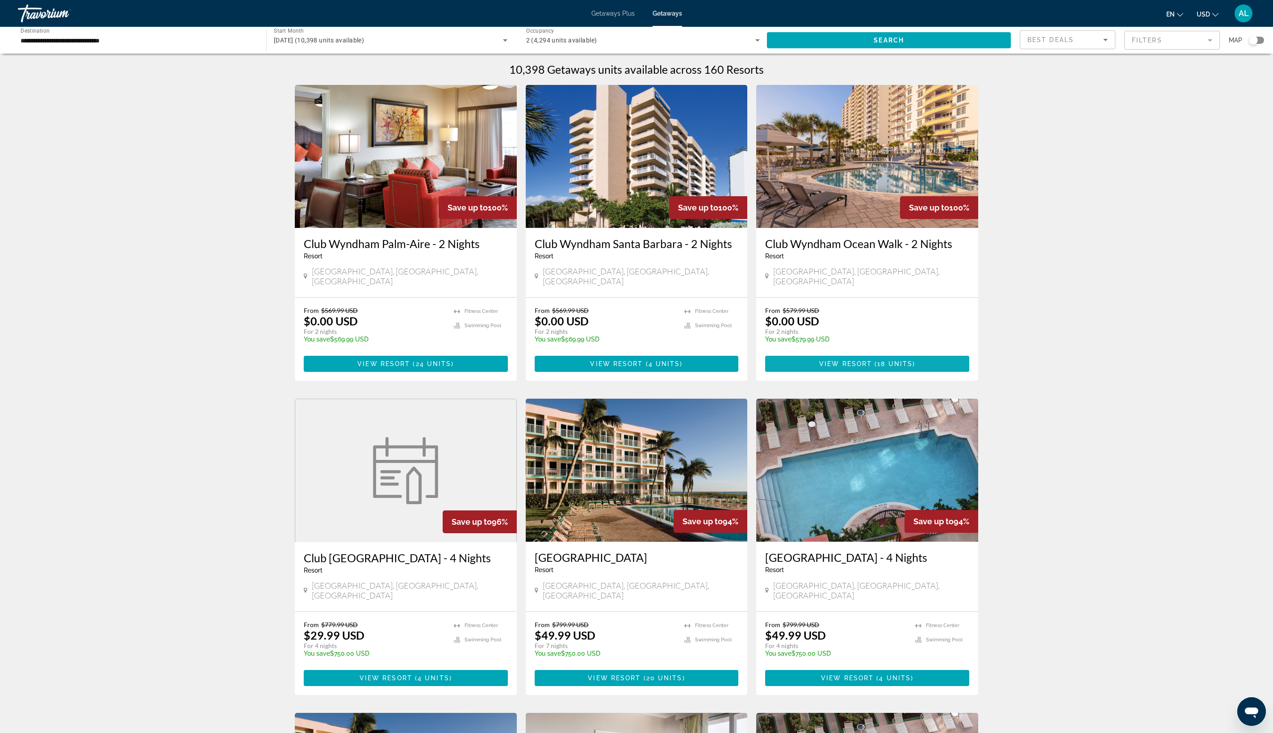
click at [872, 367] on span "View Resort" at bounding box center [845, 363] width 53 height 7
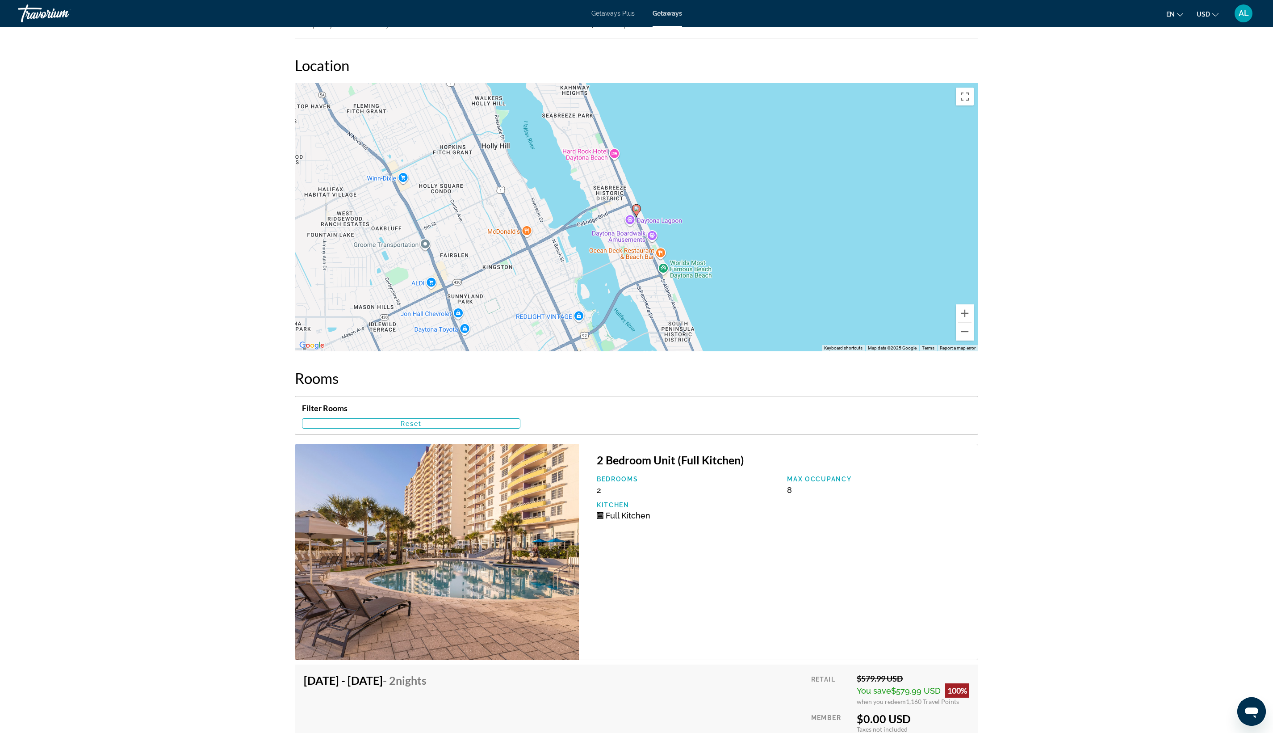
scroll to position [1090, 0]
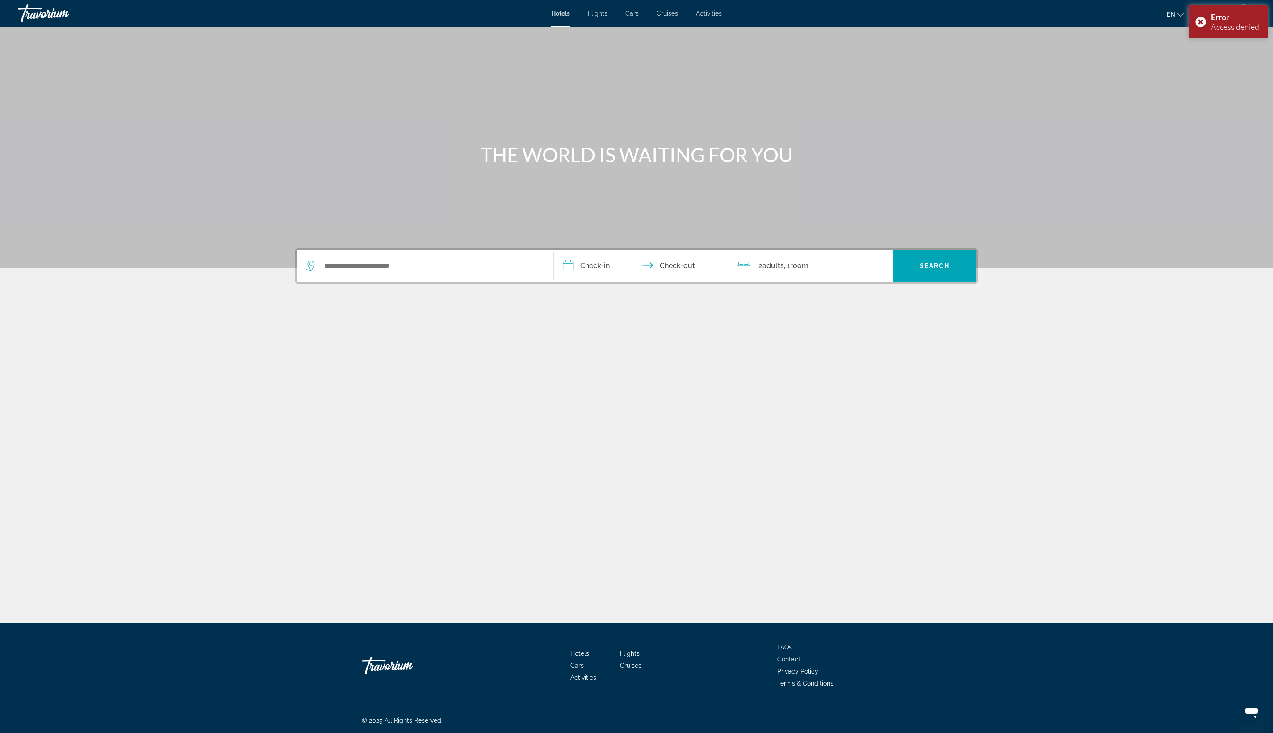
click at [625, 17] on span "Cars" at bounding box center [631, 13] width 13 height 7
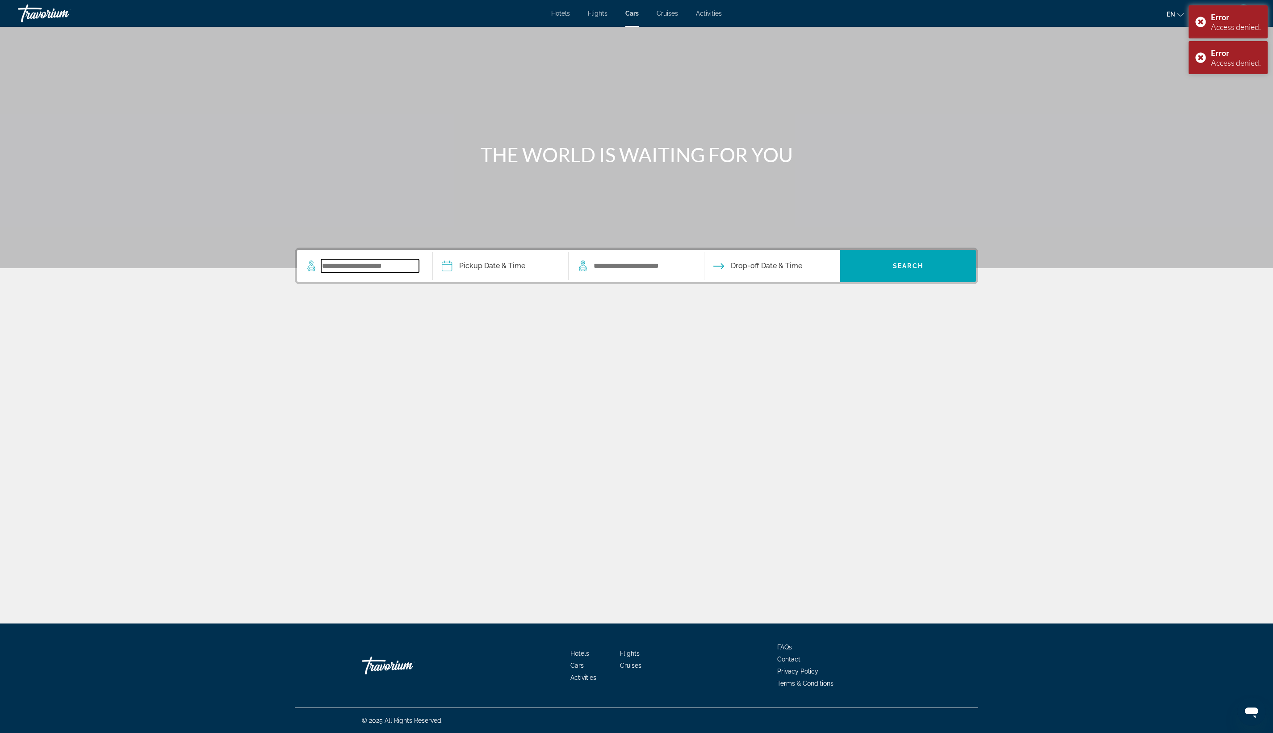
click at [321, 273] on input "Search widget" at bounding box center [370, 265] width 98 height 13
type input "*******"
click at [431, 285] on input "Pickup date" at bounding box center [500, 267] width 139 height 35
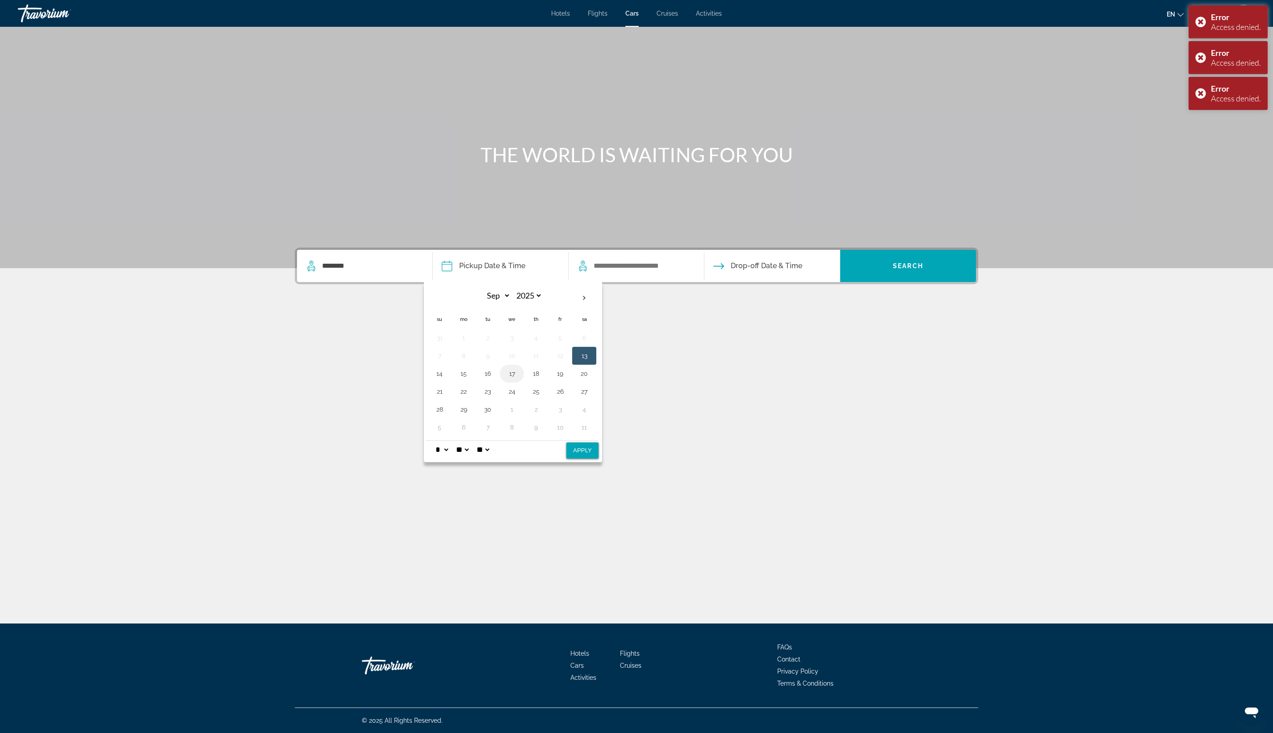
click at [505, 380] on button "17" at bounding box center [512, 373] width 14 height 13
click at [577, 380] on button "20" at bounding box center [584, 373] width 14 height 13
click at [481, 380] on button "16" at bounding box center [488, 373] width 14 height 13
click at [566, 458] on button "Apply" at bounding box center [582, 450] width 32 height 16
type input "**********"
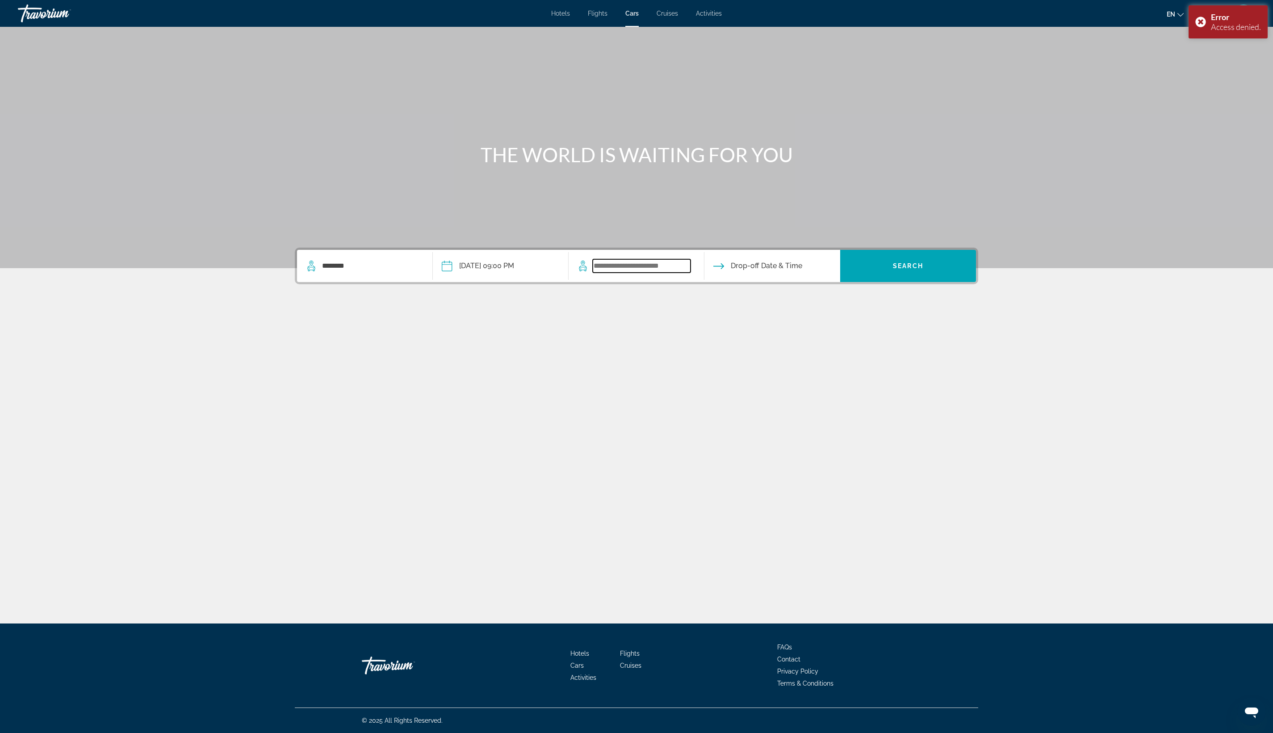
click at [593, 273] on input "Search widget" at bounding box center [642, 265] width 98 height 13
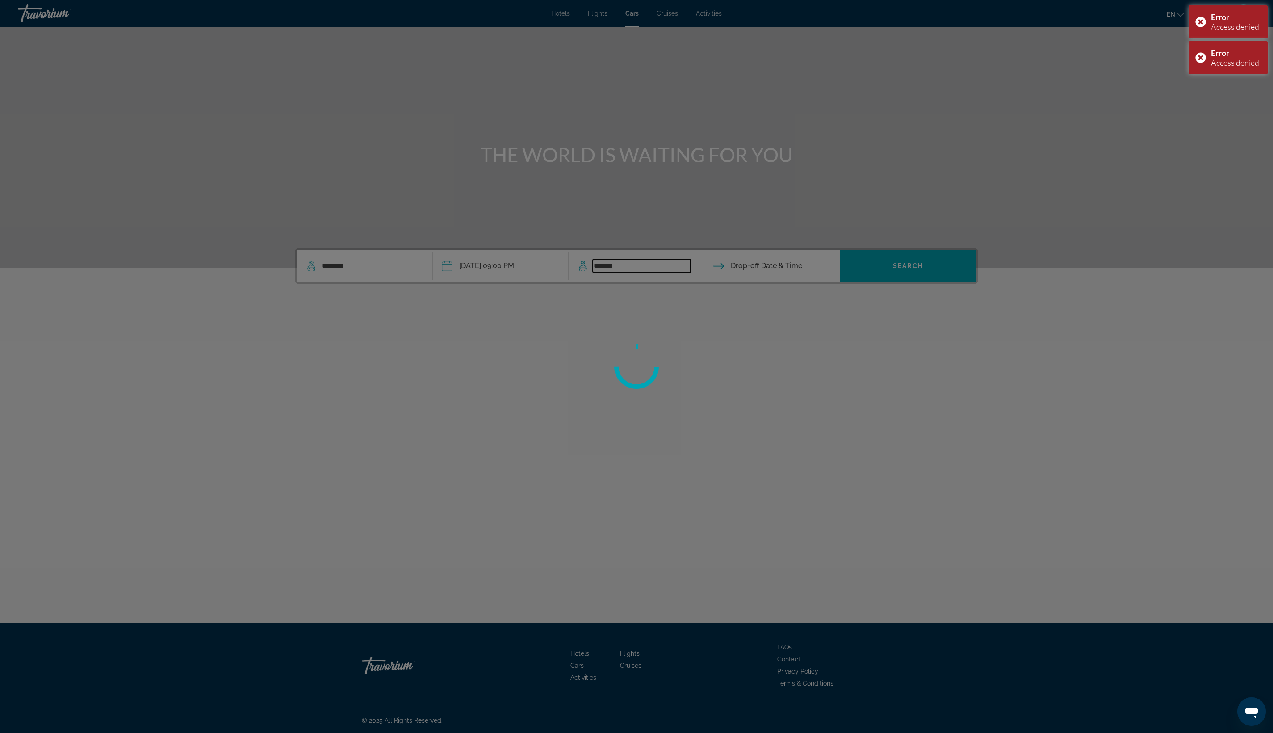
type input "*******"
click at [897, 338] on div at bounding box center [636, 366] width 1273 height 733
click at [843, 351] on div at bounding box center [636, 366] width 1273 height 733
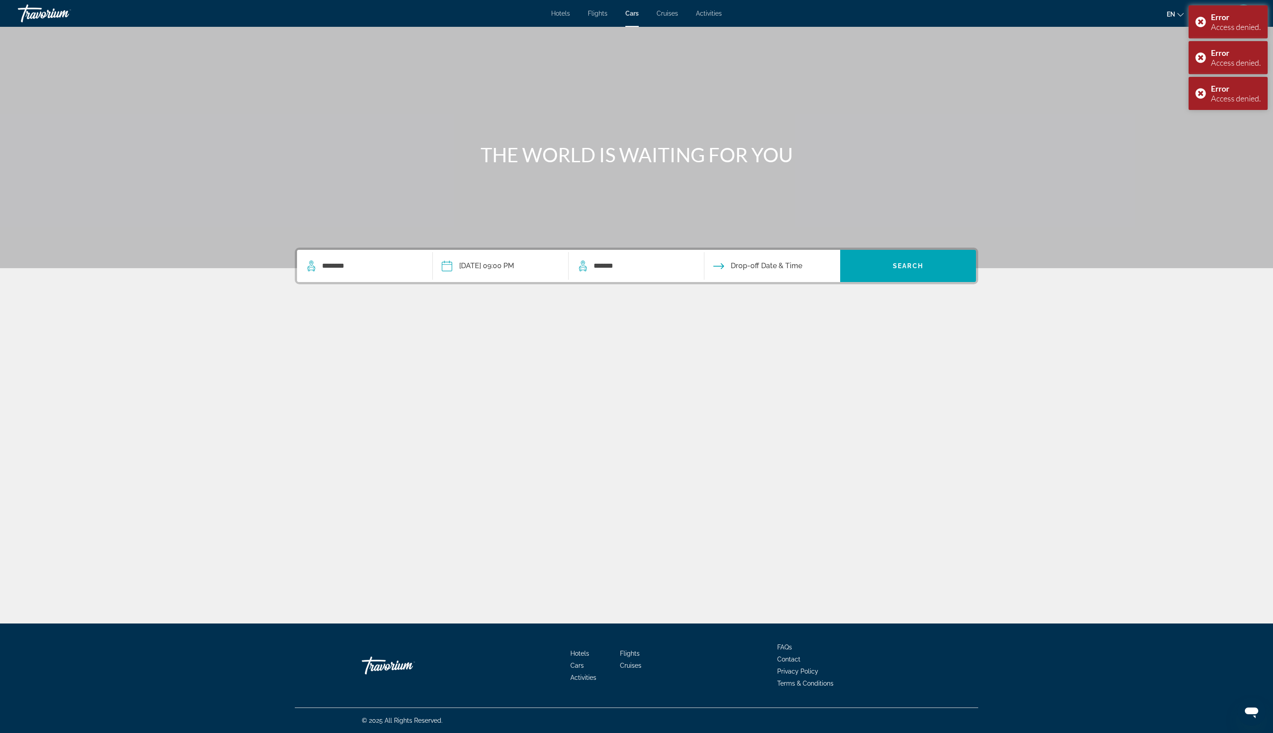
click at [841, 285] on input "Drop-off date" at bounding box center [771, 267] width 139 height 35
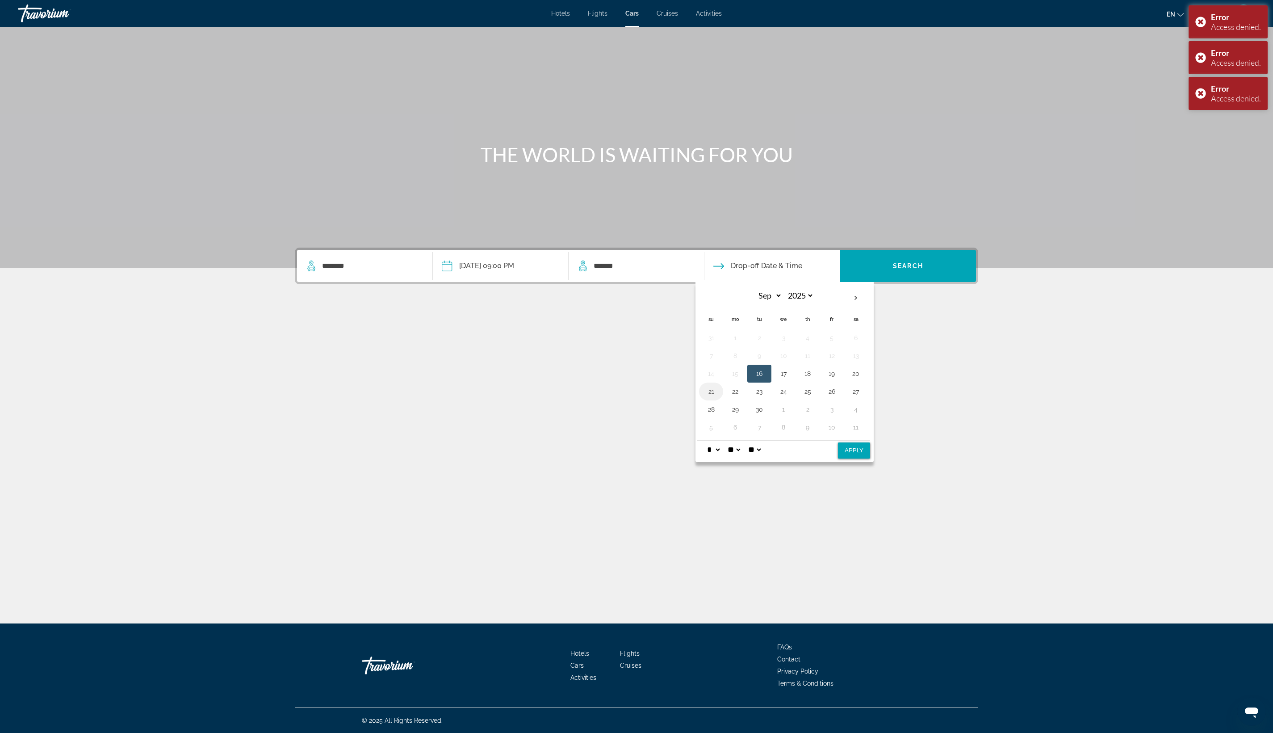
click at [718, 398] on button "21" at bounding box center [711, 391] width 14 height 13
click at [870, 458] on button "Apply" at bounding box center [854, 450] width 32 height 16
type input "**********"
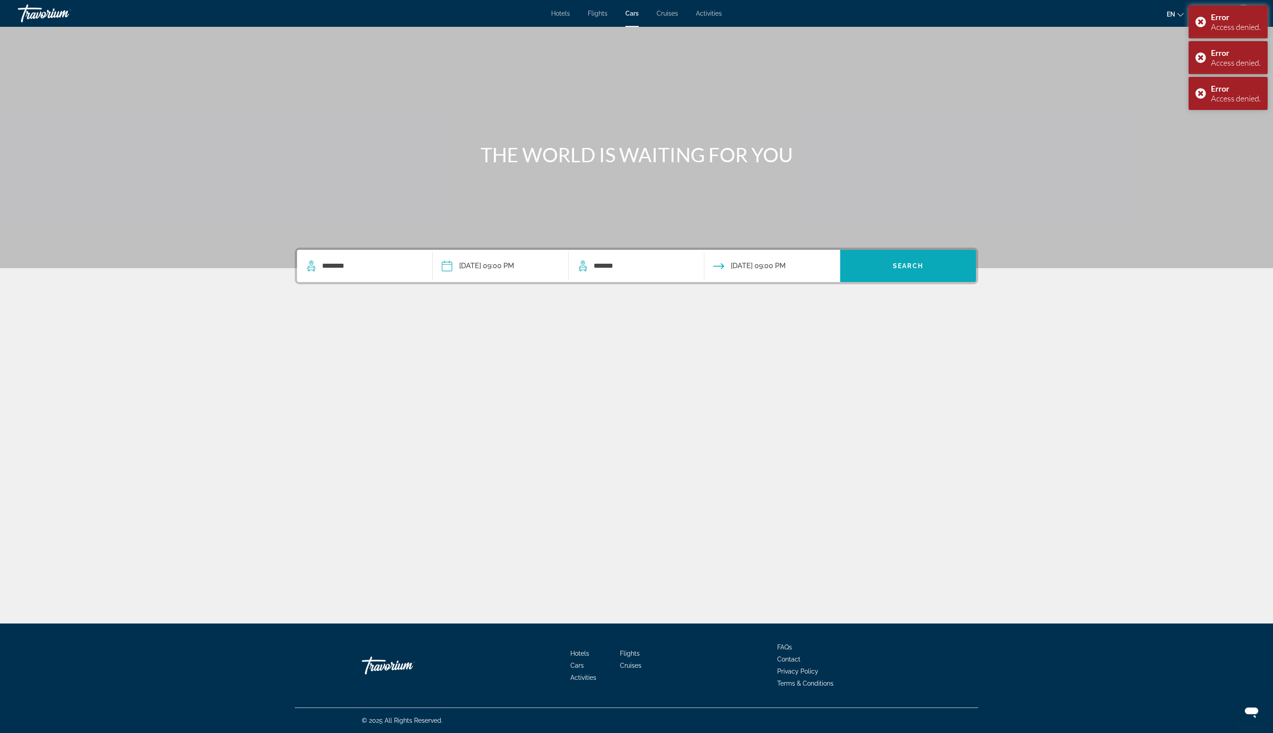
click at [976, 282] on span "Search widget" at bounding box center [908, 266] width 136 height 32
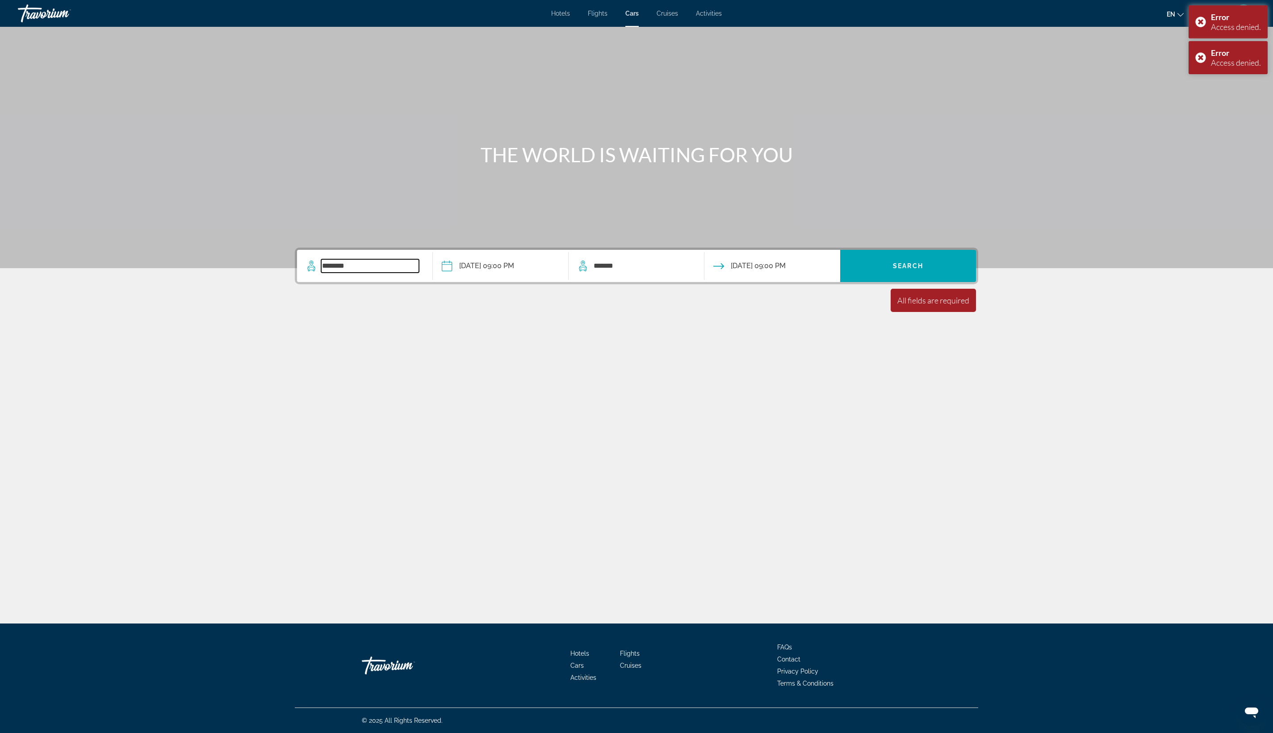
click at [321, 273] on input "*******" at bounding box center [370, 265] width 98 height 13
type input "*"
type input "***"
click at [593, 273] on input "*******" at bounding box center [642, 265] width 98 height 13
type input "*"
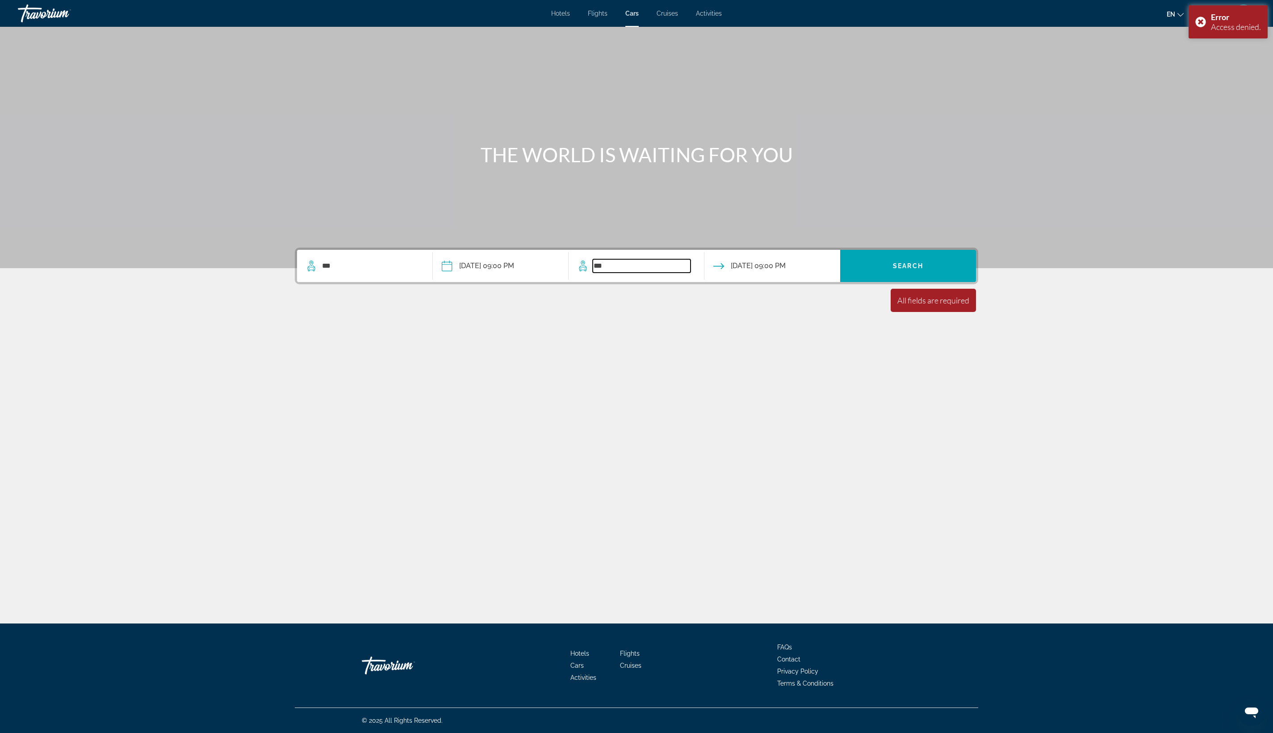
type input "***"
click at [976, 277] on span "Search widget" at bounding box center [908, 265] width 136 height 21
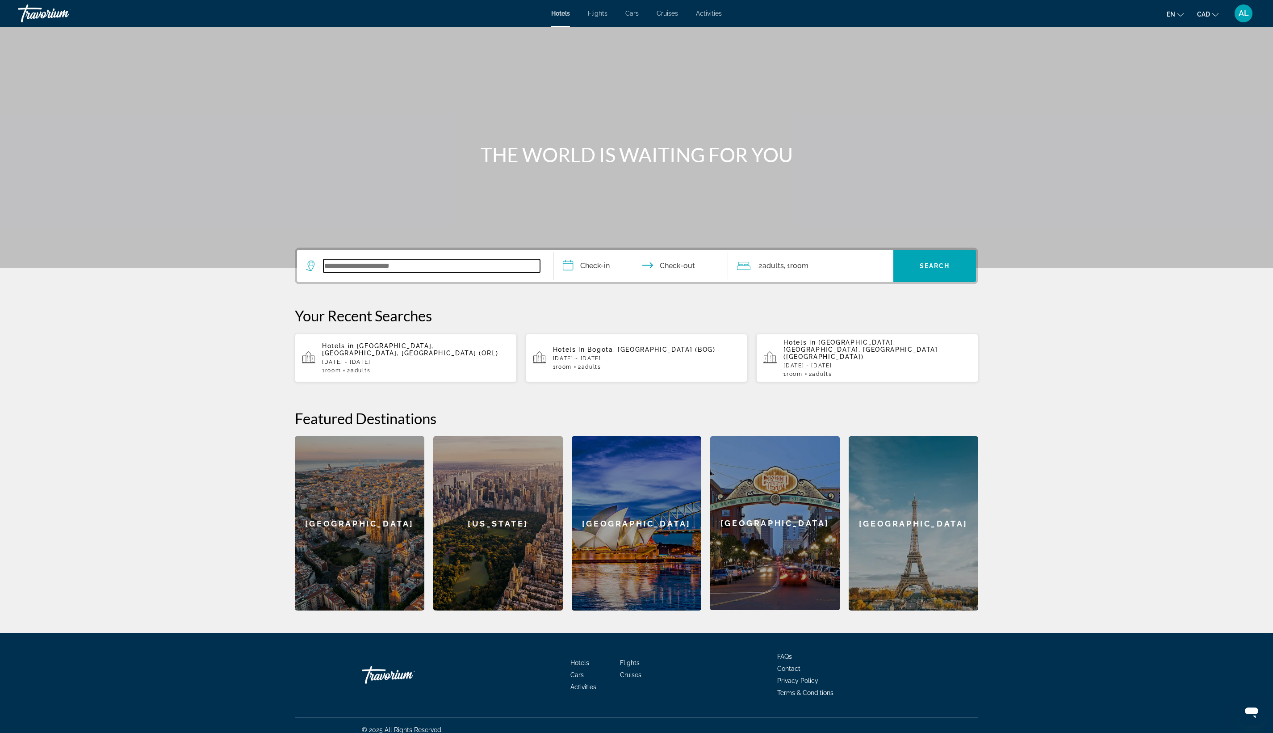
click at [323, 273] on input "Search widget" at bounding box center [431, 265] width 217 height 13
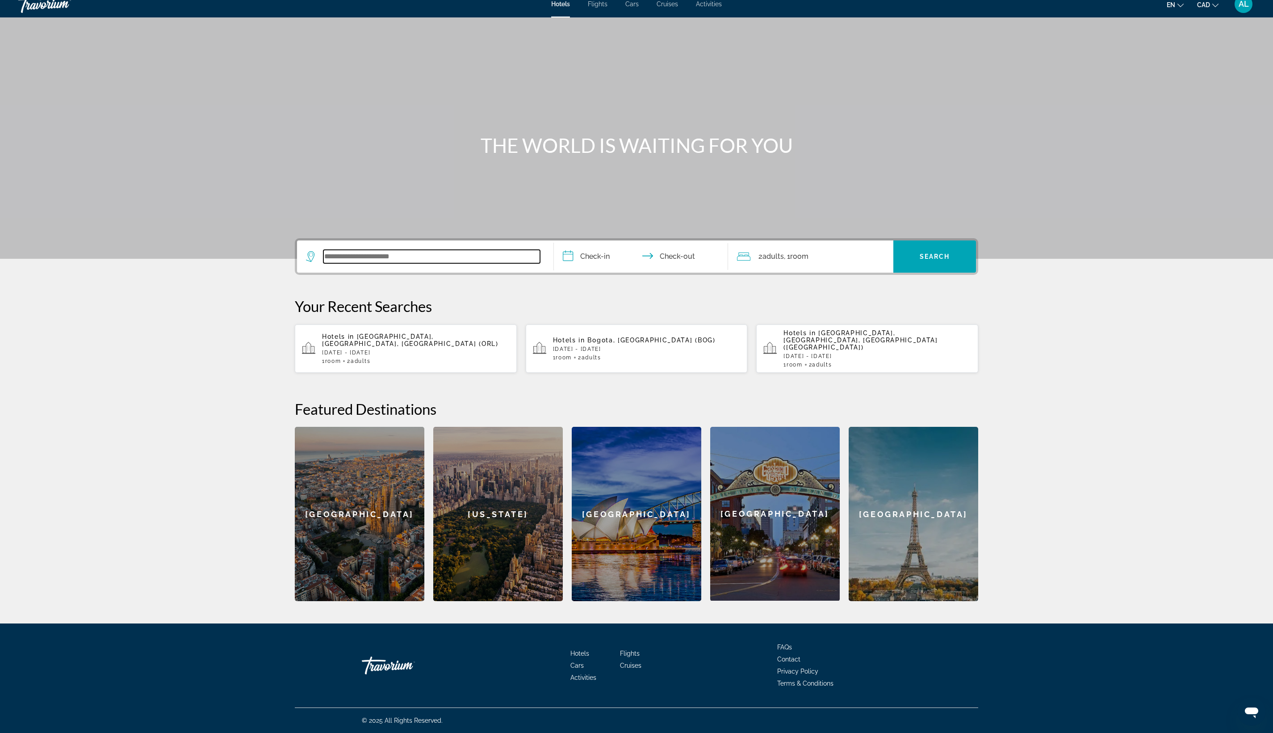
scroll to position [393, 0]
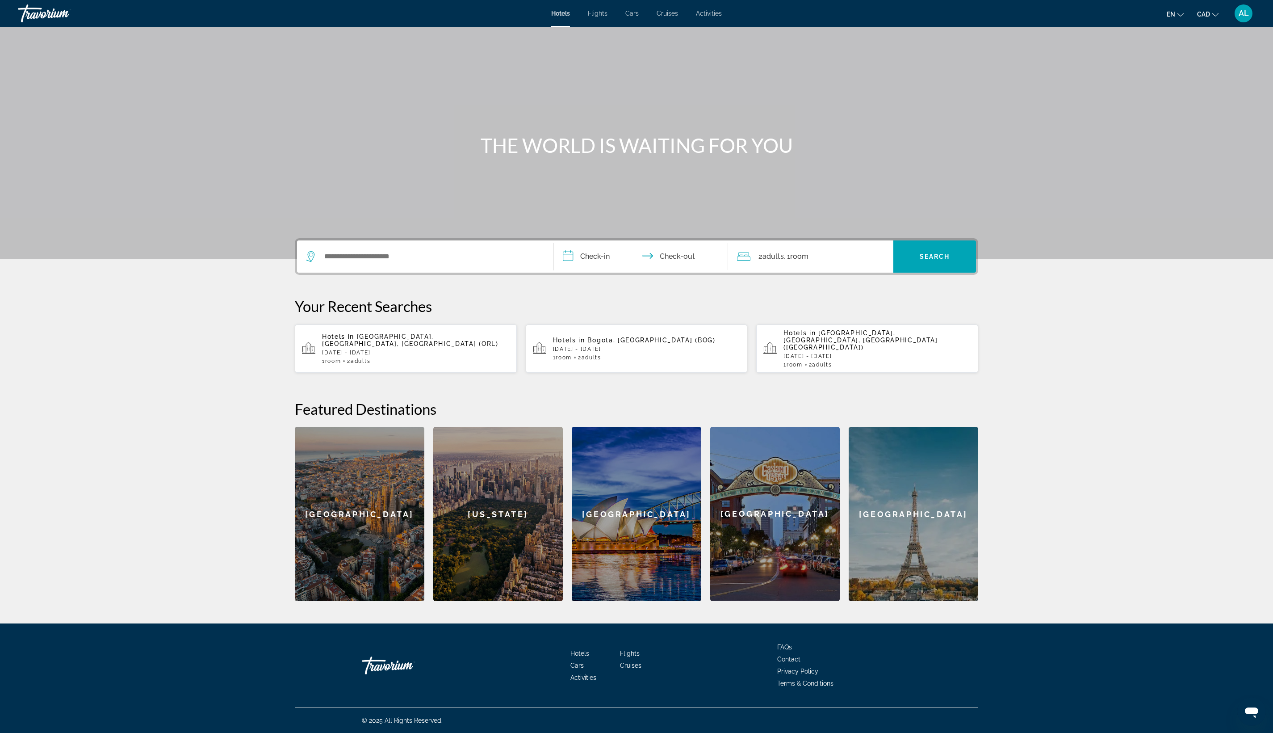
click at [322, 349] on p "Tue, 21 Oct - Wed, 22 Oct" at bounding box center [416, 352] width 188 height 6
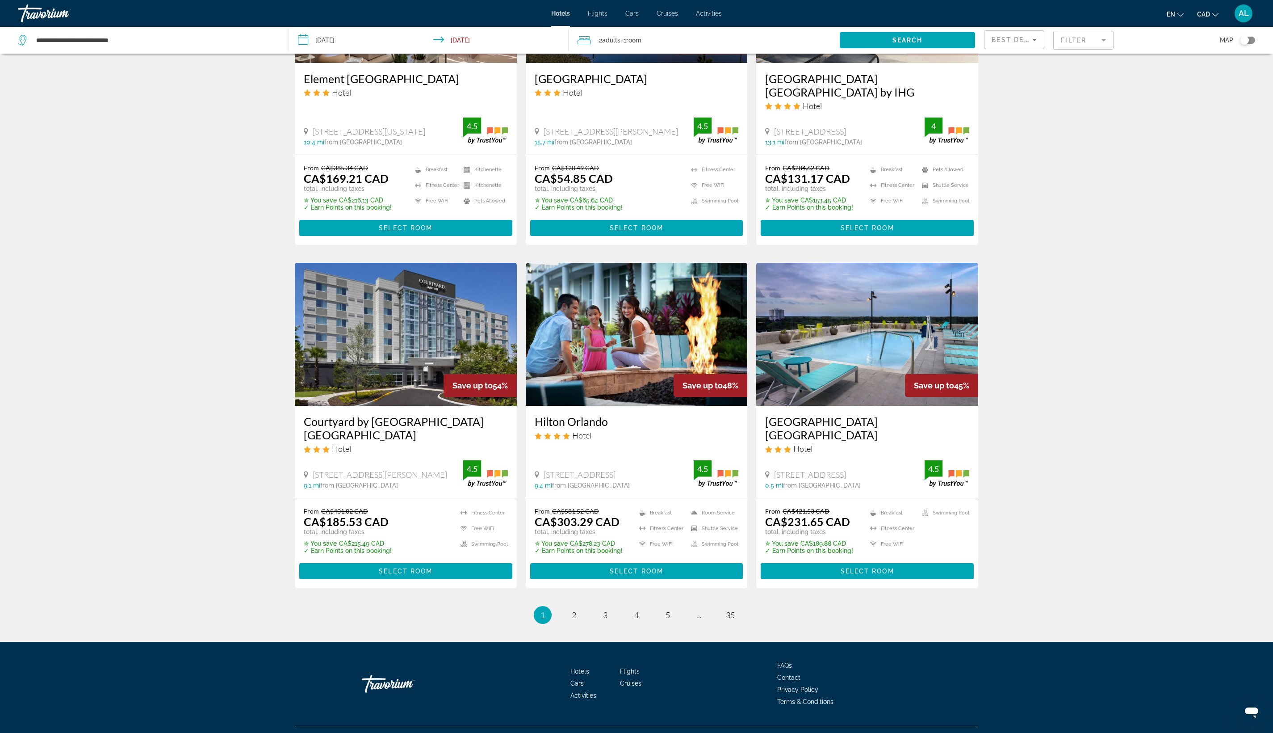
scroll to position [1212, 0]
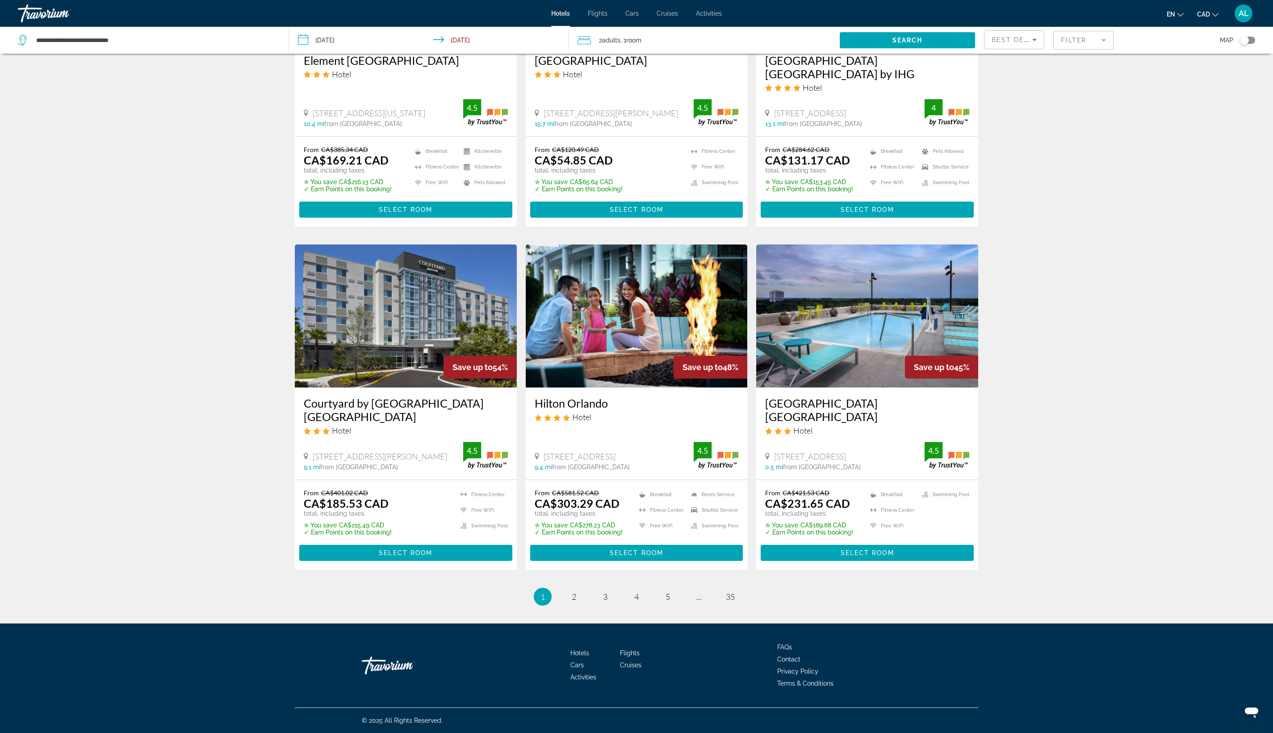
click at [1028, 45] on div "Best Deals" at bounding box center [1012, 39] width 41 height 11
click at [1017, 128] on mat-option "Lowest Price" at bounding box center [1008, 129] width 95 height 21
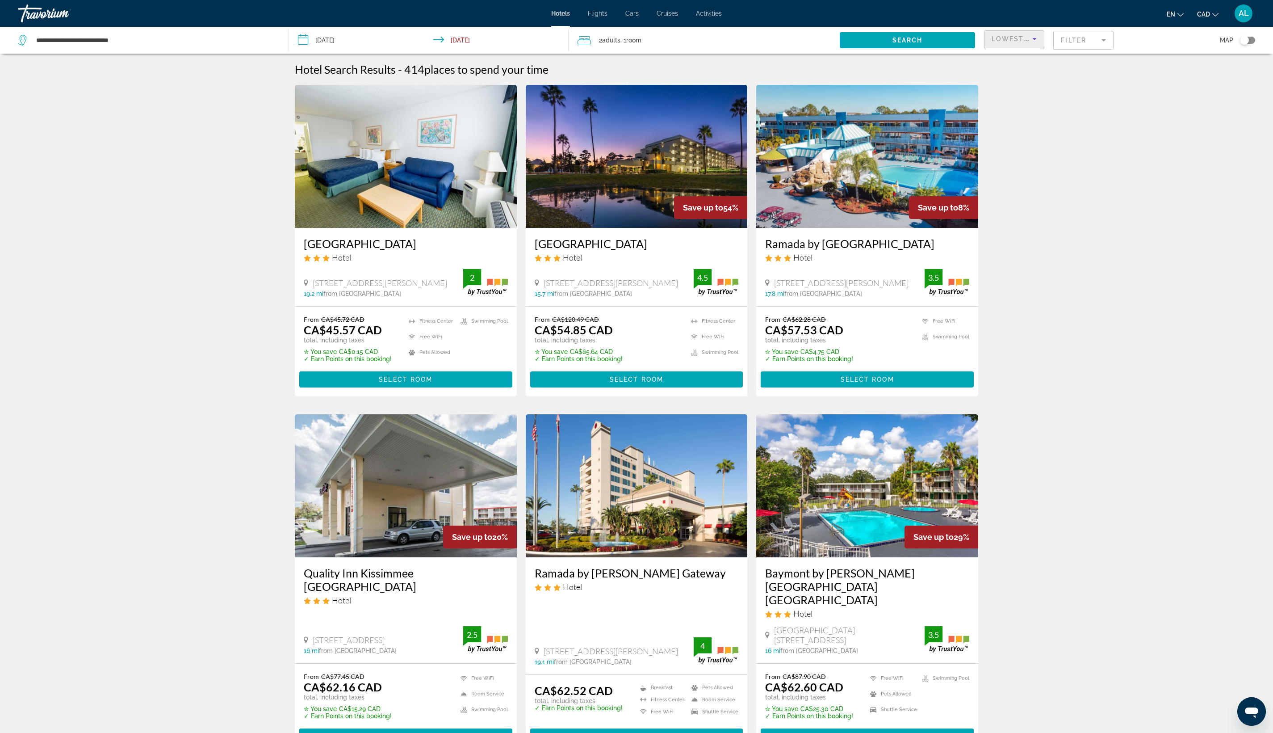
click at [1016, 42] on span "Lowest Price" at bounding box center [1020, 38] width 57 height 7
click at [1009, 88] on mat-option "Best Deals" at bounding box center [1008, 86] width 95 height 21
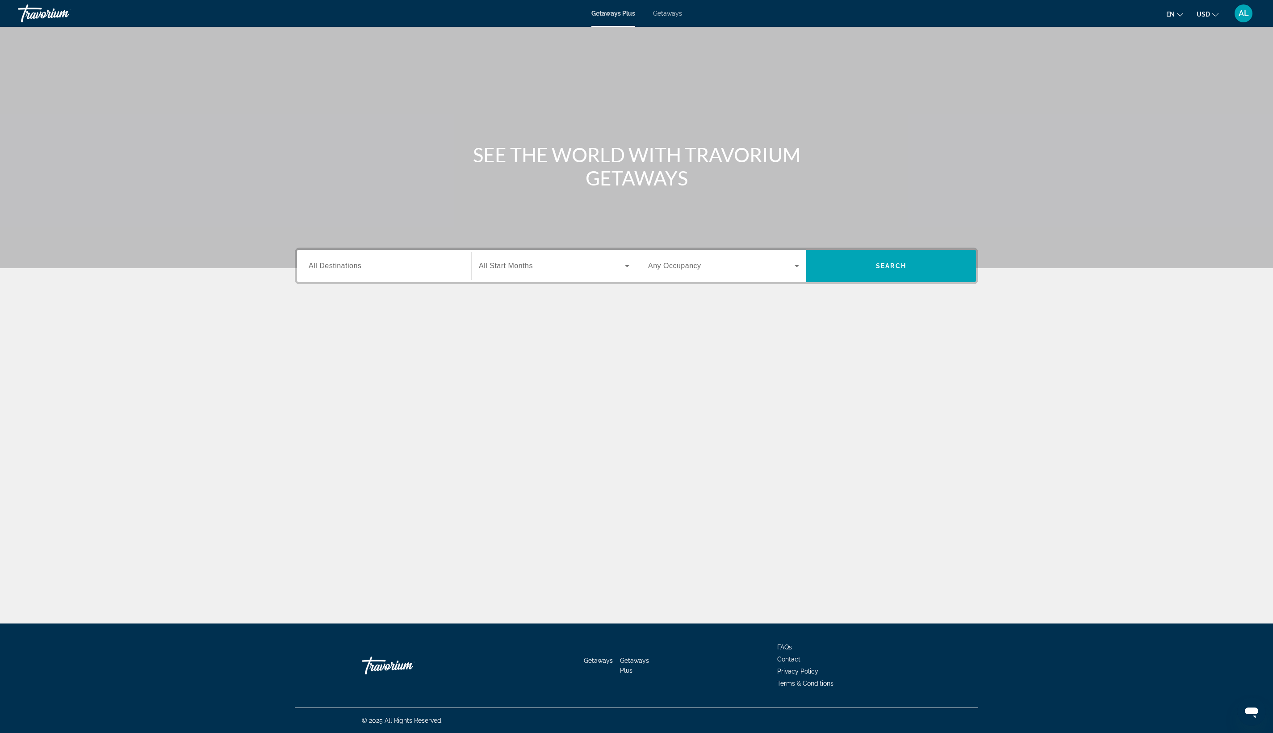
click at [309, 272] on input "Destination All Destinations" at bounding box center [384, 266] width 151 height 11
click at [305, 332] on icon "Toggle United States (32,339 units available)" at bounding box center [309, 327] width 9 height 9
click at [686, 25] on div "Getaways Plus Getaways en English Español Français Italiano Português русский U…" at bounding box center [636, 13] width 1273 height 23
click at [302, 282] on div "Destination All Destinations" at bounding box center [384, 266] width 165 height 32
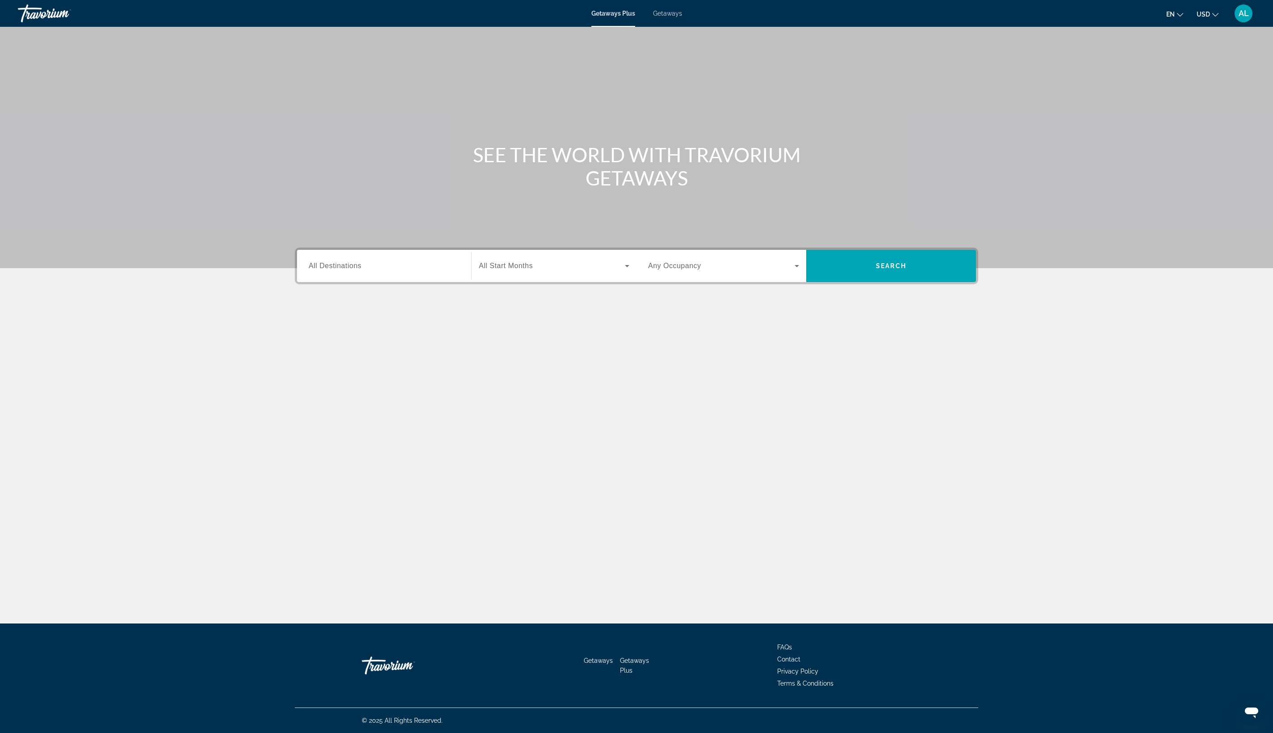
click at [309, 279] on div "Search widget" at bounding box center [384, 265] width 151 height 25
click at [305, 332] on icon "Toggle United States (32,339 units available)" at bounding box center [309, 327] width 9 height 9
click at [305, 354] on icon "Toggle Mexico (1,147 units available)" at bounding box center [309, 349] width 9 height 9
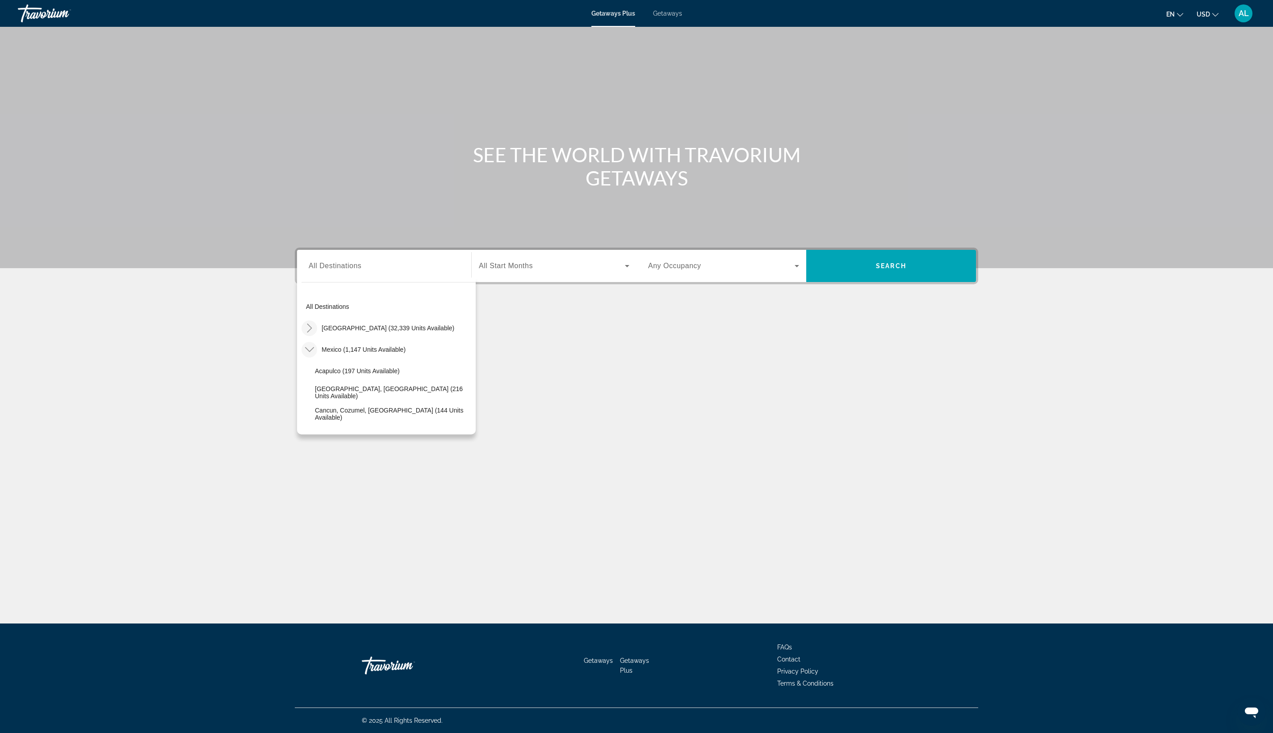
click at [305, 332] on icon "Toggle United States (32,339 units available)" at bounding box center [309, 327] width 9 height 9
click at [314, 380] on icon "Toggle Florida (5,316 units available)" at bounding box center [318, 375] width 9 height 9
click at [324, 400] on span "Orlando & Disney Area (6,928 units available)" at bounding box center [388, 396] width 129 height 7
type input "**********"
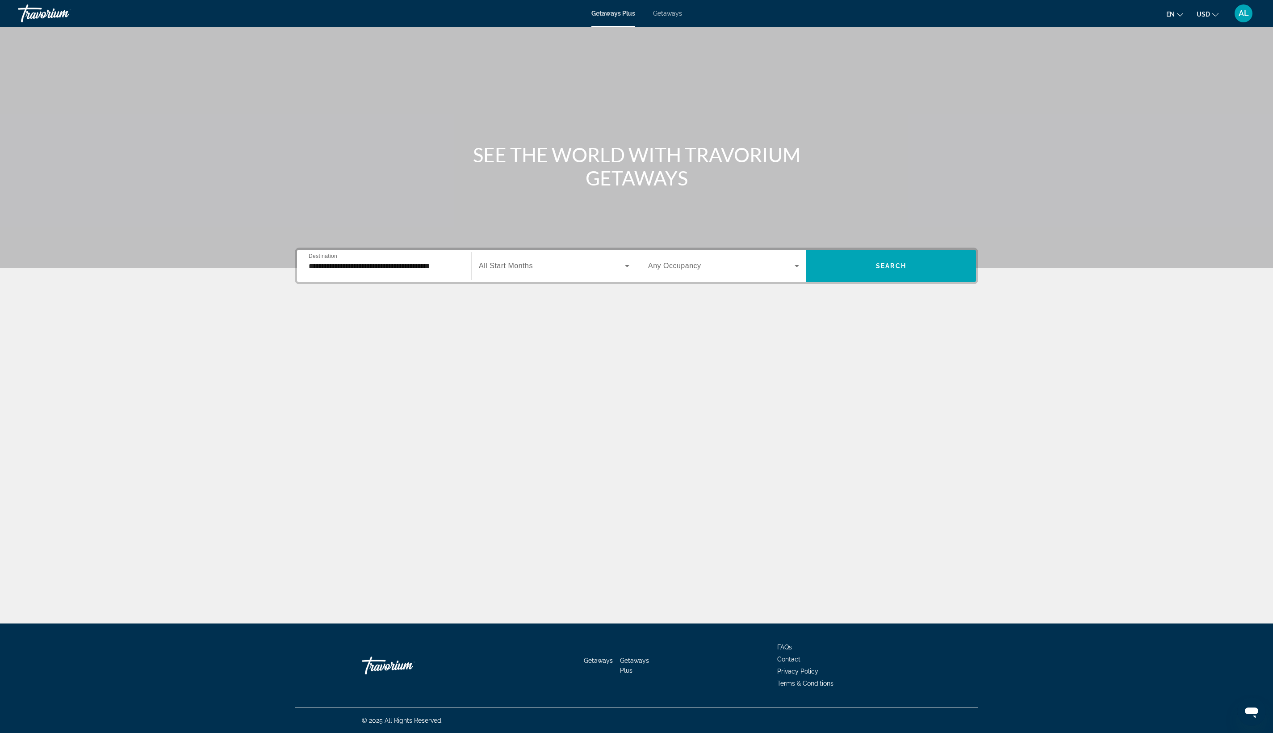
click at [480, 278] on div "Search widget" at bounding box center [554, 265] width 151 height 25
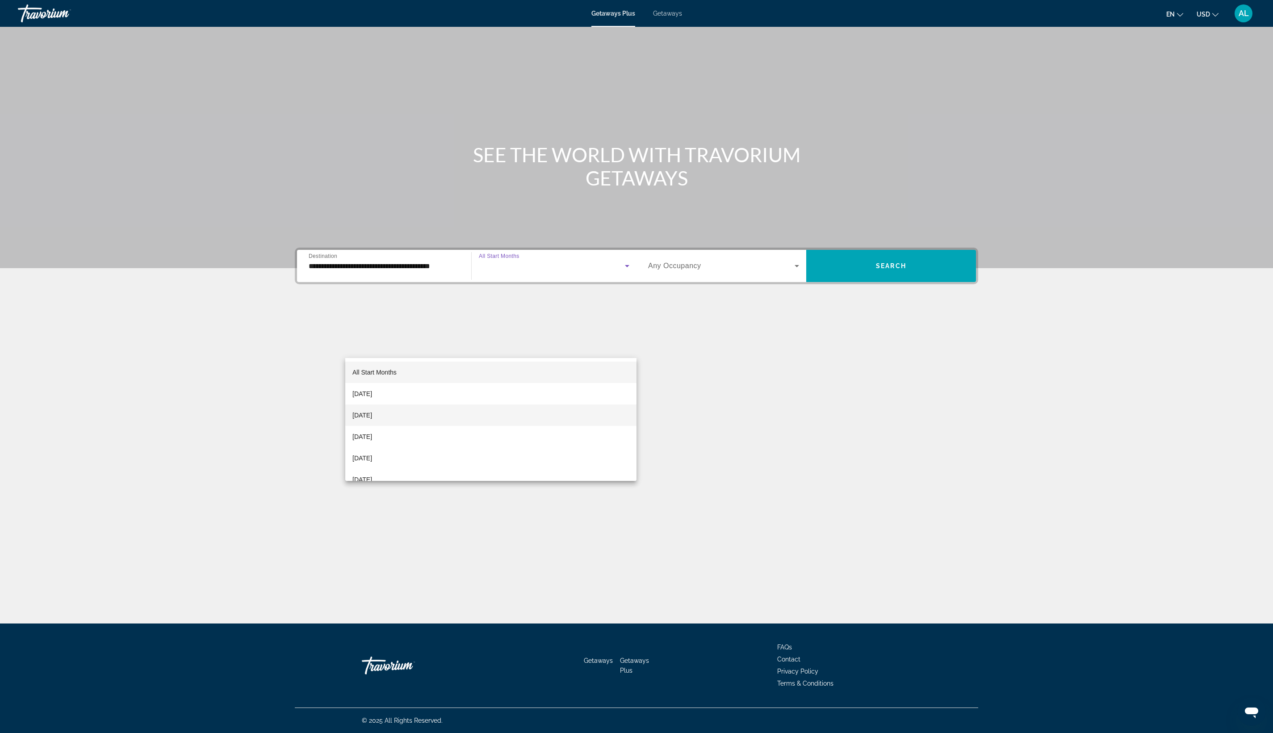
click at [479, 421] on mat-option "October 2025" at bounding box center [490, 414] width 291 height 21
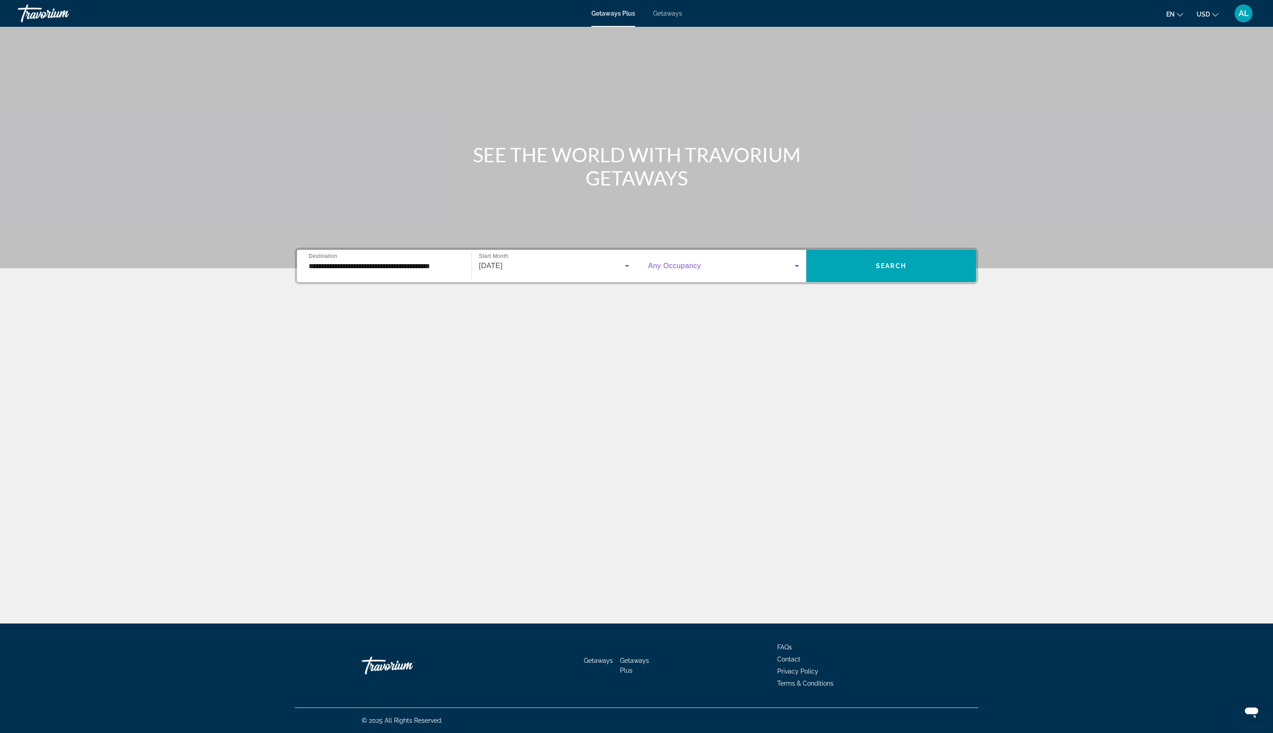
click at [732, 271] on span "Search widget" at bounding box center [721, 265] width 147 height 11
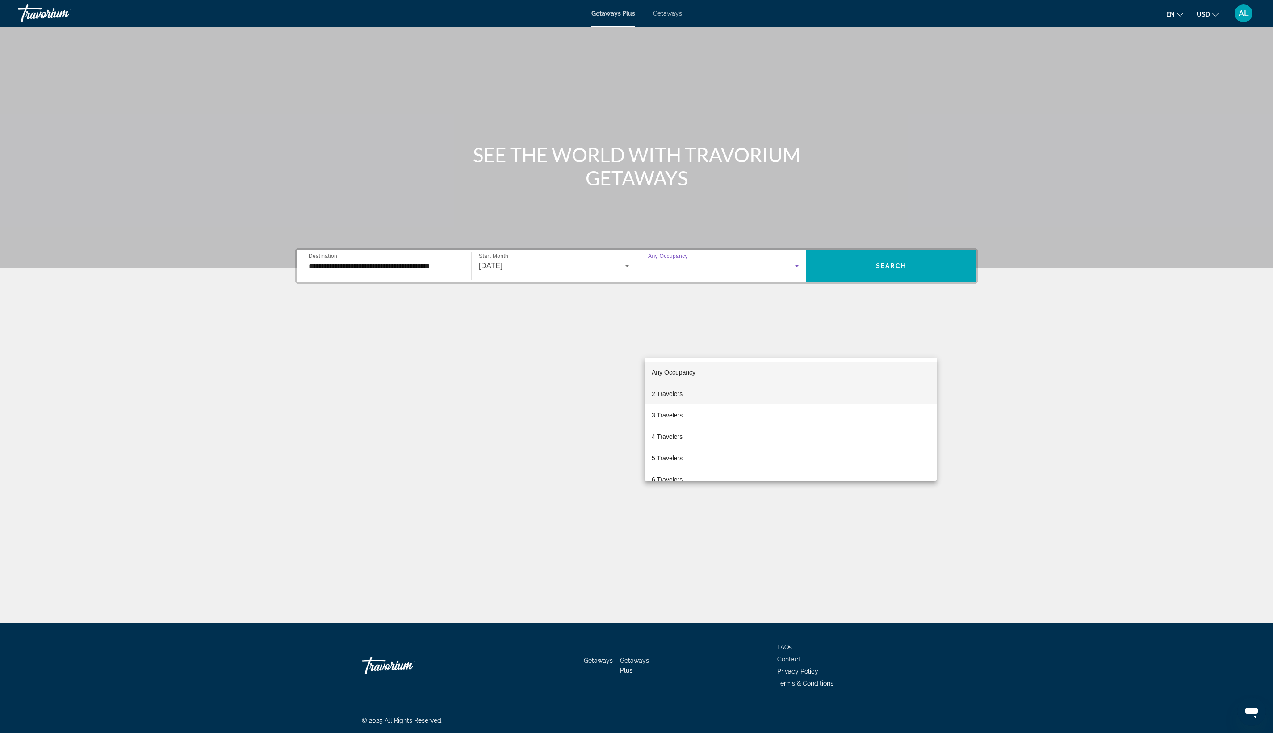
click at [728, 385] on mat-option "2 Travelers" at bounding box center [791, 393] width 292 height 21
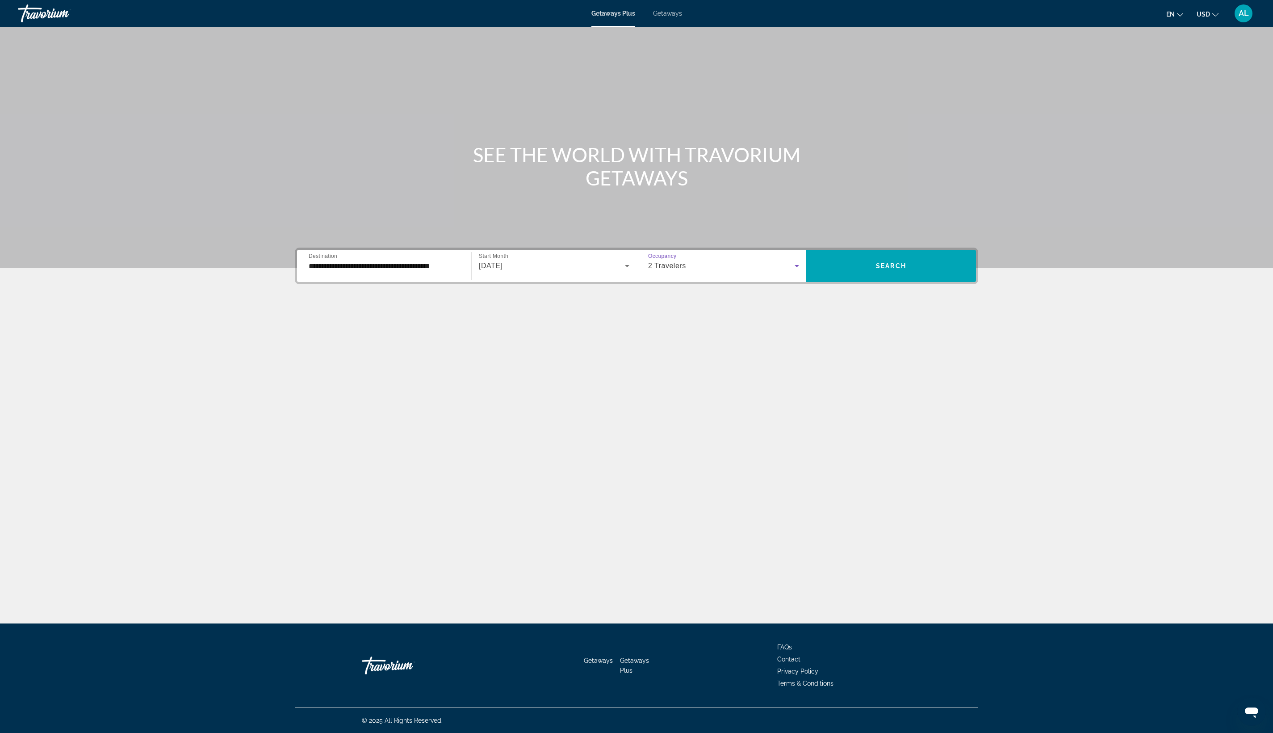
click at [1055, 268] on div "Main content" at bounding box center [636, 134] width 1273 height 268
click at [976, 277] on span "Search widget" at bounding box center [891, 265] width 170 height 21
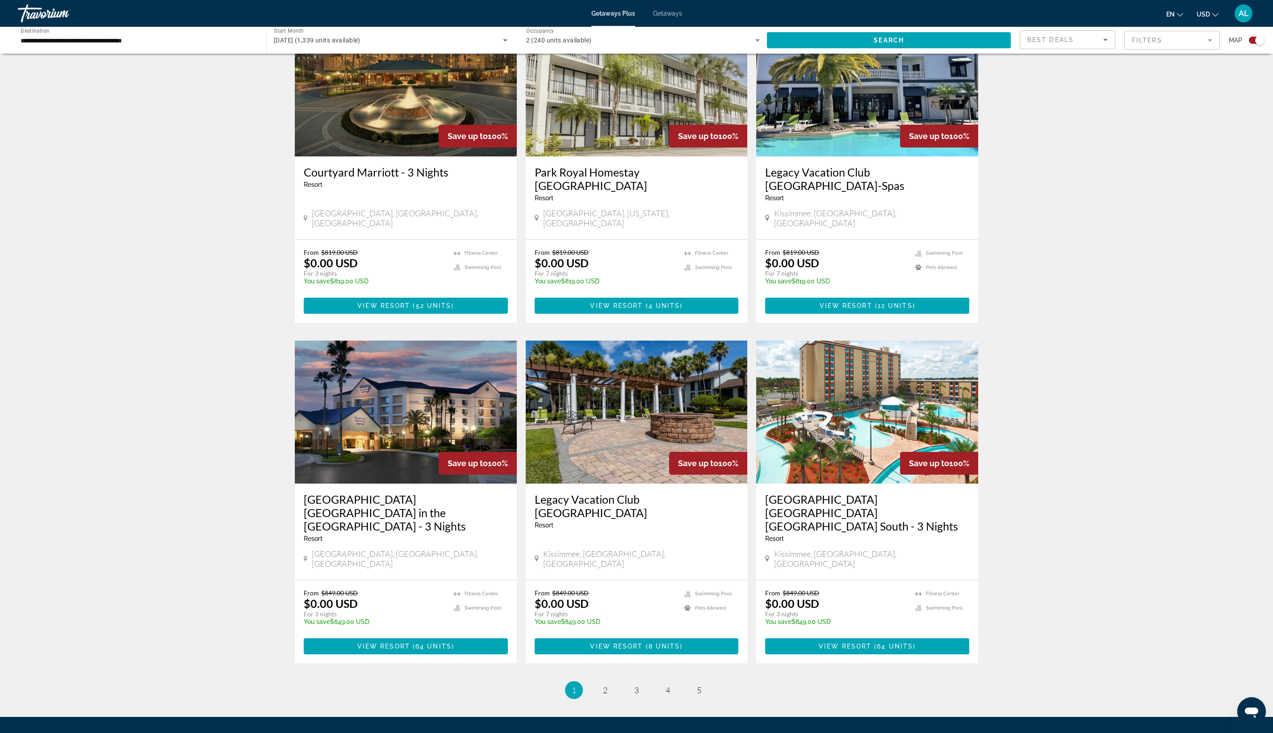
scroll to position [990, 0]
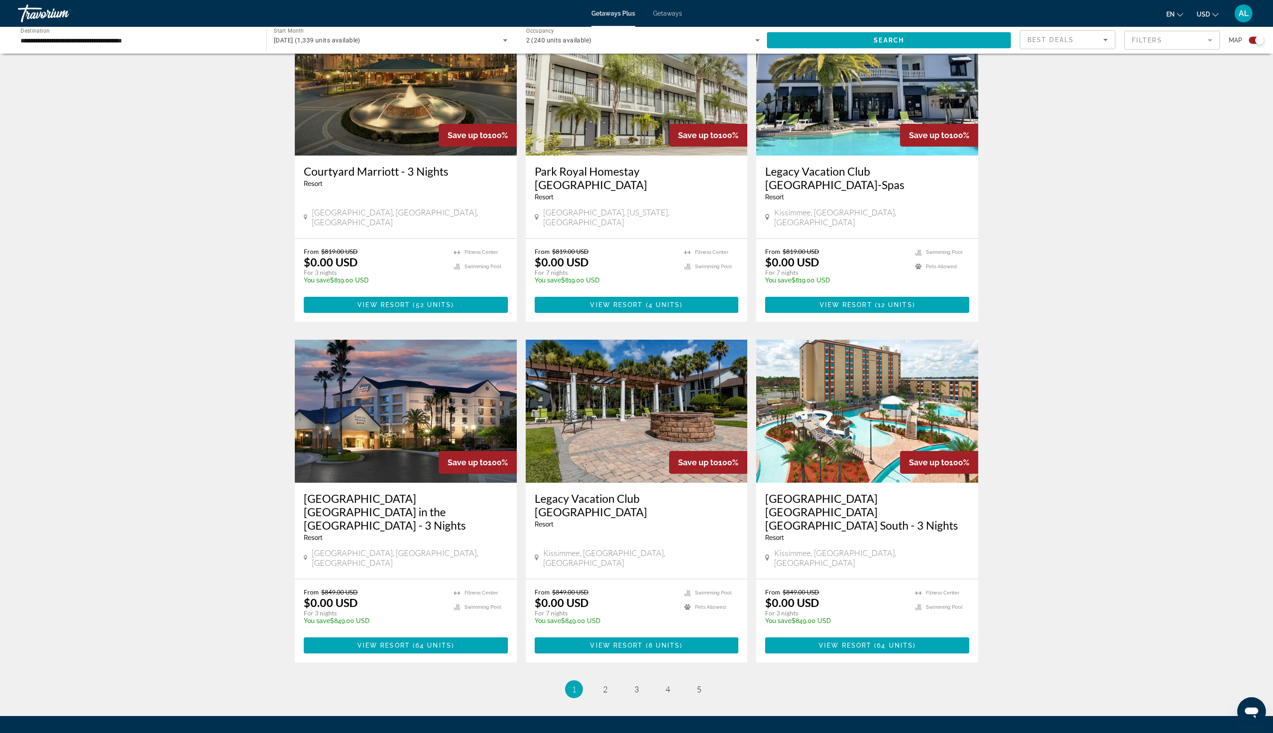
click at [1051, 56] on div "Best Deals" at bounding box center [1067, 43] width 80 height 25
click at [1114, 58] on div at bounding box center [636, 366] width 1273 height 733
click at [1124, 50] on mat-form-field "Filters" at bounding box center [1172, 40] width 96 height 19
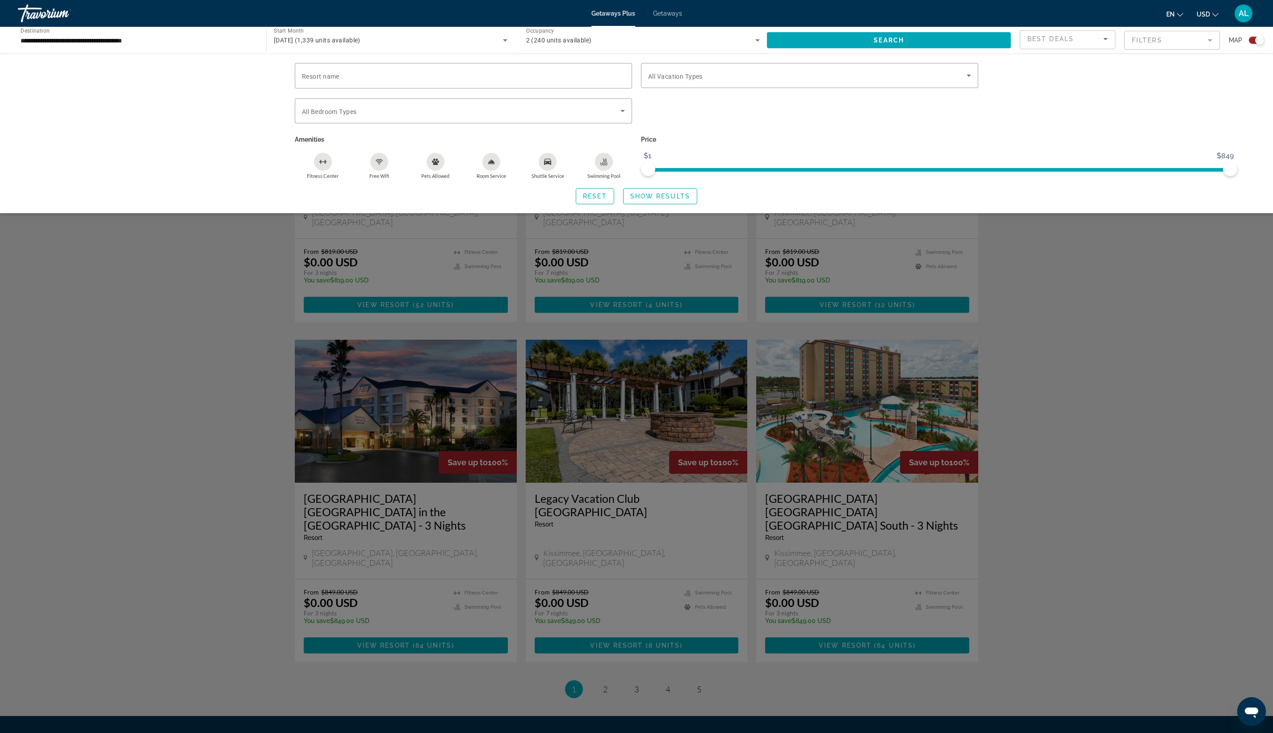
click at [289, 435] on div "Search widget" at bounding box center [636, 433] width 1273 height 599
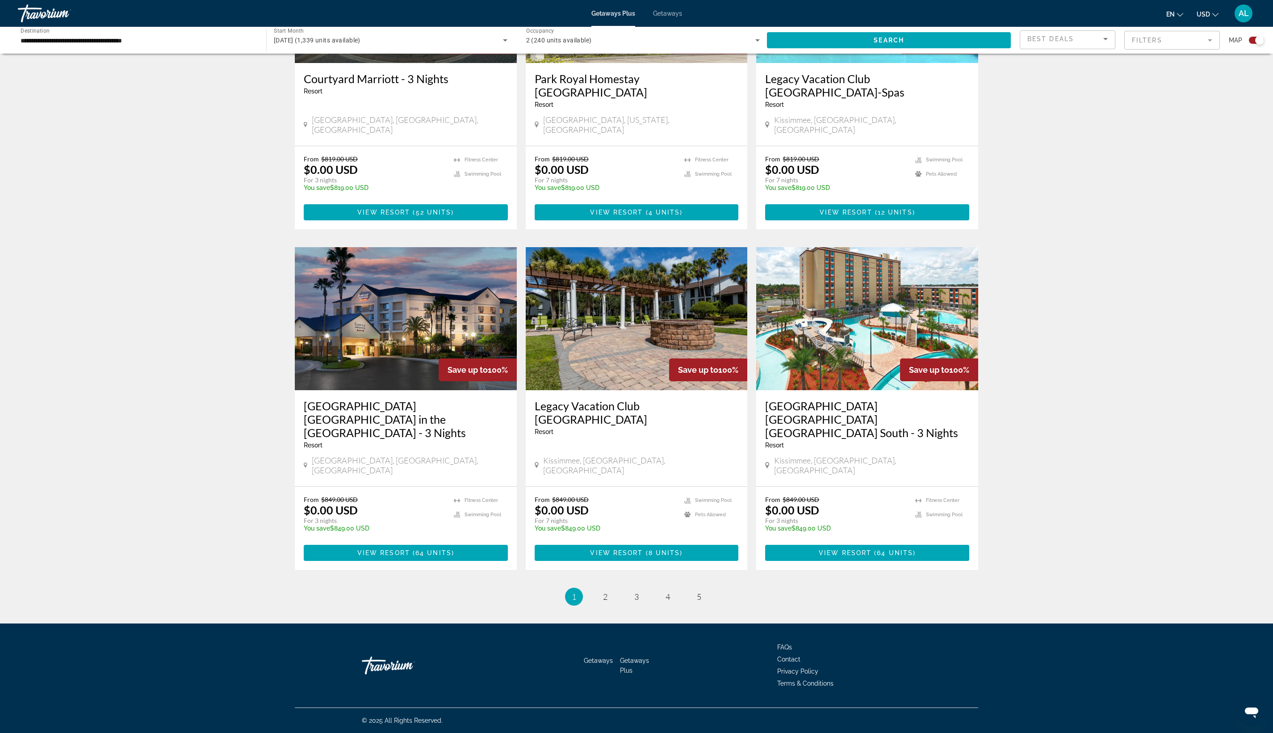
scroll to position [1374, 0]
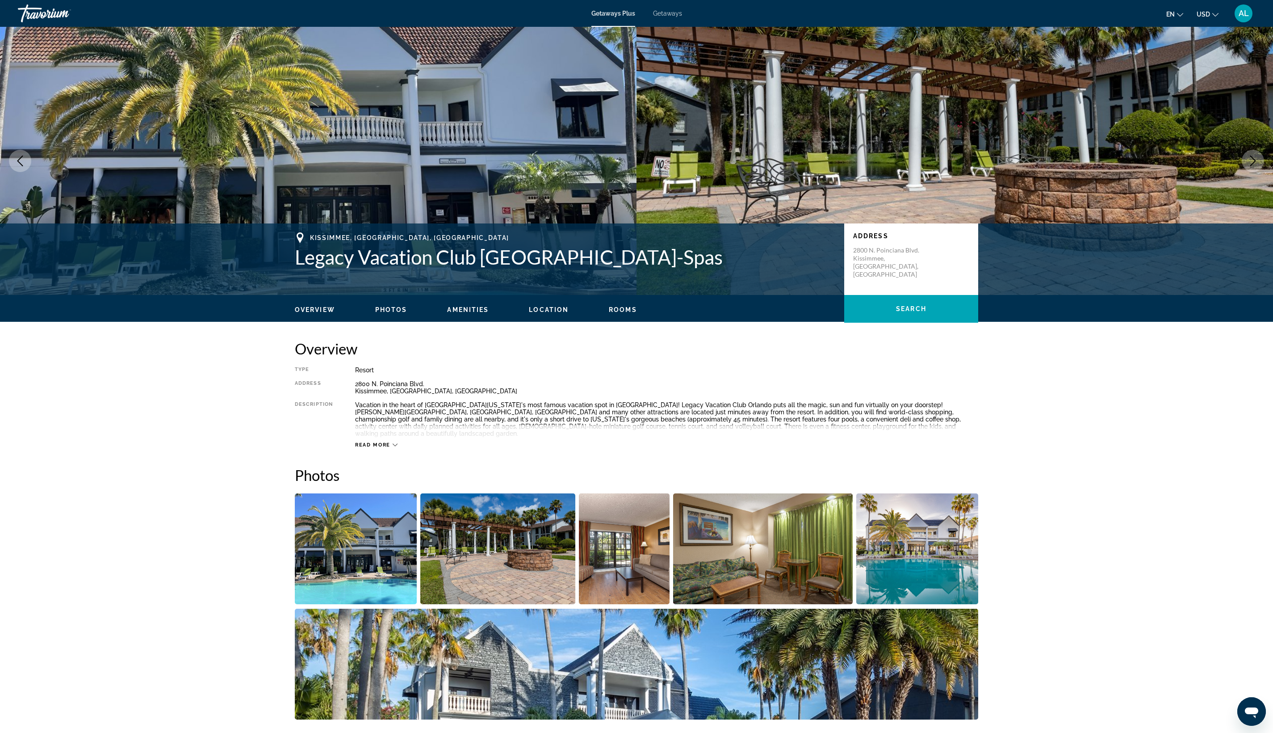
click at [1242, 172] on button "Next image" at bounding box center [1253, 161] width 22 height 22
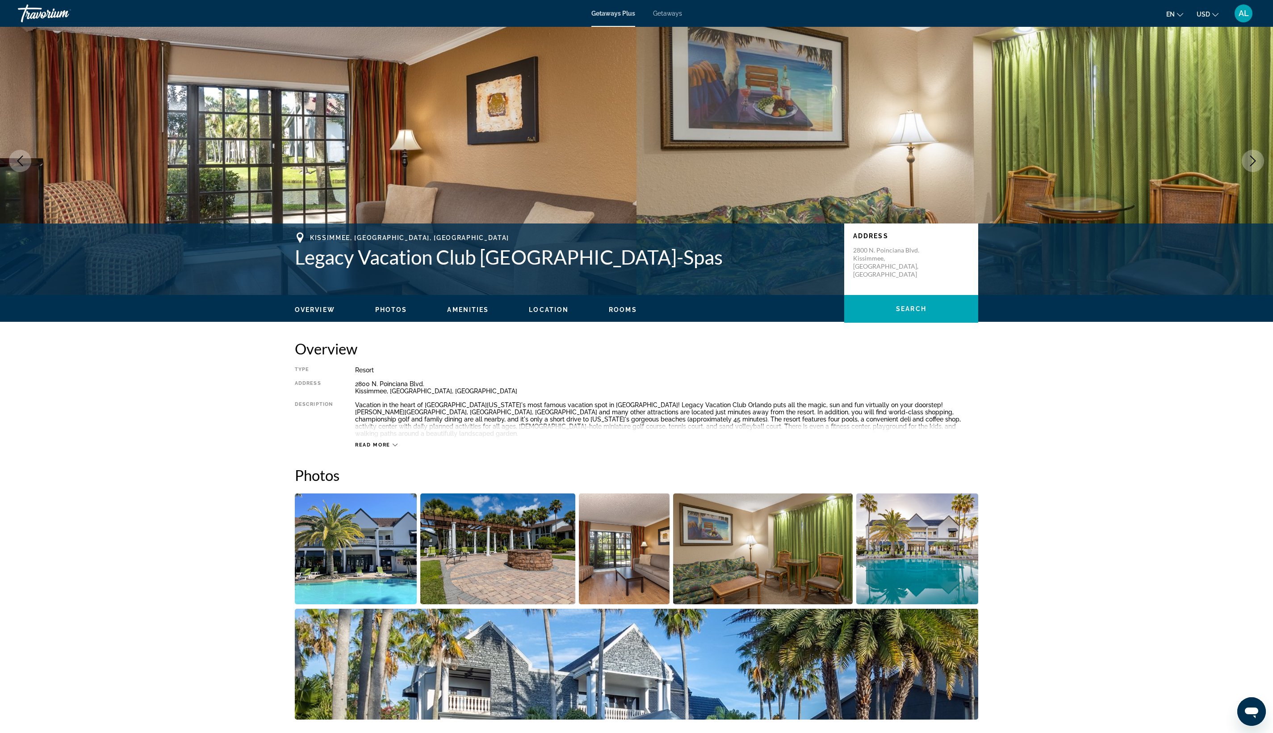
click at [1242, 172] on button "Next image" at bounding box center [1253, 161] width 22 height 22
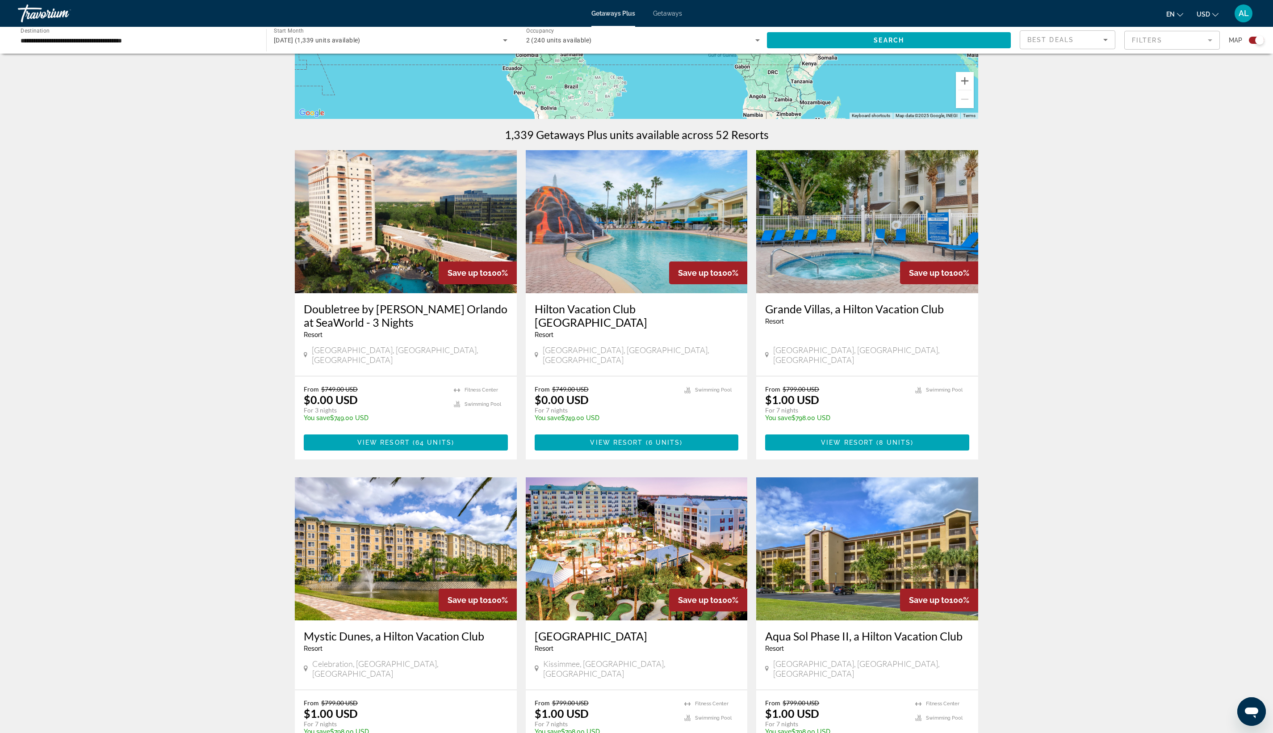
scroll to position [379, 0]
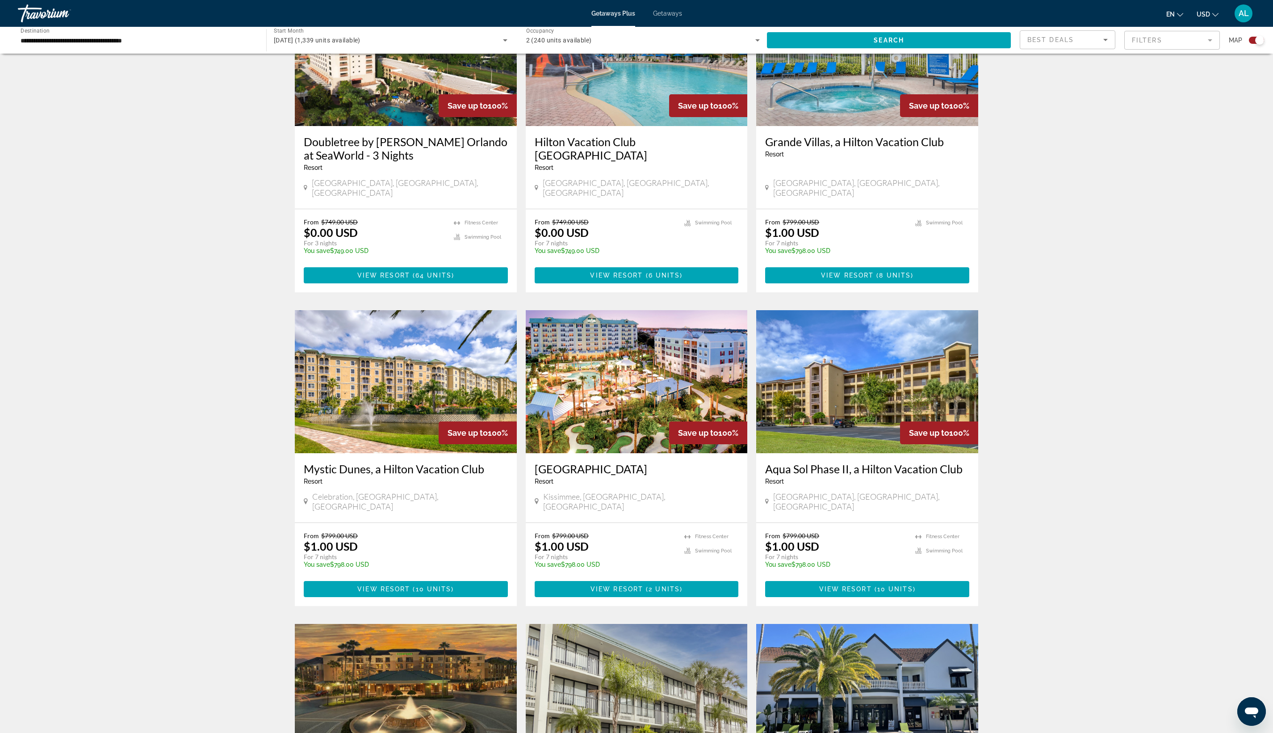
click at [295, 126] on img "Main content" at bounding box center [406, 54] width 222 height 143
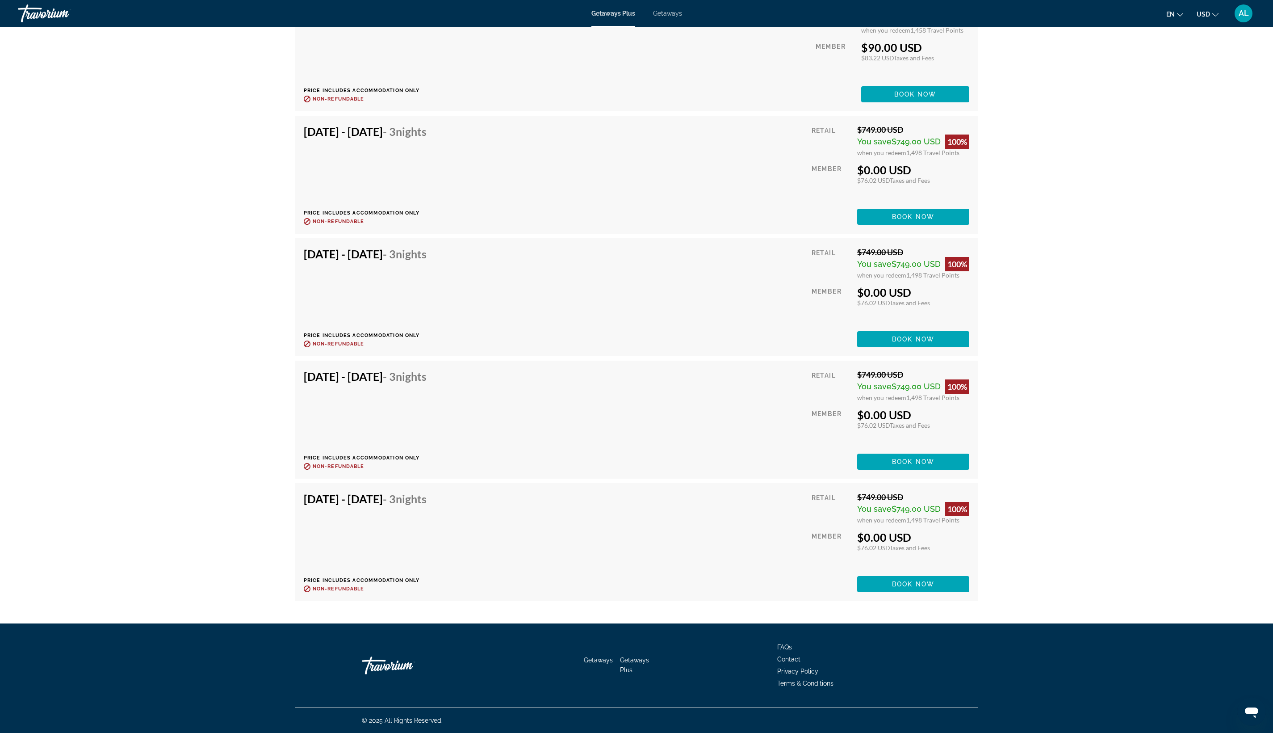
scroll to position [9175, 0]
click at [935, 587] on span "Book now" at bounding box center [913, 583] width 42 height 7
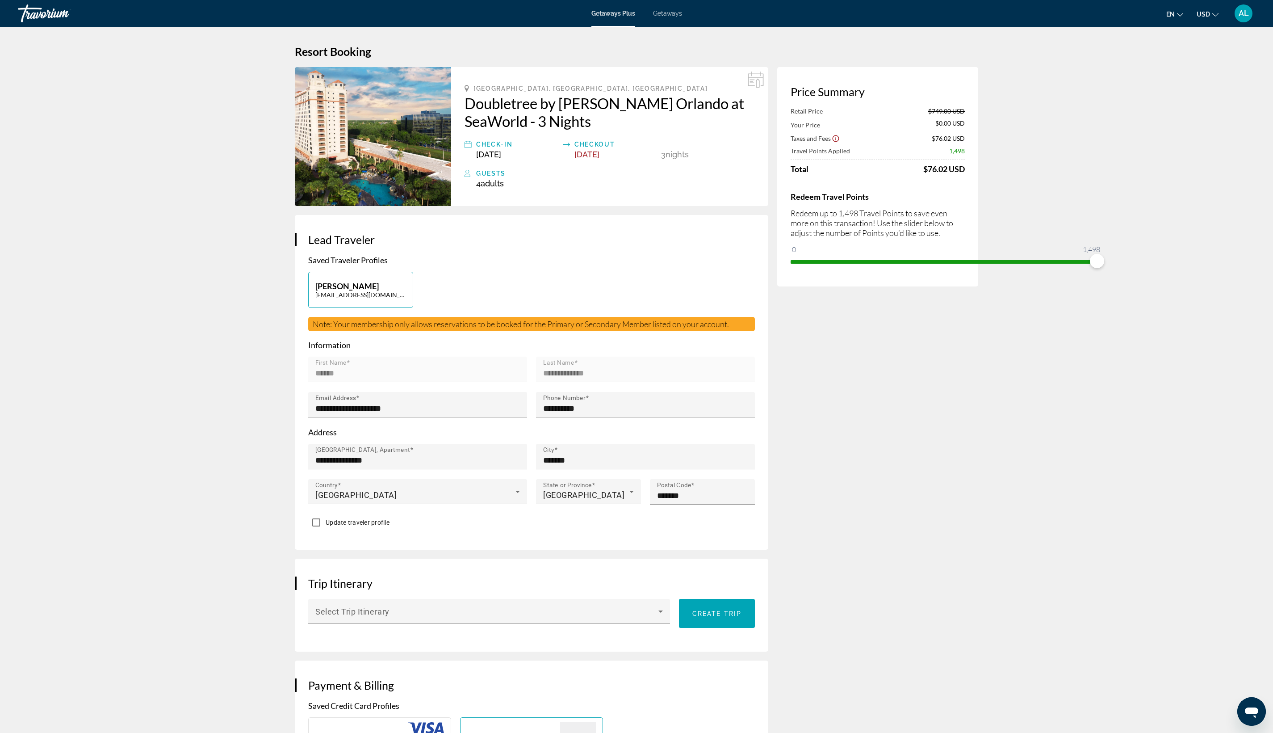
scroll to position [29, 0]
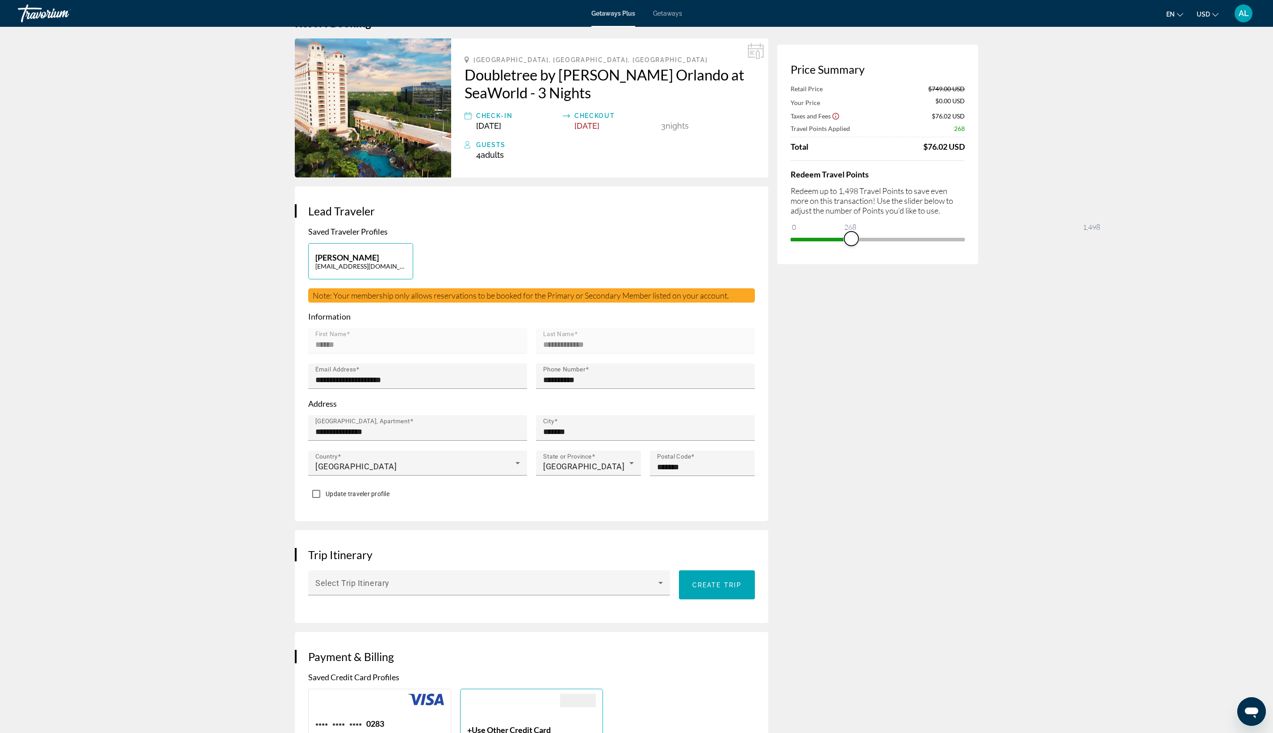
drag, startPoint x: 1207, startPoint y: 408, endPoint x: 964, endPoint y: 439, distance: 244.9
click at [964, 264] on div "Price Summary Retail Price $749.00 USD Your Price $0.00 USD Taxes and Fees $76.…" at bounding box center [877, 154] width 201 height 219
click at [860, 246] on span "ngx-slider" at bounding box center [852, 238] width 14 height 14
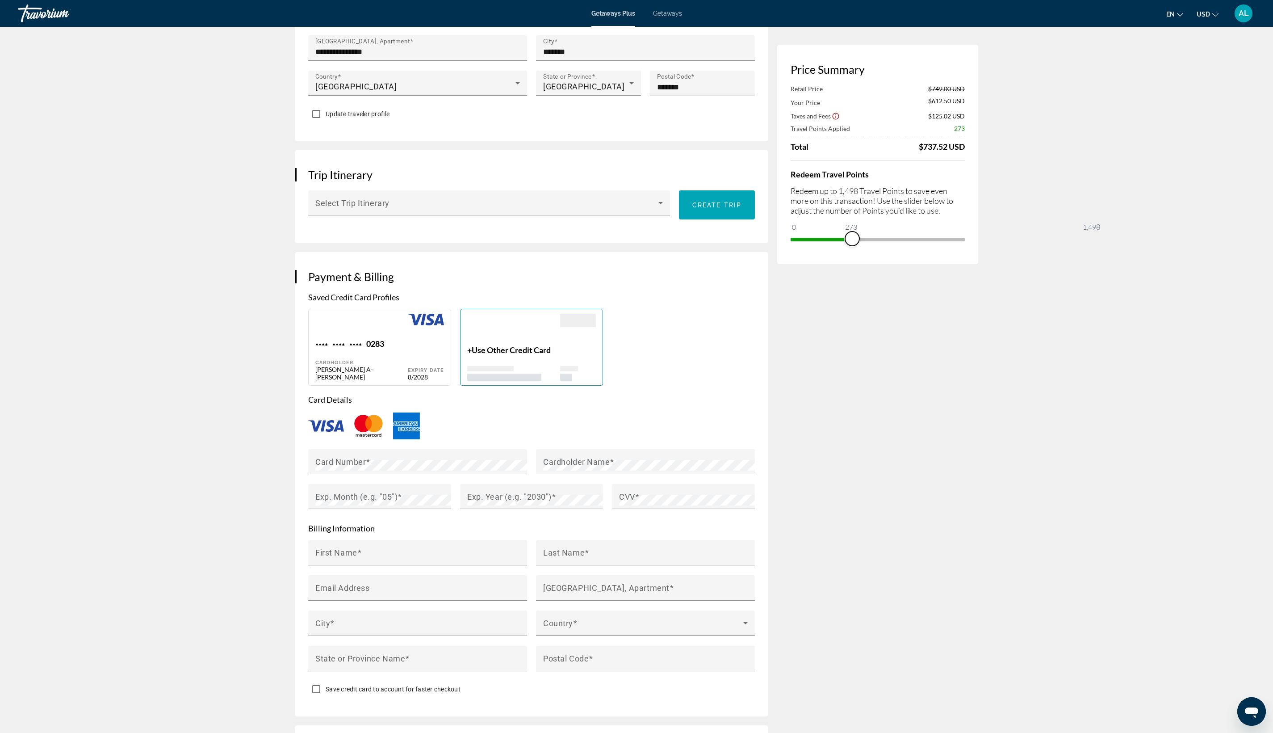
scroll to position [409, 0]
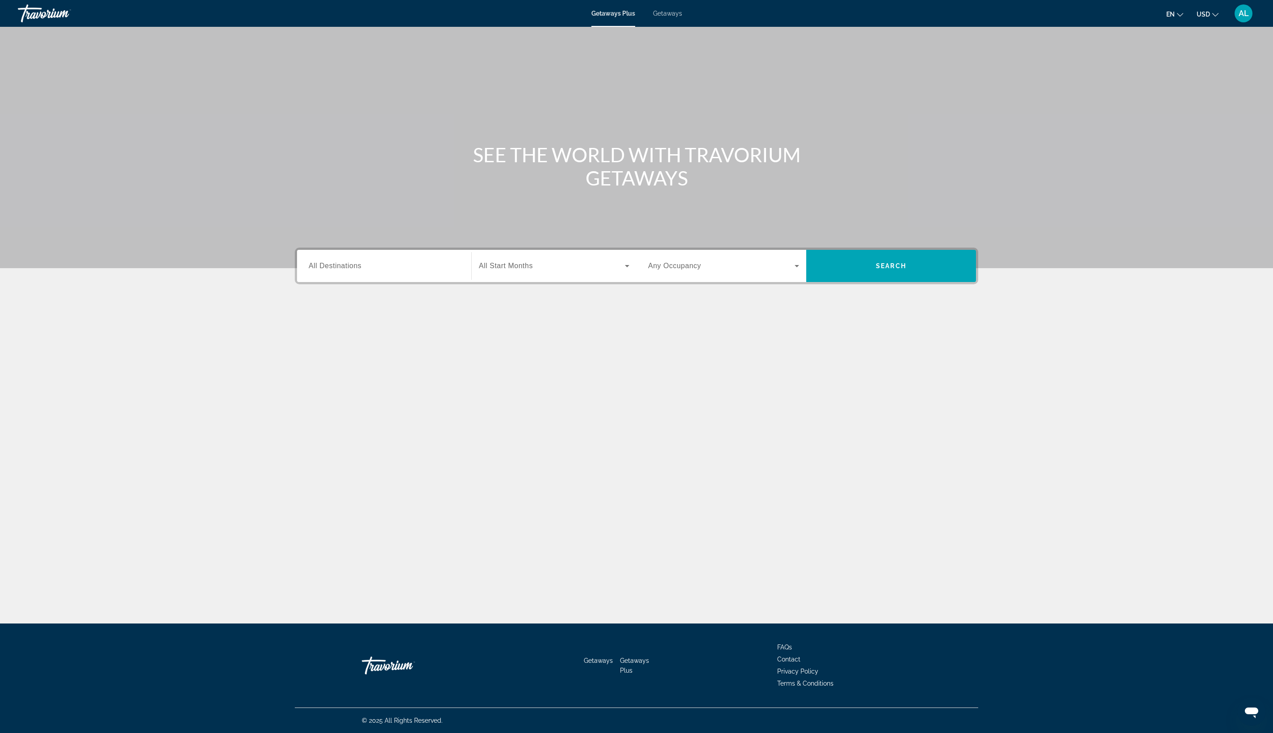
click at [302, 282] on div "Destination All Destinations" at bounding box center [384, 266] width 165 height 32
click at [309, 269] on span "All Destinations" at bounding box center [335, 266] width 53 height 8
click at [309, 272] on input "Destination All Destinations" at bounding box center [384, 266] width 151 height 11
click at [305, 332] on icon "Toggle United States (32,339 units available)" at bounding box center [309, 327] width 9 height 9
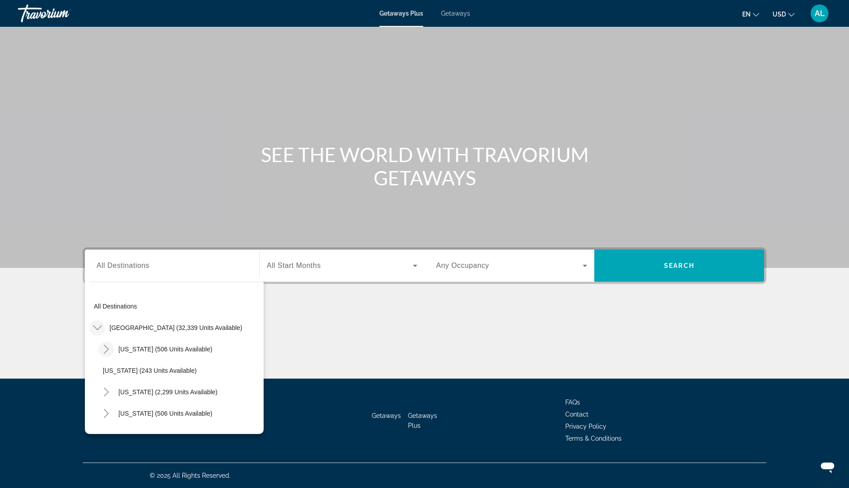
scroll to position [0, 0]
click at [93, 323] on icon "Toggle United States (32,339 units available)" at bounding box center [97, 327] width 9 height 9
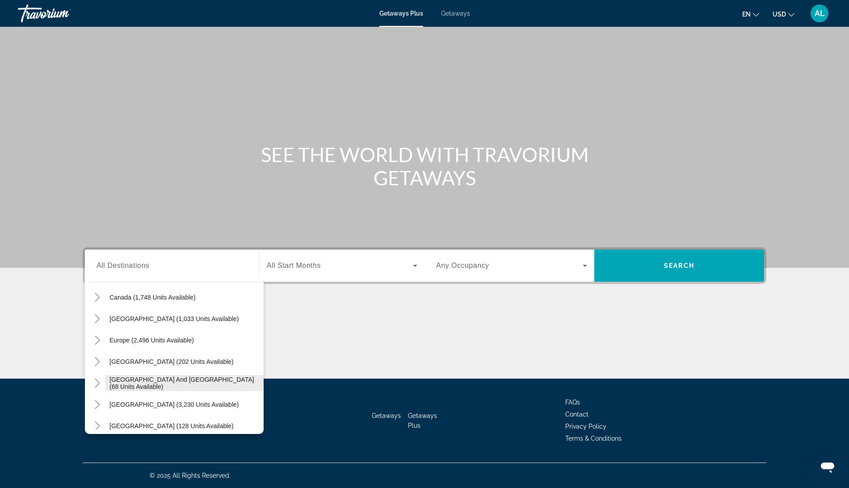
click at [109, 376] on span "[GEOGRAPHIC_DATA] and [GEOGRAPHIC_DATA] (68 units available)" at bounding box center [184, 383] width 150 height 14
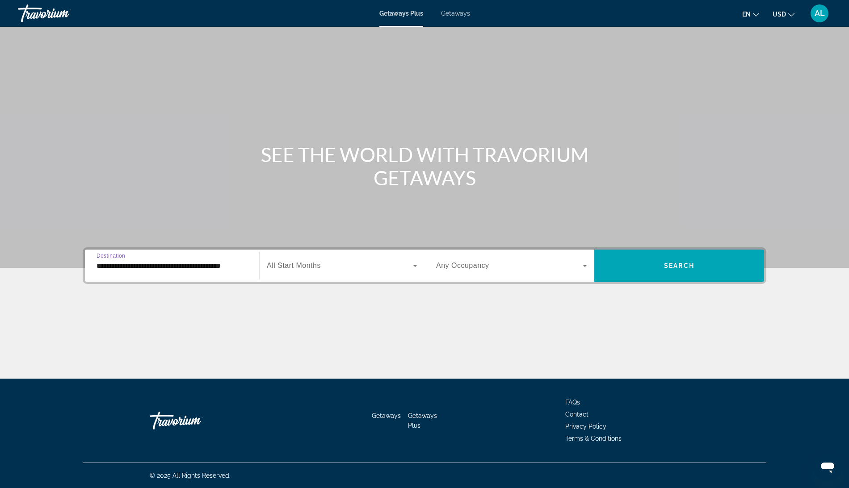
click at [96, 261] on input "**********" at bounding box center [171, 266] width 151 height 11
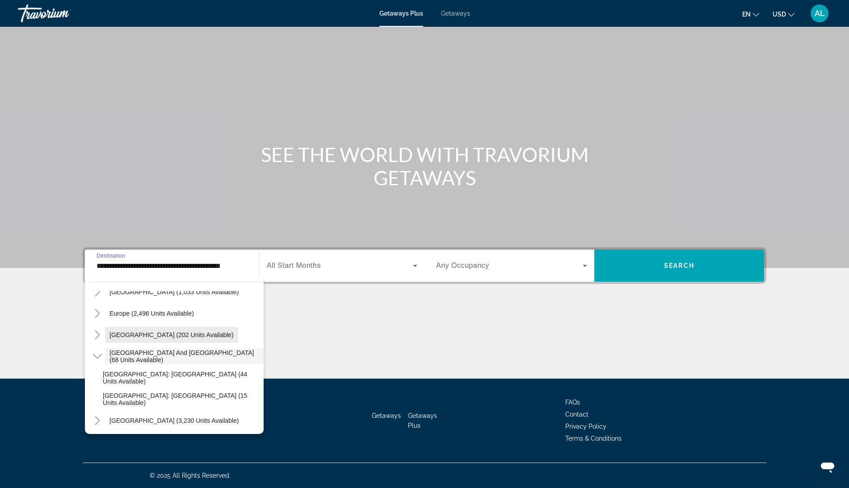
scroll to position [101, 0]
click at [93, 351] on icon "Toggle South Pacific and Oceania (68 units available)" at bounding box center [97, 355] width 9 height 9
click at [93, 394] on icon "Toggle Central America (128 units available)" at bounding box center [97, 398] width 9 height 9
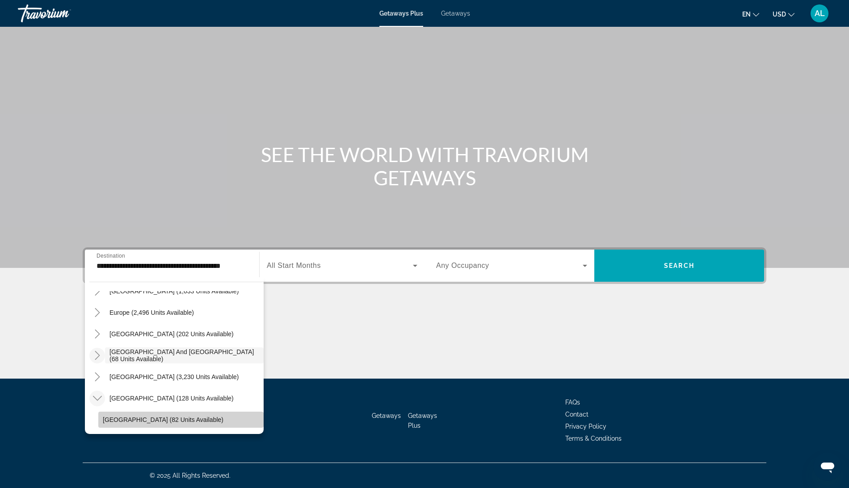
click at [103, 416] on span "[GEOGRAPHIC_DATA] (82 units available)" at bounding box center [163, 419] width 121 height 7
type input "**********"
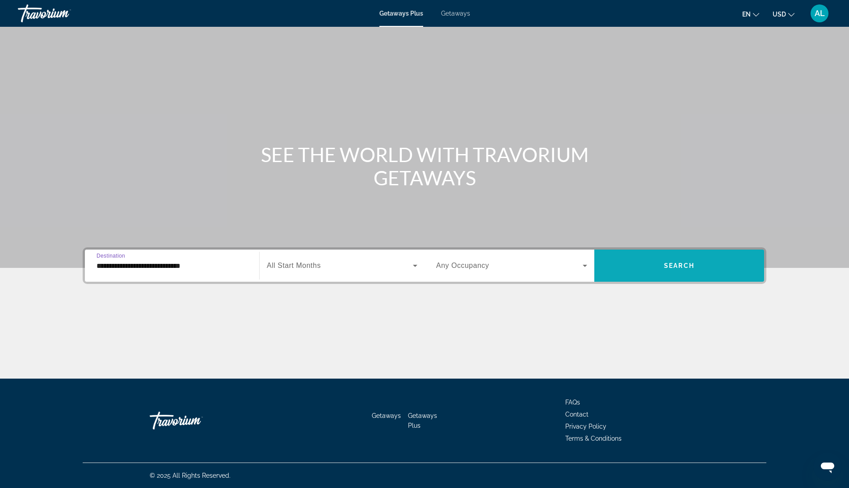
click at [697, 255] on span "Search widget" at bounding box center [679, 265] width 170 height 21
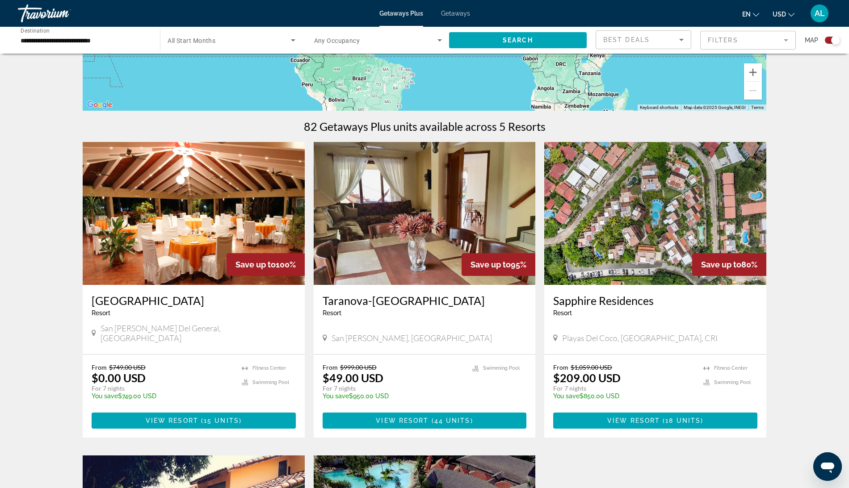
scroll to position [244, 0]
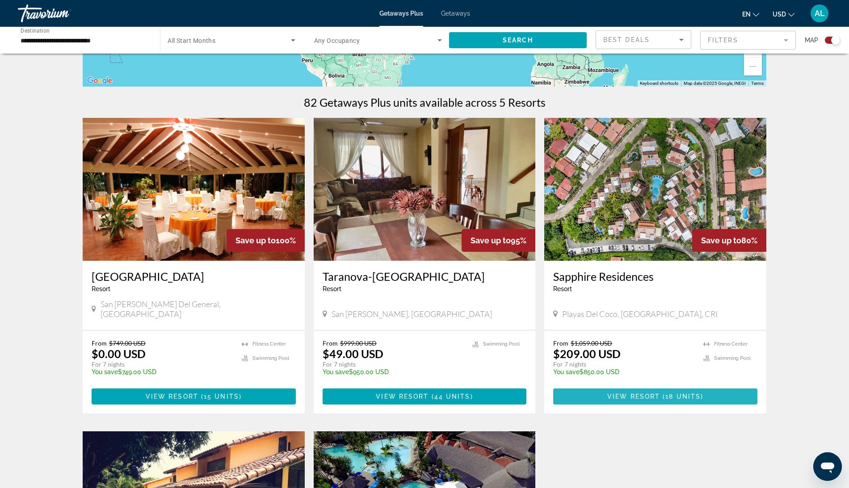
click at [700, 400] on span "18 units" at bounding box center [682, 396] width 35 height 7
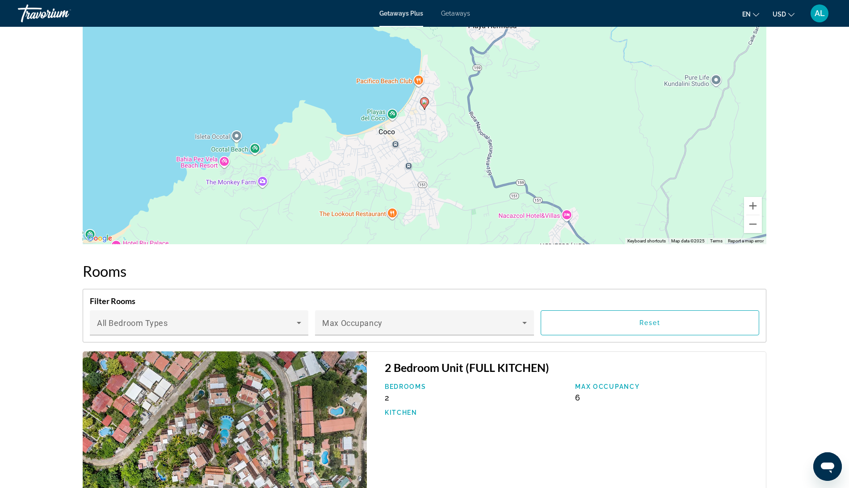
scroll to position [998, 0]
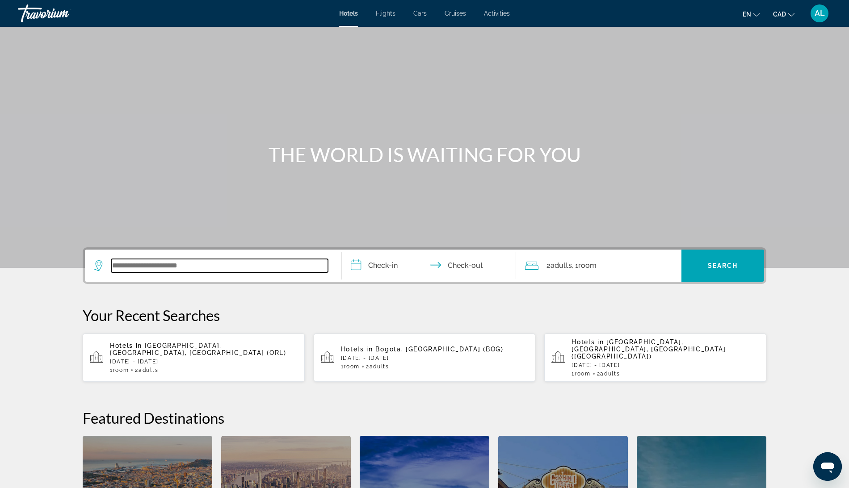
click at [159, 273] on input "Search widget" at bounding box center [219, 265] width 217 height 13
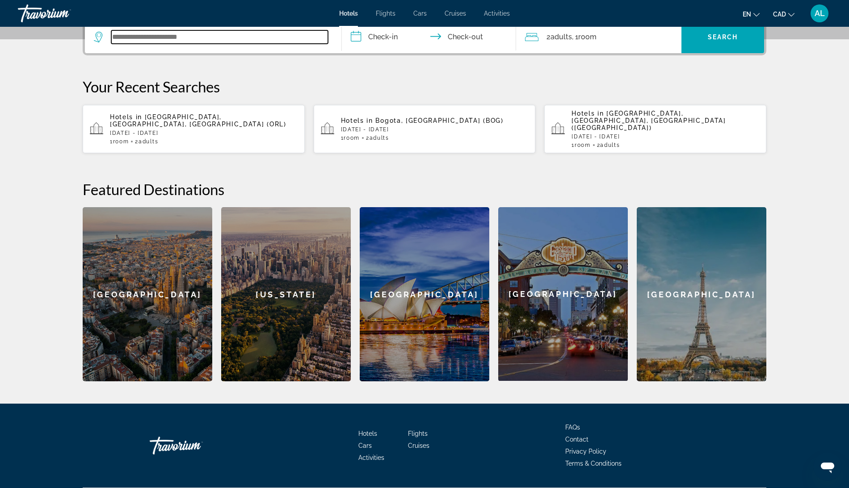
scroll to position [262, 0]
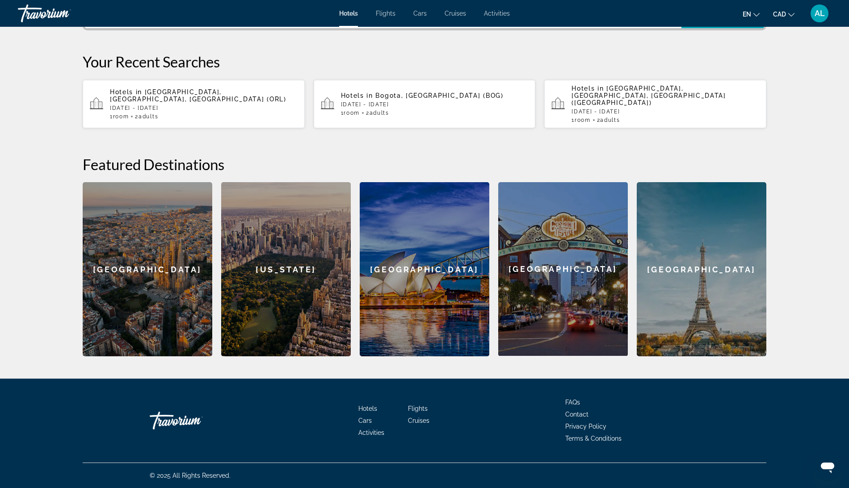
type input "*"
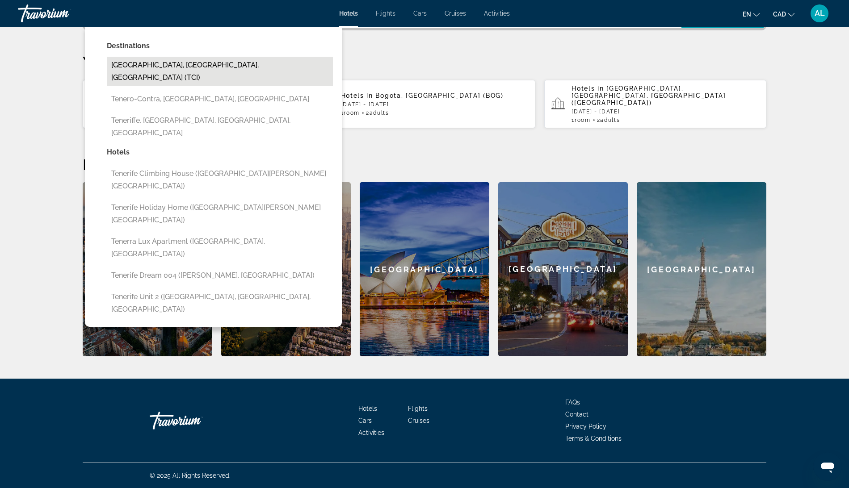
click at [157, 86] on button "[GEOGRAPHIC_DATA], [GEOGRAPHIC_DATA], [GEOGRAPHIC_DATA] (TCI)" at bounding box center [220, 71] width 226 height 29
type input "**********"
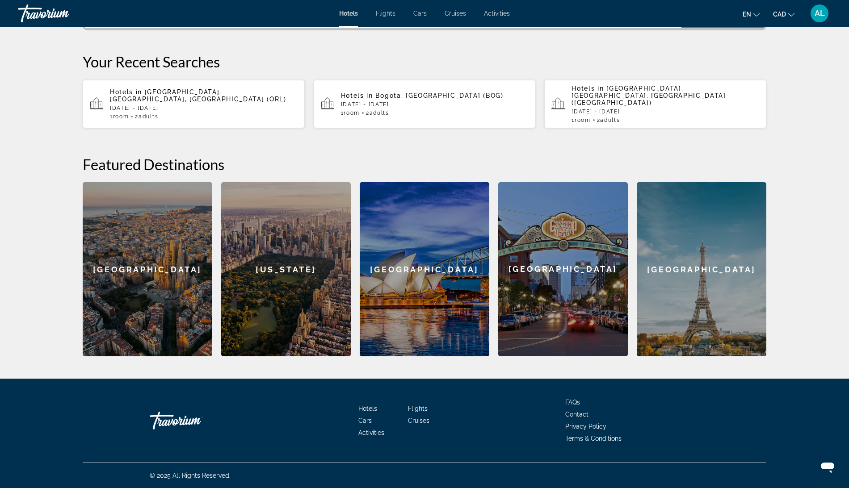
click at [384, 31] on input "**********" at bounding box center [431, 13] width 178 height 35
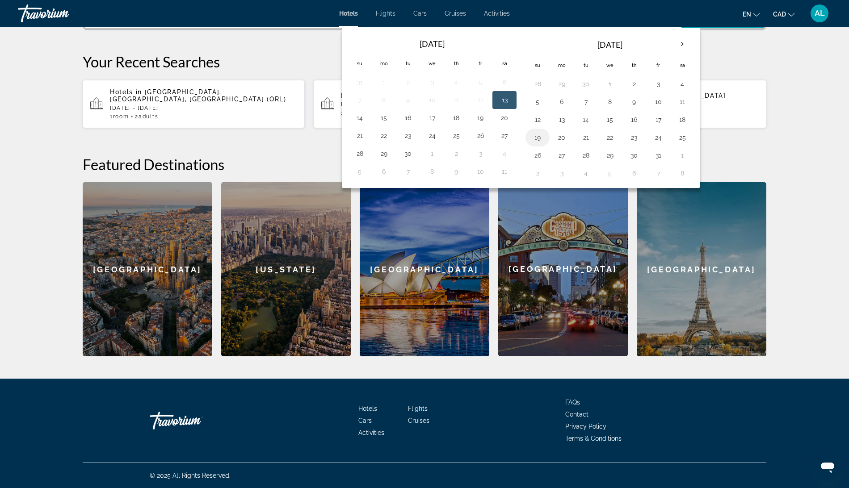
click at [541, 144] on button "19" at bounding box center [537, 137] width 14 height 13
click at [689, 144] on button "25" at bounding box center [682, 137] width 14 height 13
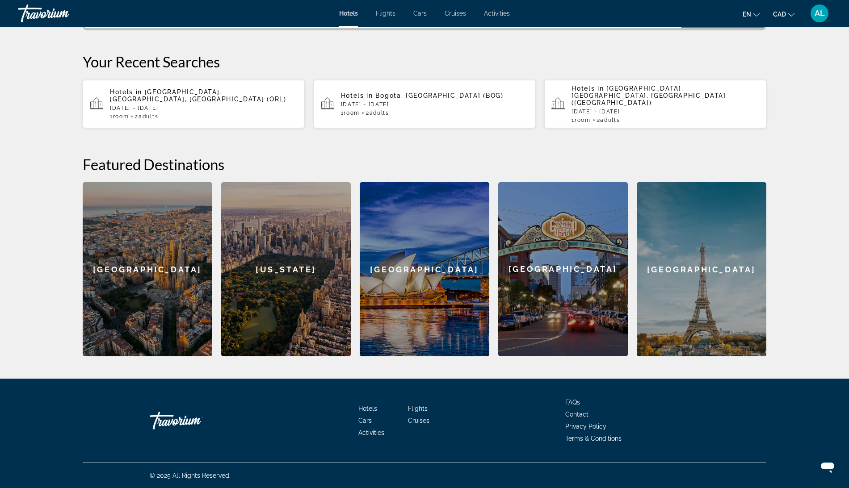
type input "**********"
click at [744, 23] on span "Search widget" at bounding box center [722, 11] width 83 height 21
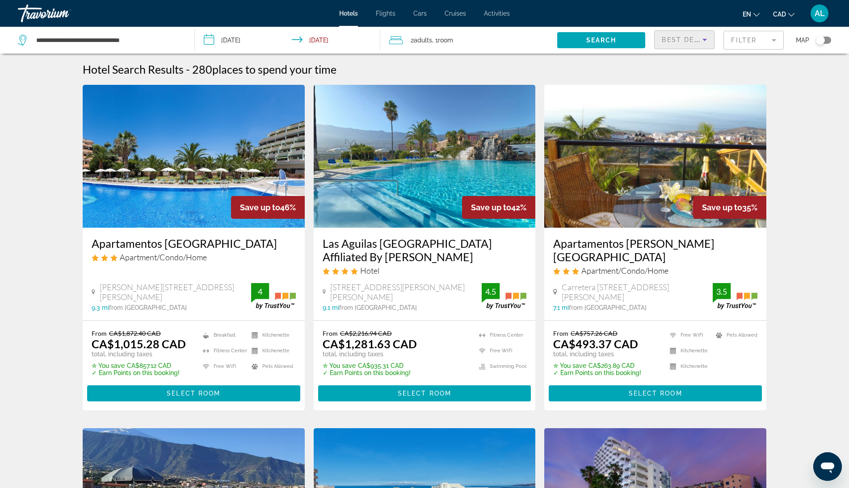
click at [702, 41] on icon "Sort by" at bounding box center [704, 40] width 4 height 2
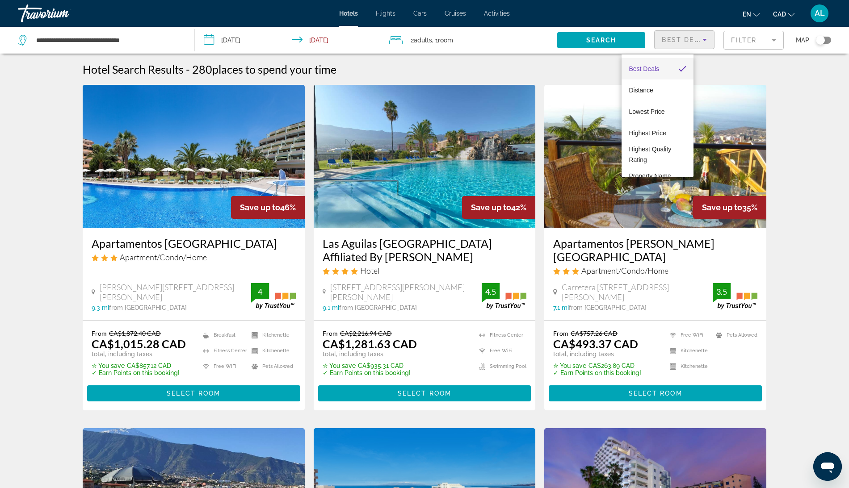
click at [734, 49] on div at bounding box center [424, 244] width 849 height 488
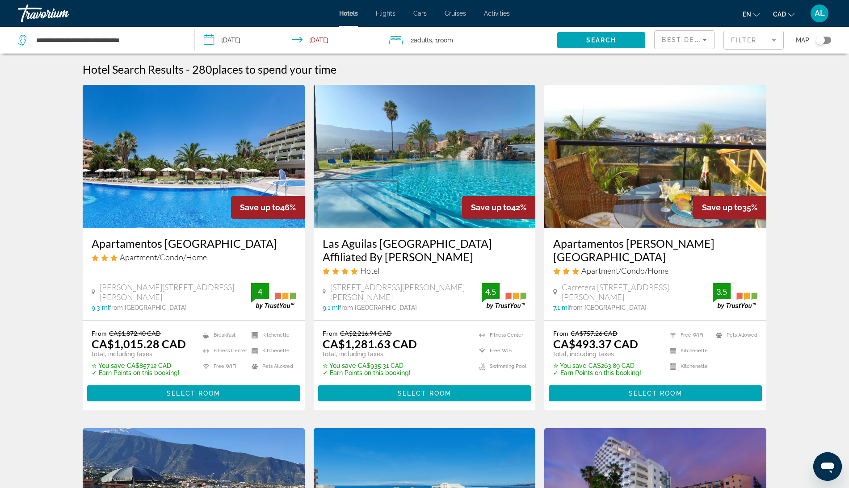
click at [738, 45] on mat-form-field "Filter" at bounding box center [753, 40] width 60 height 19
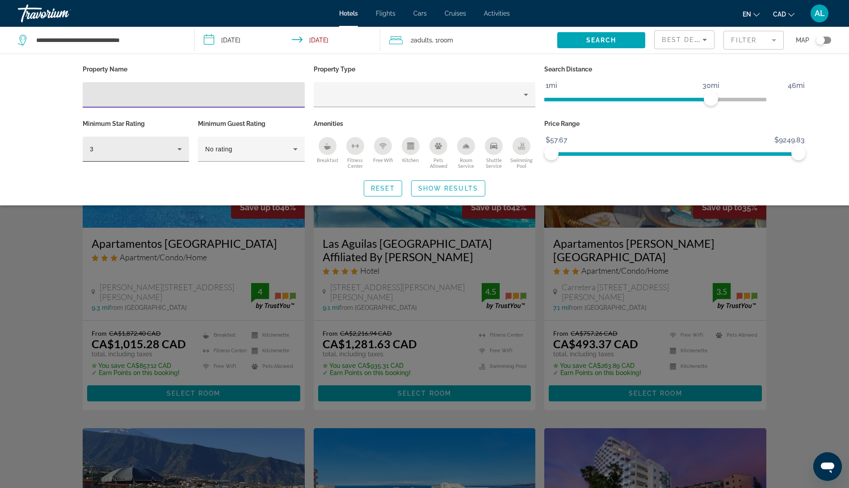
click at [105, 155] on div "3" at bounding box center [134, 149] width 88 height 11
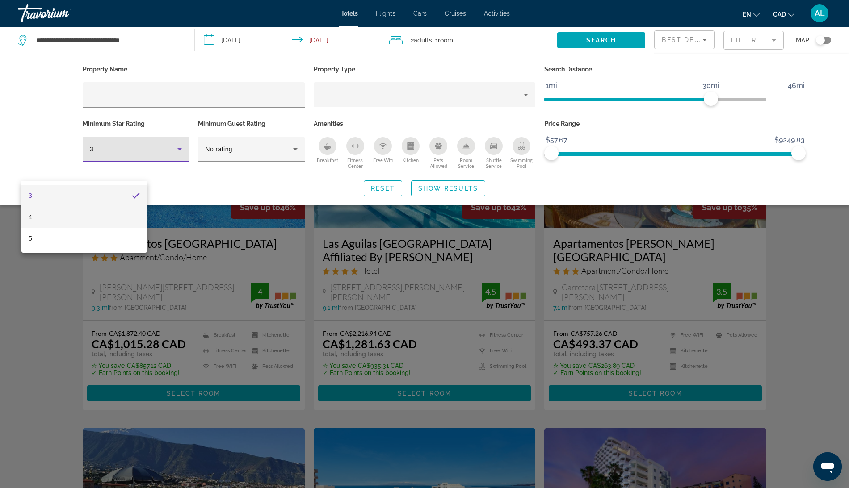
click at [102, 211] on mat-option "4" at bounding box center [84, 216] width 126 height 21
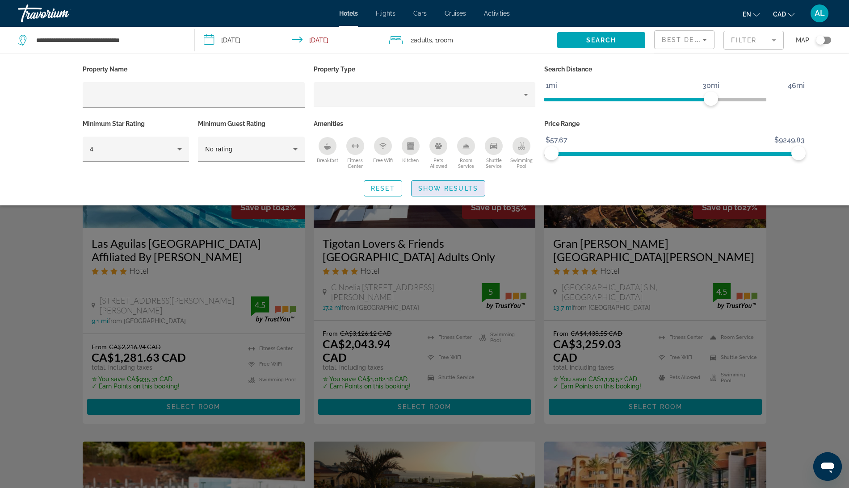
click at [424, 199] on span "Search widget" at bounding box center [447, 188] width 73 height 21
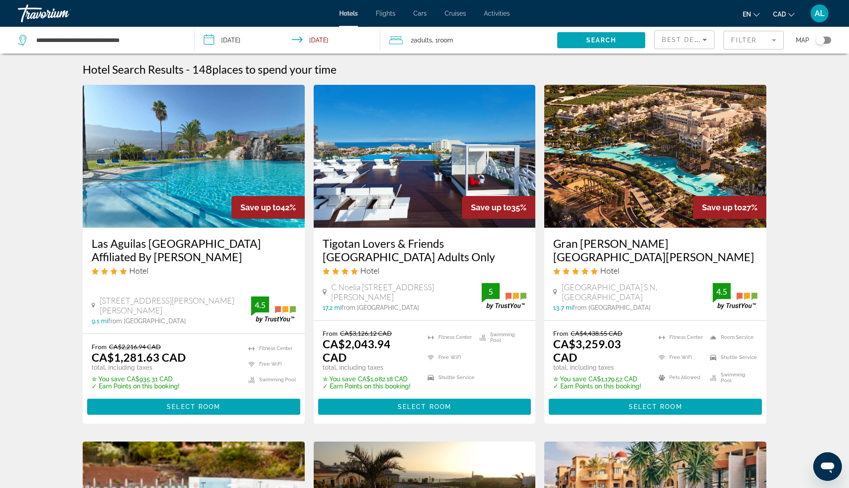
click at [83, 165] on img "Main content" at bounding box center [194, 156] width 222 height 143
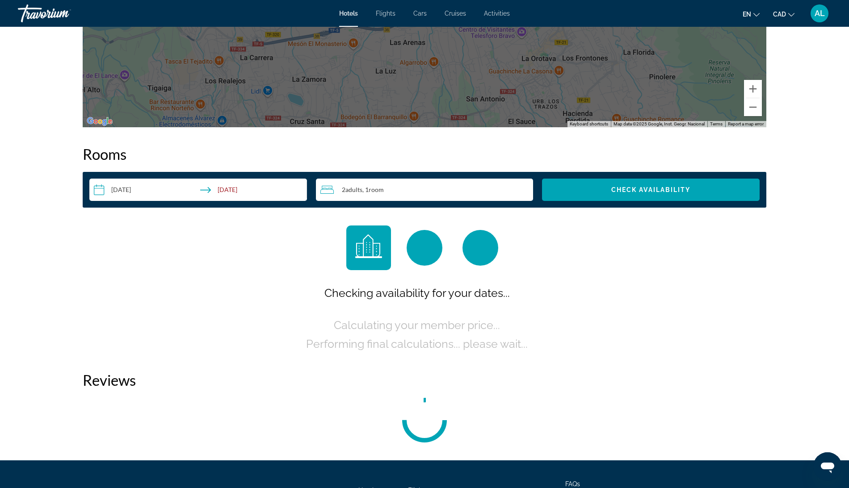
scroll to position [1040, 0]
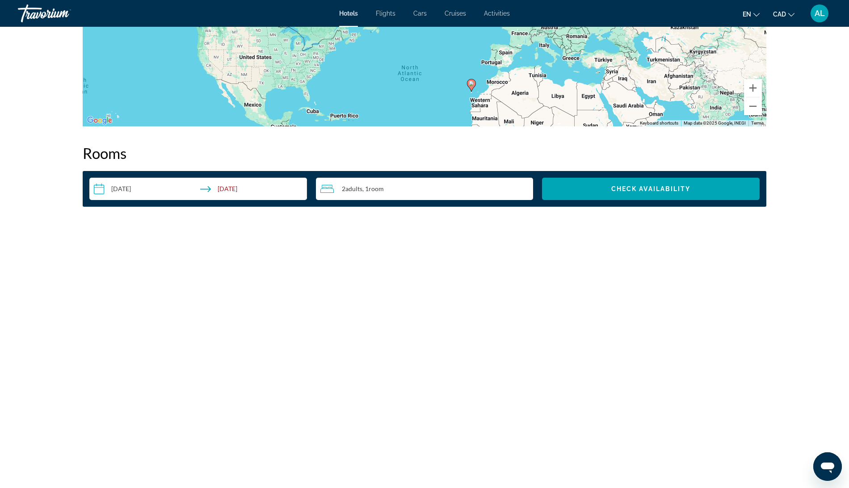
click at [178, 0] on mat-toolbar "Hotels Flights Cars Cruises Activities Hotels Flights Cars Cruises Activities e…" at bounding box center [424, 13] width 849 height 27
